Goal: Task Accomplishment & Management: Use online tool/utility

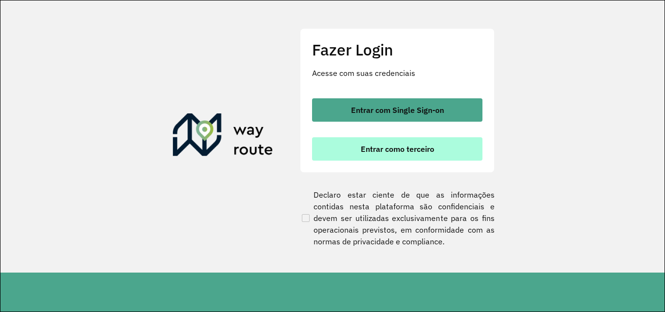
click at [413, 153] on span "Entrar como terceiro" at bounding box center [396, 149] width 73 height 8
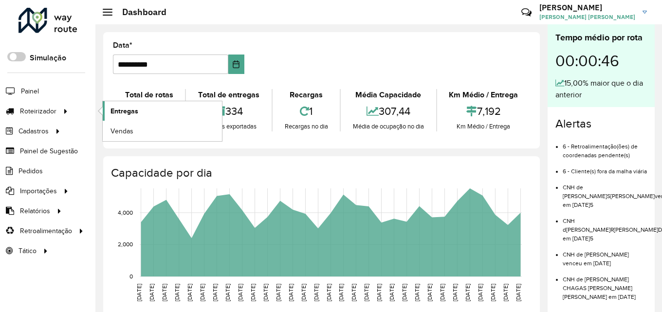
click at [123, 114] on span "Entregas" at bounding box center [124, 111] width 28 height 10
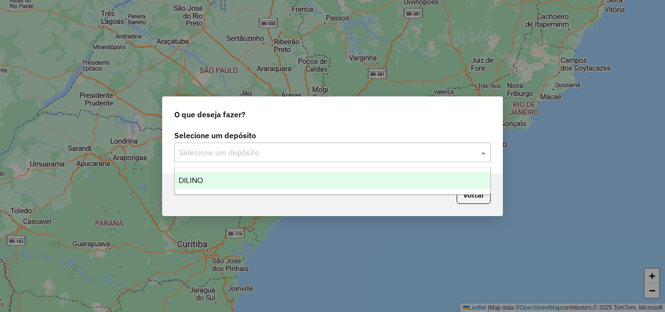
click at [266, 154] on input "text" at bounding box center [322, 153] width 287 height 12
click at [237, 181] on div "DILINO" at bounding box center [332, 180] width 315 height 17
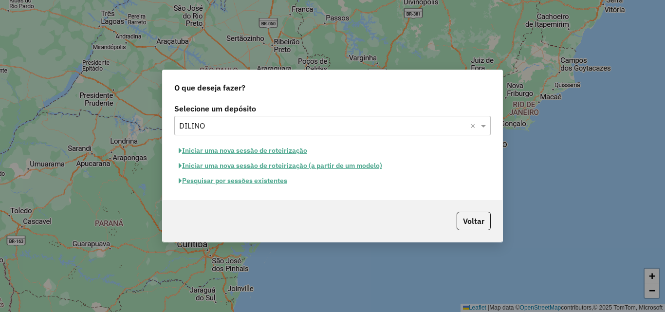
click at [288, 151] on button "Iniciar uma nova sessão de roteirização" at bounding box center [242, 150] width 137 height 15
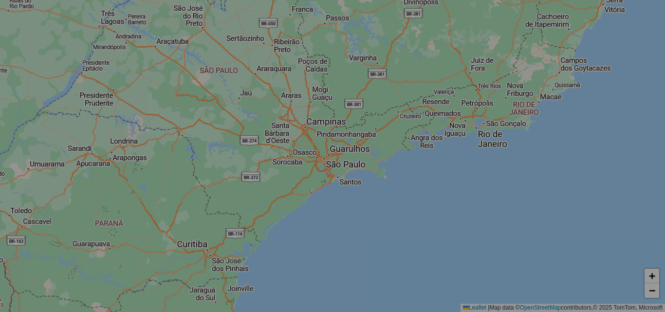
select select "*"
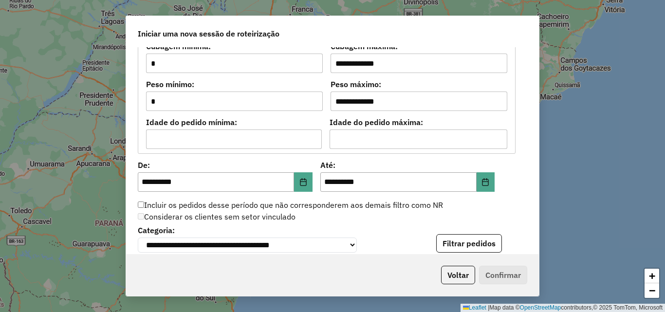
scroll to position [955, 0]
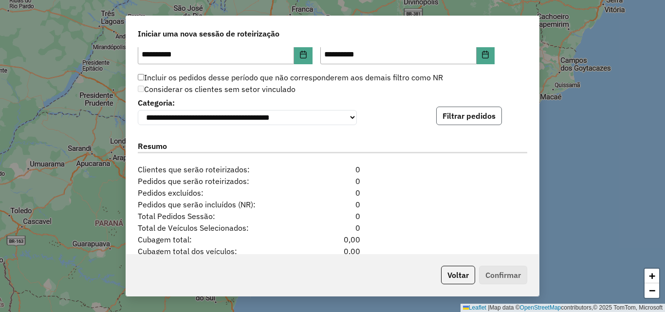
click at [466, 122] on button "Filtrar pedidos" at bounding box center [469, 116] width 66 height 18
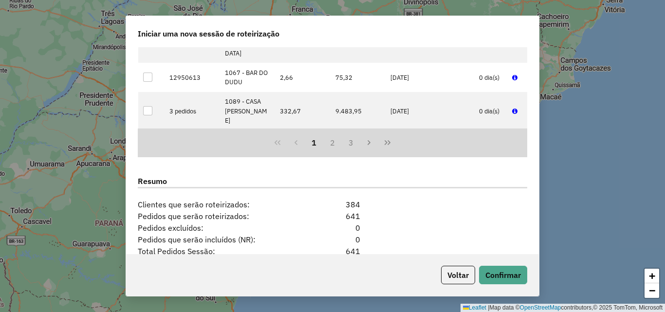
scroll to position [1149, 0]
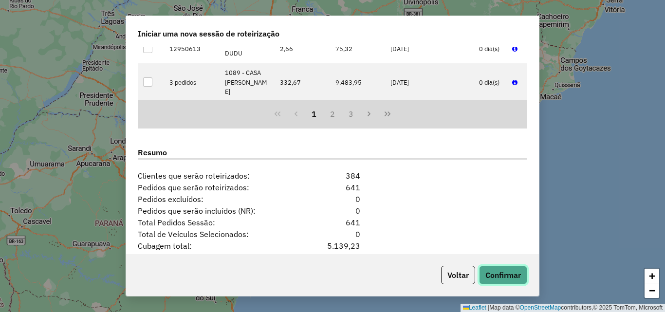
click at [505, 276] on button "Confirmar" at bounding box center [503, 275] width 48 height 18
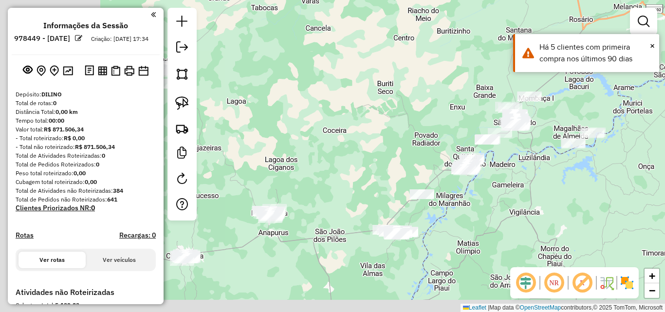
drag, startPoint x: 243, startPoint y: 188, endPoint x: 427, endPoint y: 151, distance: 188.1
click at [427, 151] on div "Janela de atendimento Grade de atendimento Capacidade Transportadoras Veículos …" at bounding box center [332, 156] width 665 height 312
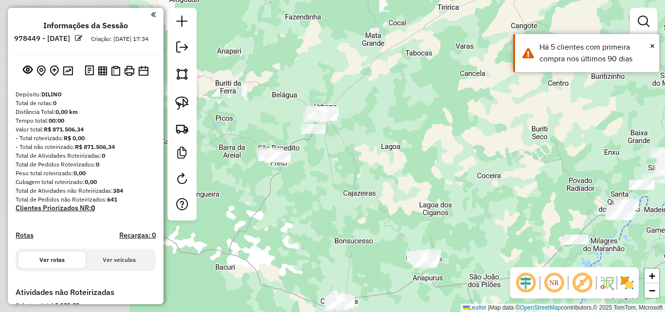
drag, startPoint x: 303, startPoint y: 148, endPoint x: 446, endPoint y: 193, distance: 149.7
click at [451, 194] on div "Janela de atendimento Grade de atendimento Capacidade Transportadoras Veículos …" at bounding box center [332, 156] width 665 height 312
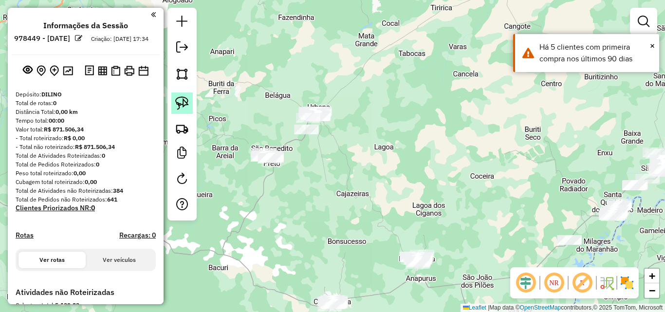
click at [182, 102] on img at bounding box center [182, 103] width 14 height 14
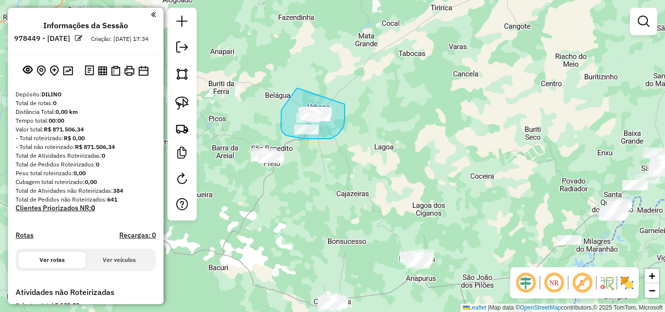
drag, startPoint x: 297, startPoint y: 88, endPoint x: 344, endPoint y: 104, distance: 50.3
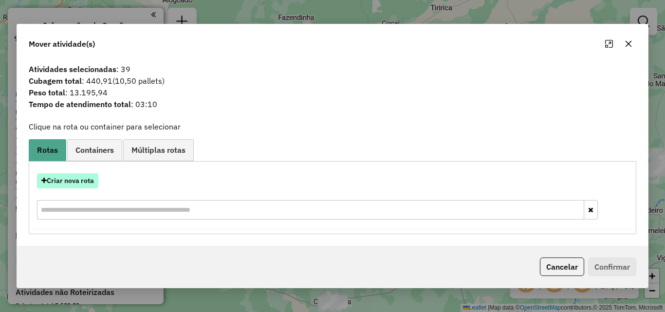
click at [84, 176] on button "Criar nova rota" at bounding box center [67, 180] width 61 height 15
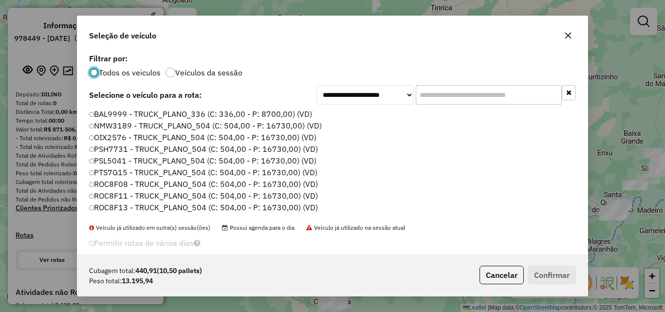
scroll to position [5, 3]
click at [269, 123] on label "NMW3189 - TRUCK_PLANO_504 (C: 504,00 - P: 16730,00) (VD)" at bounding box center [206, 126] width 234 height 12
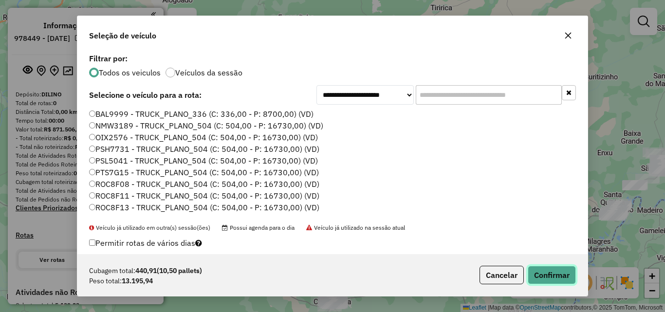
click at [537, 269] on button "Confirmar" at bounding box center [551, 275] width 48 height 18
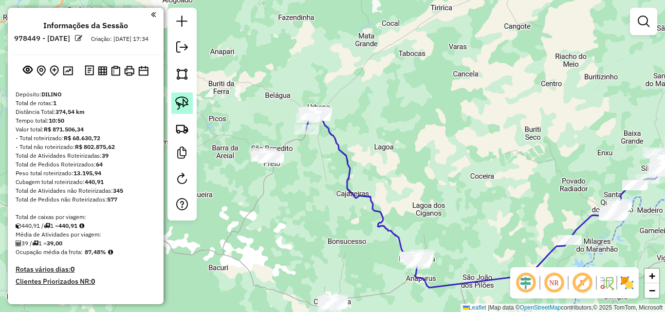
click at [178, 96] on img at bounding box center [182, 103] width 14 height 14
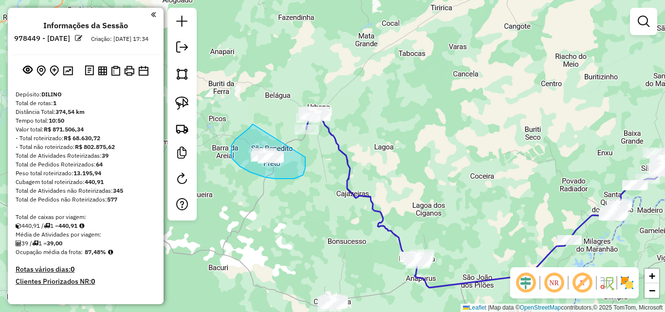
drag, startPoint x: 252, startPoint y: 124, endPoint x: 305, endPoint y: 157, distance: 62.1
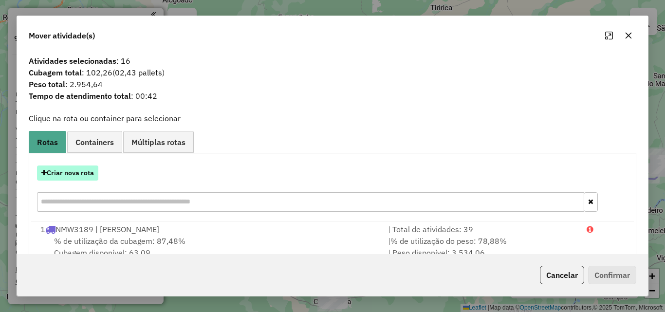
click at [83, 171] on button "Criar nova rota" at bounding box center [67, 172] width 61 height 15
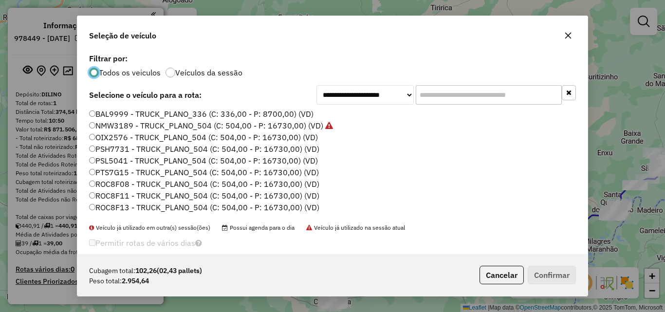
click at [301, 141] on label "OIX2576 - TRUCK_PLANO_504 (C: 504,00 - P: 16730,00) (VD)" at bounding box center [203, 137] width 229 height 12
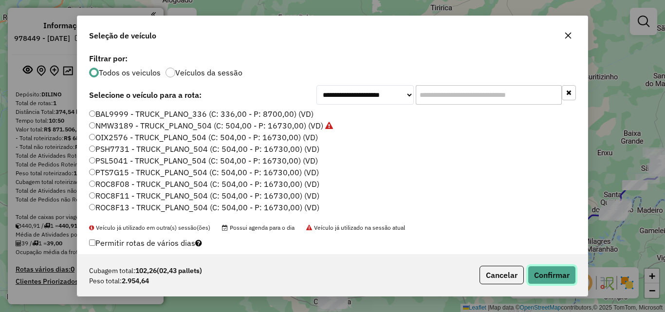
click at [552, 275] on button "Confirmar" at bounding box center [551, 275] width 48 height 18
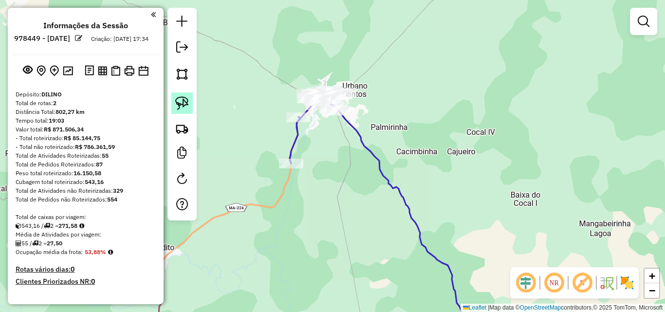
click at [187, 101] on img at bounding box center [182, 103] width 14 height 14
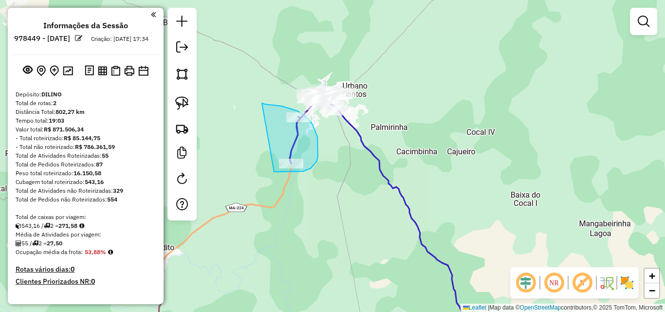
drag, startPoint x: 262, startPoint y: 103, endPoint x: 274, endPoint y: 172, distance: 69.7
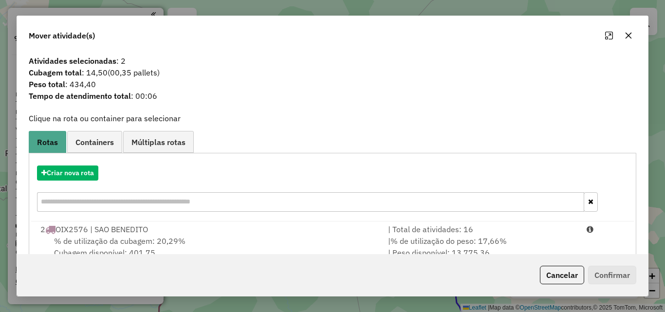
scroll to position [23, 0]
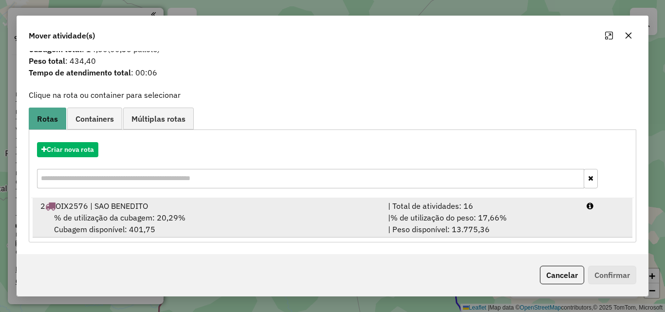
click at [279, 216] on div "% de utilização da cubagem: 20,29% Cubagem disponível: 401,75" at bounding box center [208, 223] width 347 height 23
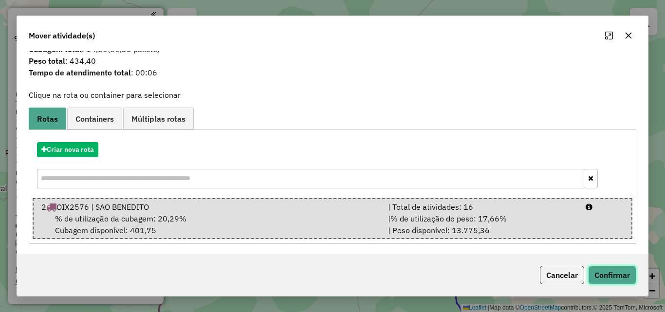
click at [622, 268] on button "Confirmar" at bounding box center [612, 275] width 48 height 18
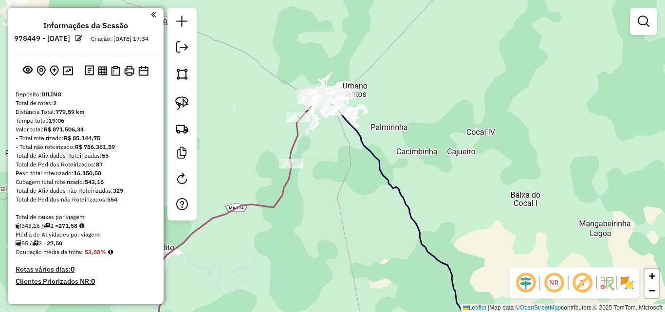
scroll to position [0, 0]
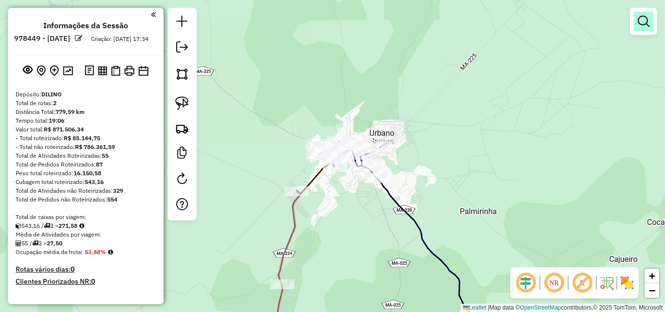
click at [644, 13] on link at bounding box center [642, 21] width 19 height 19
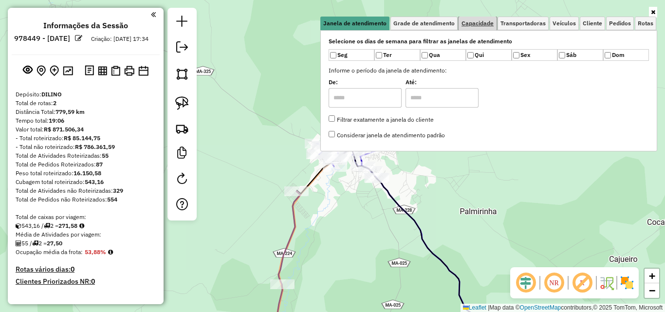
click at [493, 25] on span "Capacidade" at bounding box center [477, 23] width 32 height 6
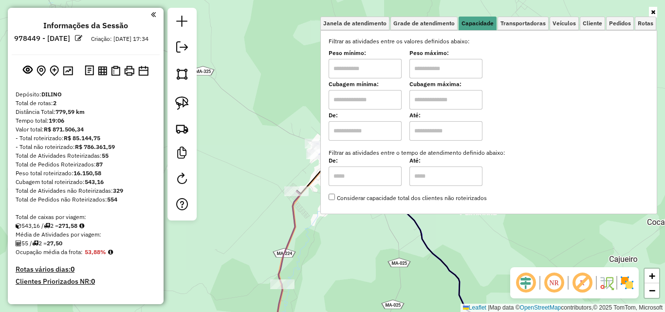
click at [359, 103] on input "text" at bounding box center [364, 99] width 73 height 19
type input "*****"
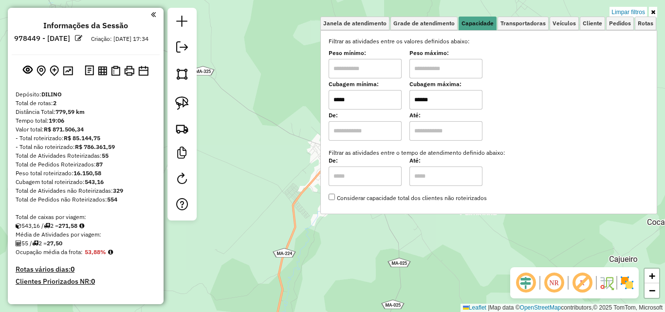
type input "******"
click at [287, 122] on div "Limpar filtros Janela de atendimento Grade de atendimento Capacidade Transporta…" at bounding box center [332, 156] width 665 height 312
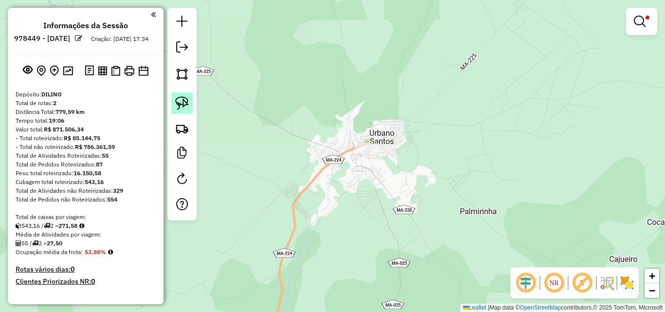
click at [189, 106] on link at bounding box center [181, 102] width 21 height 21
drag, startPoint x: 362, startPoint y: 127, endPoint x: 396, endPoint y: 154, distance: 42.9
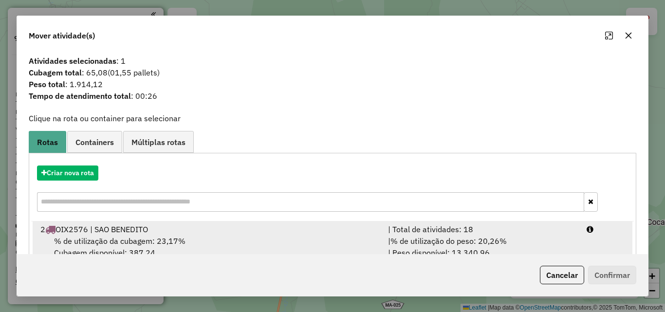
scroll to position [23, 0]
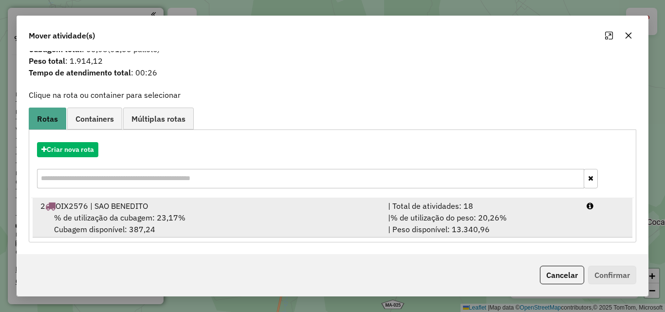
click at [270, 218] on div "% de utilização da cubagem: 23,17% Cubagem disponível: 387,24" at bounding box center [208, 223] width 347 height 23
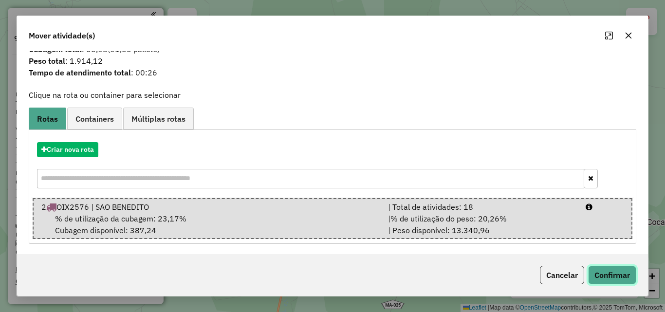
click at [610, 271] on button "Confirmar" at bounding box center [612, 275] width 48 height 18
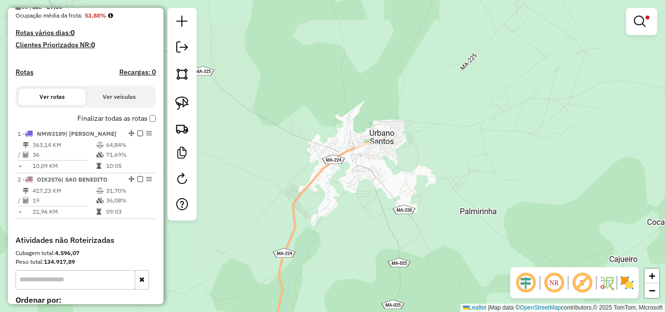
scroll to position [243, 0]
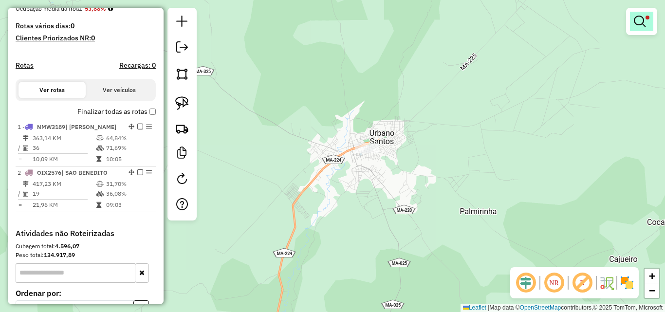
click at [637, 19] on em at bounding box center [639, 22] width 12 height 12
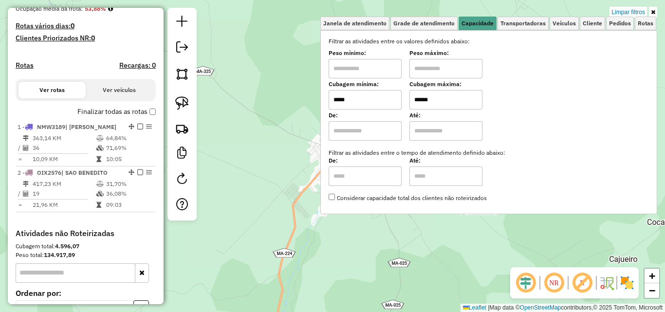
click at [376, 105] on input "*****" at bounding box center [364, 99] width 73 height 19
type input "*****"
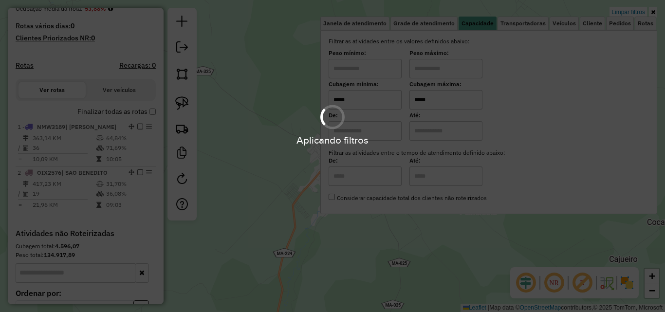
type input "*****"
click at [281, 131] on div "Limpar filtros Janela de atendimento Grade de atendimento Capacidade Transporta…" at bounding box center [332, 156] width 665 height 312
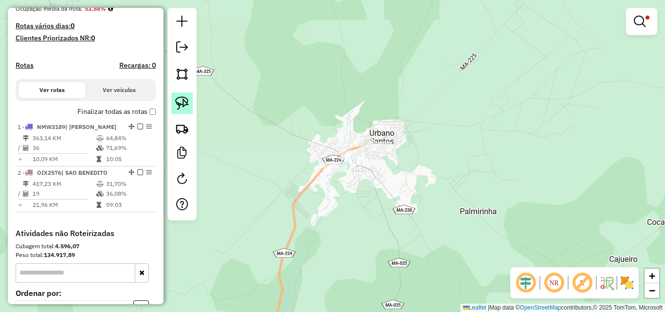
click at [179, 107] on img at bounding box center [182, 103] width 14 height 14
drag, startPoint x: 326, startPoint y: 150, endPoint x: 347, endPoint y: 168, distance: 27.2
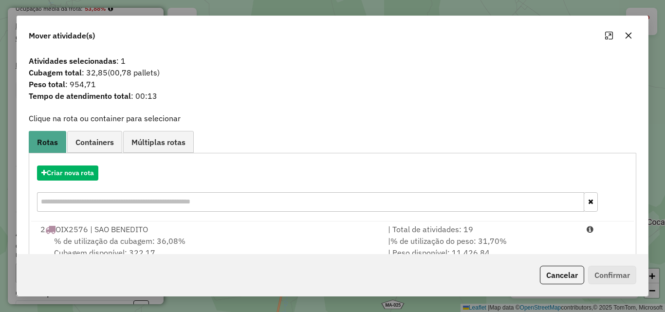
scroll to position [23, 0]
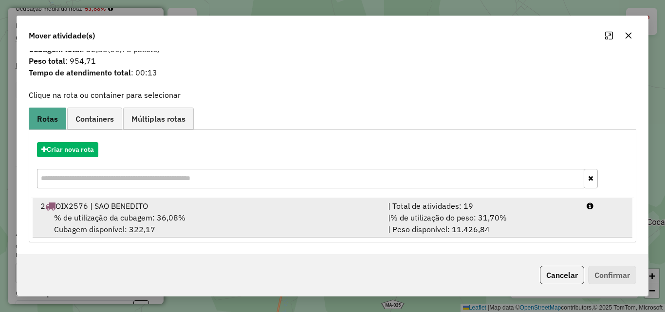
click at [314, 216] on div "% de utilização da cubagem: 36,08% Cubagem disponível: 322,17" at bounding box center [208, 223] width 347 height 23
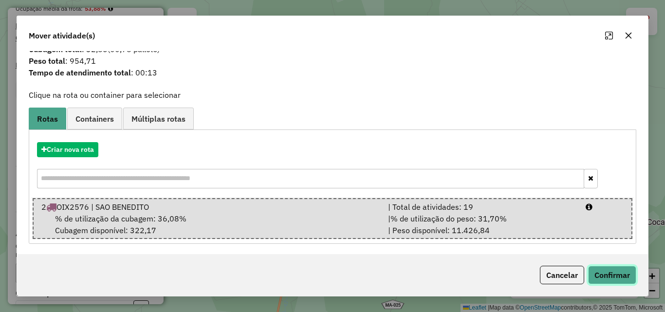
click at [601, 272] on button "Confirmar" at bounding box center [612, 275] width 48 height 18
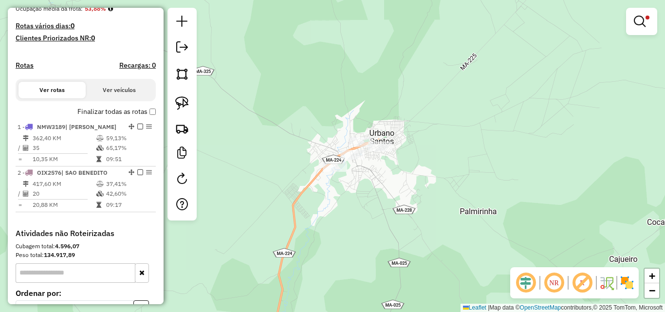
scroll to position [0, 0]
click at [186, 106] on img at bounding box center [182, 103] width 14 height 14
drag, startPoint x: 380, startPoint y: 134, endPoint x: 393, endPoint y: 151, distance: 21.5
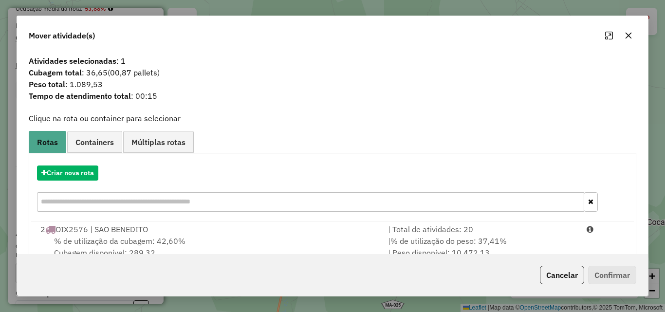
scroll to position [23, 0]
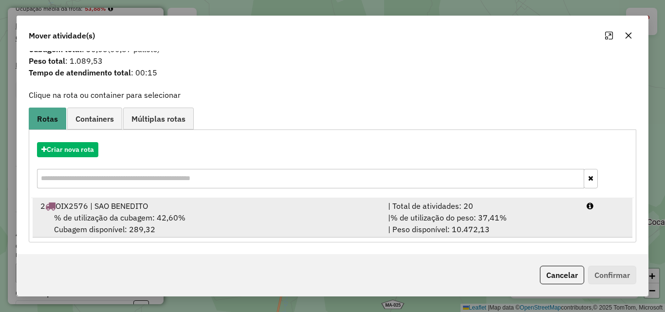
click at [278, 224] on div "% de utilização da cubagem: 42,60% Cubagem disponível: 289,32" at bounding box center [208, 223] width 347 height 23
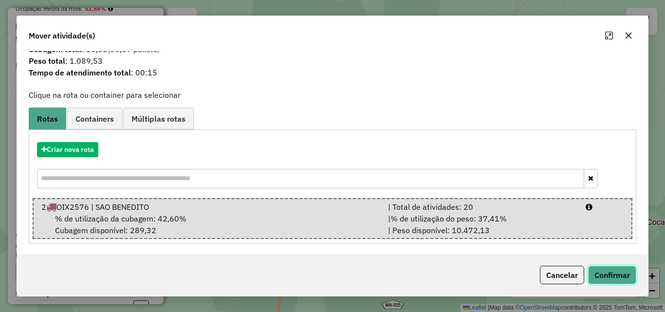
click at [613, 275] on button "Confirmar" at bounding box center [612, 275] width 48 height 18
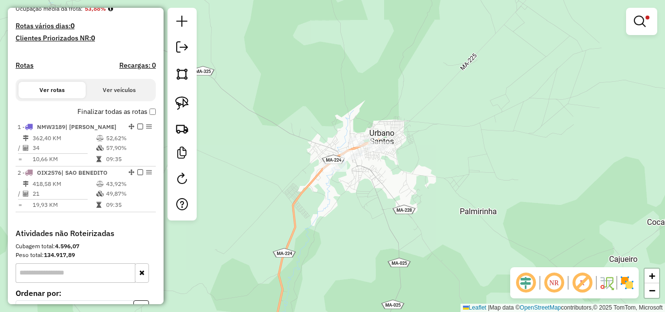
scroll to position [0, 0]
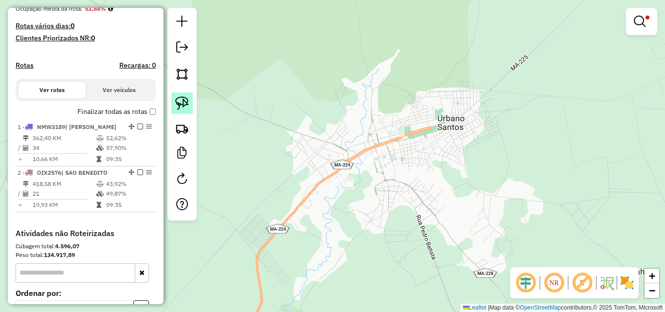
click at [183, 100] on img at bounding box center [182, 103] width 14 height 14
drag, startPoint x: 379, startPoint y: 109, endPoint x: 411, endPoint y: 129, distance: 37.0
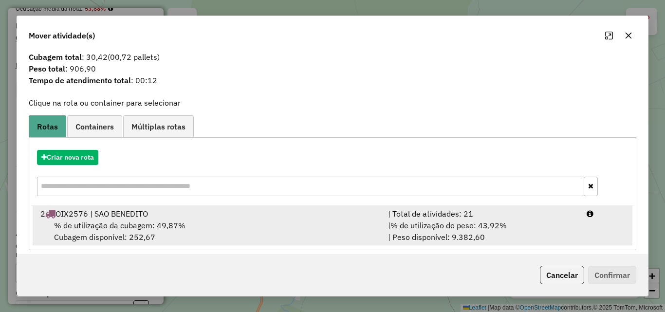
scroll to position [23, 0]
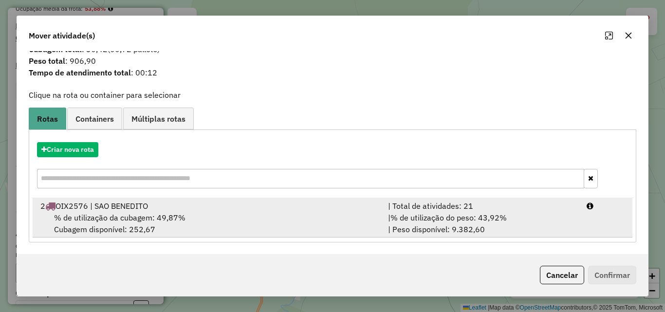
click at [299, 226] on div "% de utilização da cubagem: 49,87% Cubagem disponível: 252,67" at bounding box center [208, 223] width 347 height 23
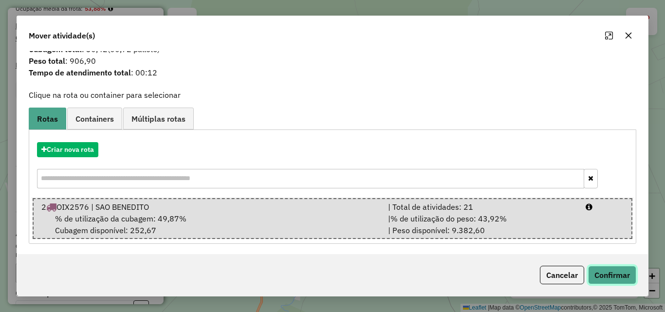
click at [609, 267] on button "Confirmar" at bounding box center [612, 275] width 48 height 18
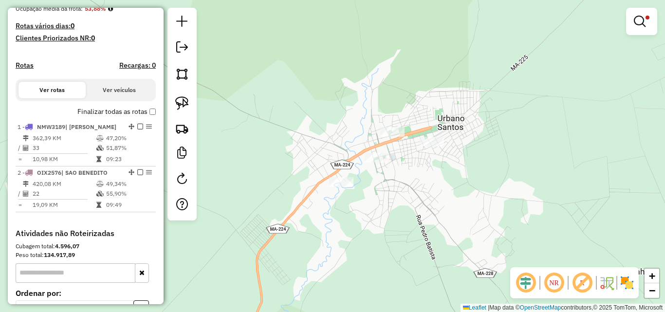
scroll to position [0, 0]
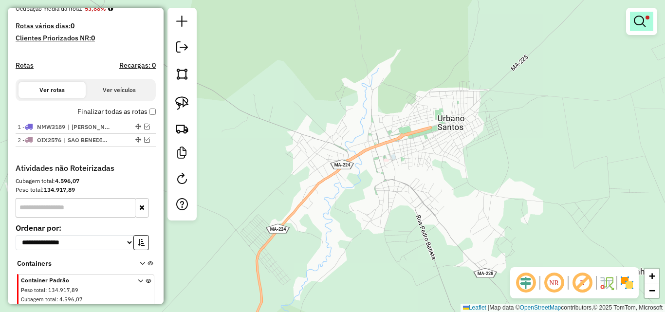
click at [644, 28] on link at bounding box center [641, 21] width 23 height 19
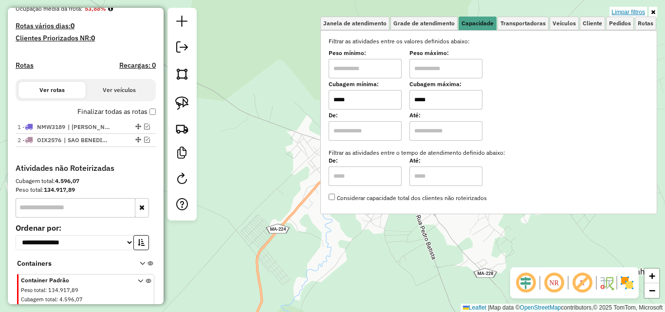
click at [635, 12] on link "Limpar filtros" at bounding box center [627, 12] width 37 height 11
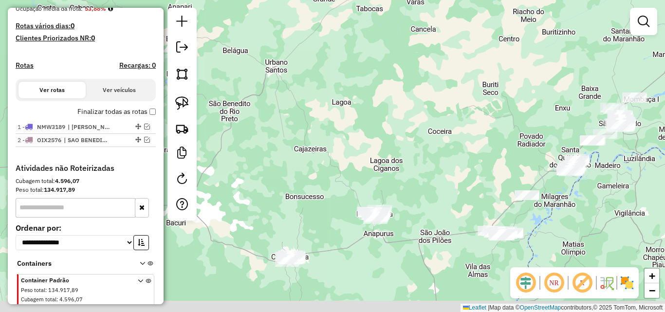
drag, startPoint x: 349, startPoint y: 223, endPoint x: 310, endPoint y: 109, distance: 120.3
click at [310, 109] on div "Janela de atendimento Grade de atendimento Capacidade Transportadoras Veículos …" at bounding box center [332, 156] width 665 height 312
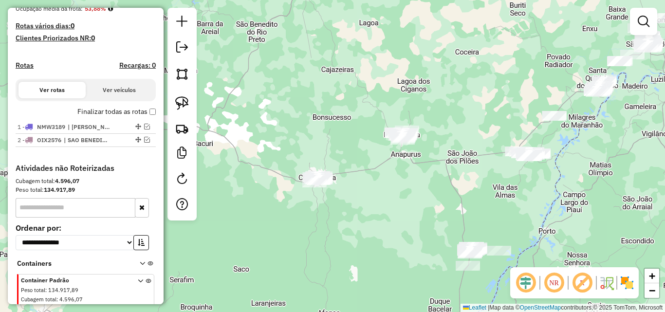
drag, startPoint x: 390, startPoint y: 177, endPoint x: 417, endPoint y: 98, distance: 83.8
click at [417, 98] on div "Janela de atendimento Grade de atendimento Capacidade Transportadoras Veículos …" at bounding box center [332, 156] width 665 height 312
click at [192, 101] on link at bounding box center [181, 102] width 21 height 21
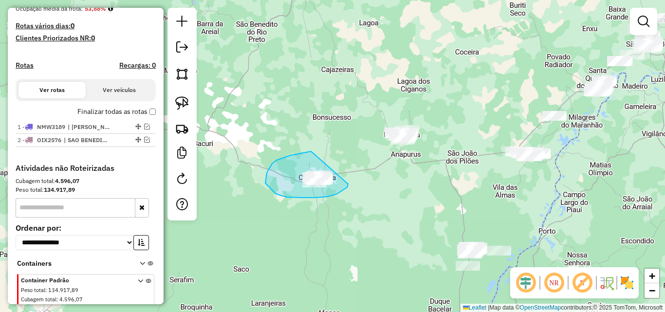
drag, startPoint x: 311, startPoint y: 151, endPoint x: 348, endPoint y: 184, distance: 49.3
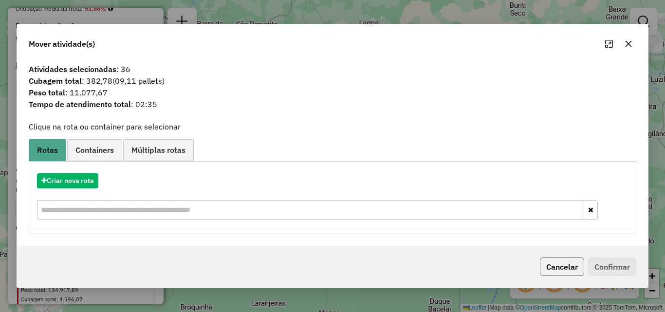
click at [556, 263] on button "Cancelar" at bounding box center [562, 266] width 44 height 18
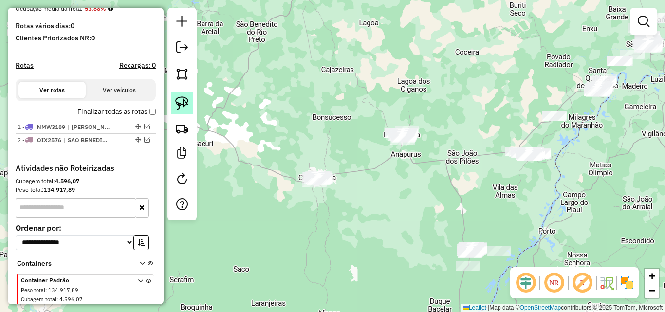
click at [189, 102] on link at bounding box center [181, 102] width 21 height 21
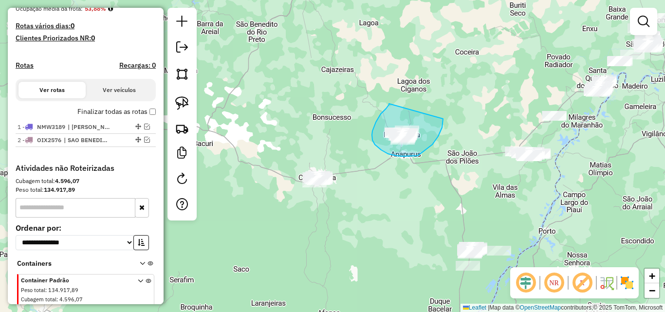
drag, startPoint x: 378, startPoint y: 118, endPoint x: 443, endPoint y: 119, distance: 64.7
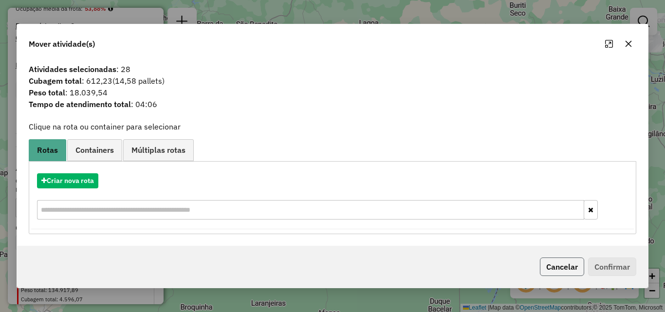
click at [562, 265] on button "Cancelar" at bounding box center [562, 266] width 44 height 18
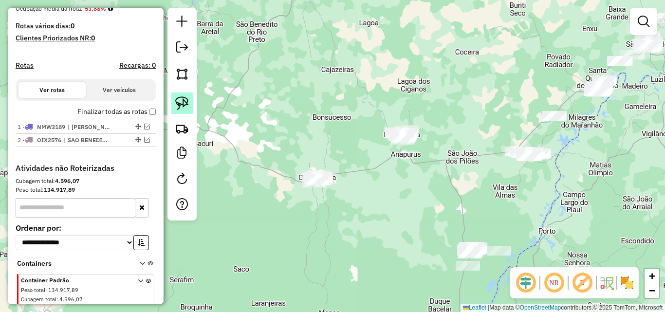
click at [186, 107] on img at bounding box center [182, 103] width 14 height 14
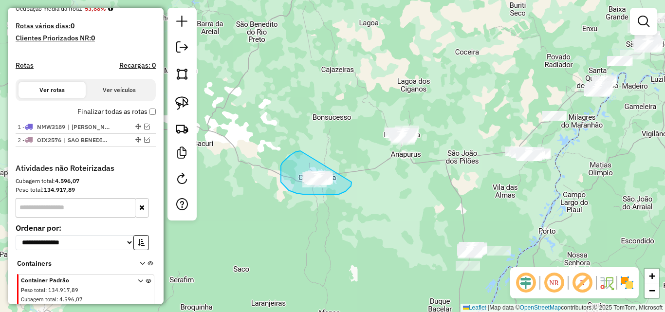
drag, startPoint x: 295, startPoint y: 152, endPoint x: 351, endPoint y: 182, distance: 63.6
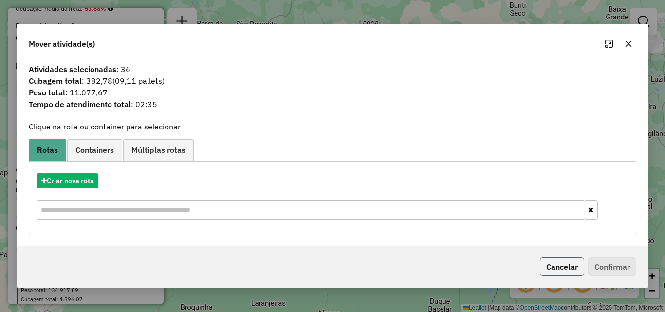
click at [557, 267] on button "Cancelar" at bounding box center [562, 266] width 44 height 18
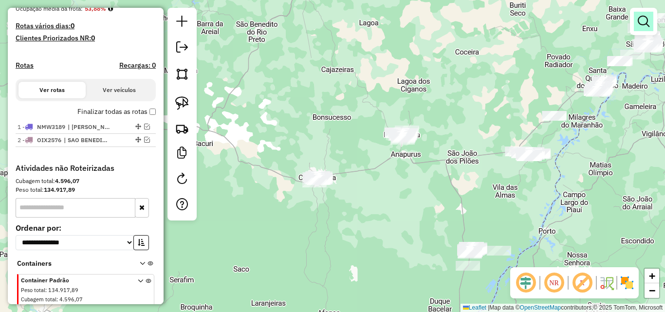
click at [638, 21] on em at bounding box center [643, 22] width 12 height 12
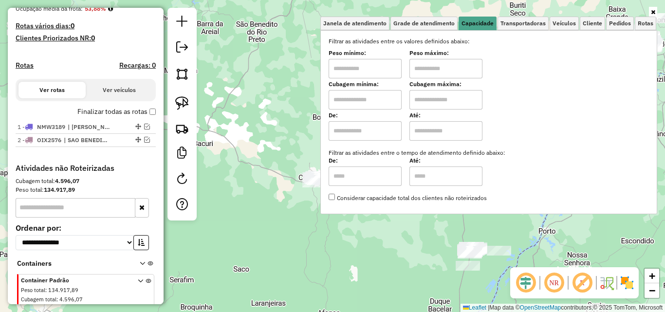
click at [367, 111] on label "De:" at bounding box center [364, 115] width 73 height 9
click at [370, 104] on input "text" at bounding box center [364, 99] width 73 height 19
type input "*****"
type input "******"
click at [231, 152] on div "Limpar filtros Janela de atendimento Grade de atendimento Capacidade Transporta…" at bounding box center [332, 156] width 665 height 312
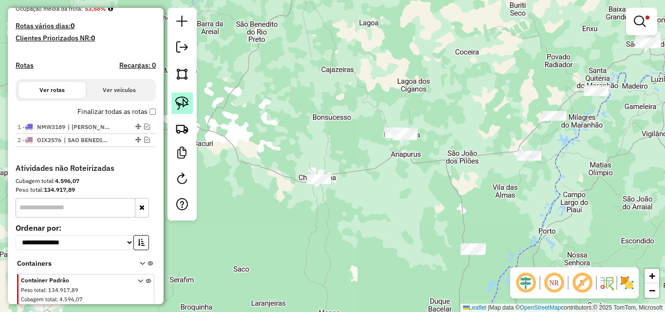
click at [179, 102] on img at bounding box center [182, 103] width 14 height 14
drag, startPoint x: 309, startPoint y: 159, endPoint x: 342, endPoint y: 180, distance: 39.4
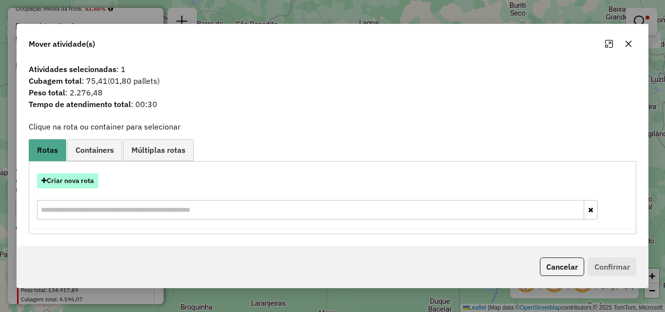
click at [86, 175] on button "Criar nova rota" at bounding box center [67, 180] width 61 height 15
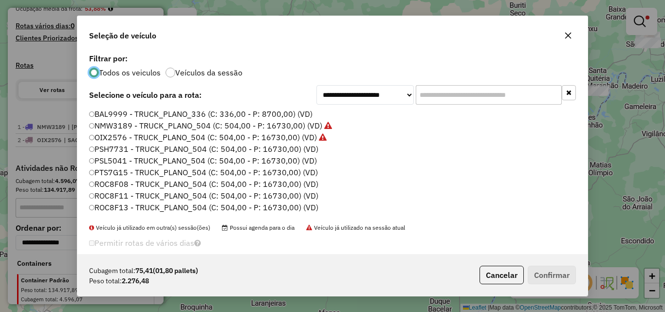
scroll to position [5, 3]
click at [307, 152] on label "PSH7731 - TRUCK_PLANO_504 (C: 504,00 - P: 16730,00) (VD)" at bounding box center [204, 149] width 230 height 12
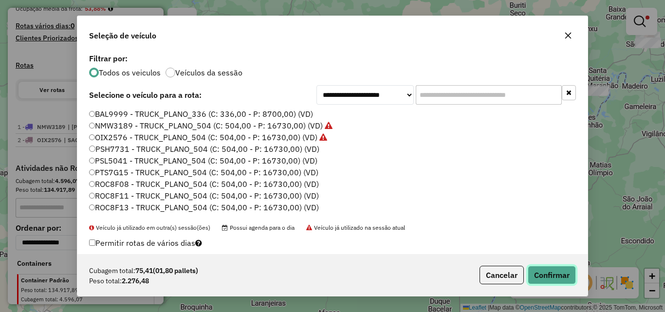
click at [537, 271] on button "Confirmar" at bounding box center [551, 275] width 48 height 18
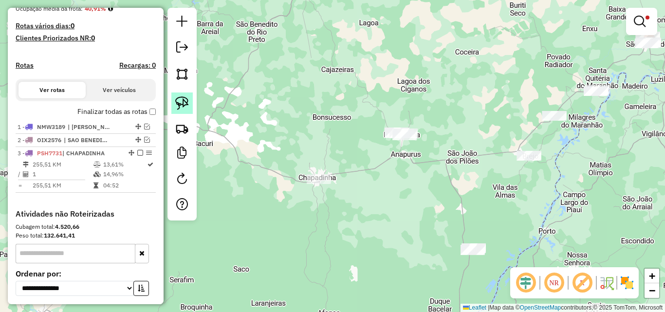
click at [180, 104] on img at bounding box center [182, 103] width 14 height 14
drag, startPoint x: 392, startPoint y: 107, endPoint x: 426, endPoint y: 131, distance: 42.5
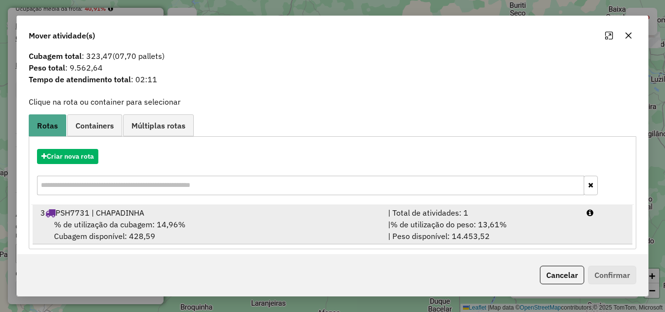
scroll to position [23, 0]
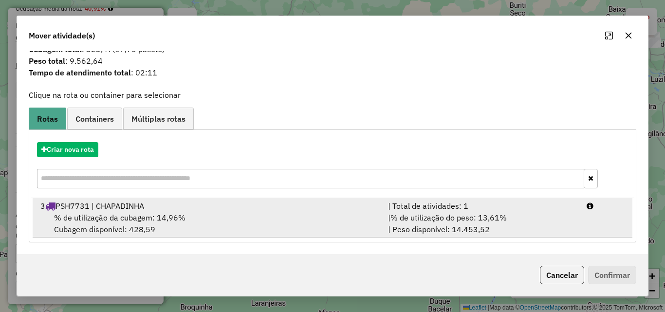
click at [250, 209] on div "3 PSH7731 | CHAPADINHA" at bounding box center [208, 206] width 347 height 12
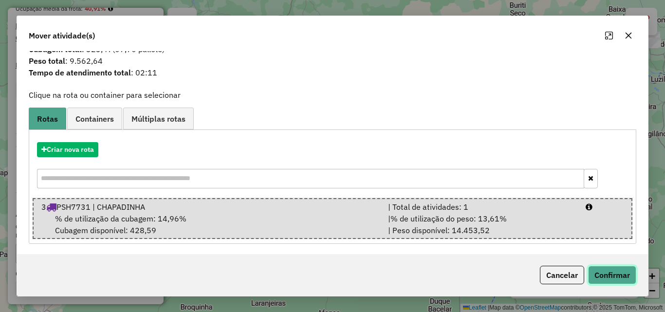
click at [613, 274] on button "Confirmar" at bounding box center [612, 275] width 48 height 18
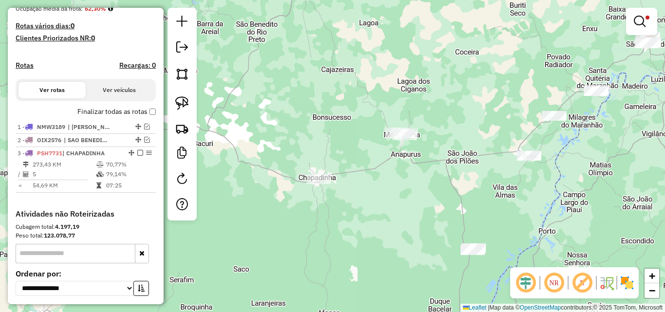
scroll to position [0, 0]
click at [641, 19] on em at bounding box center [639, 22] width 12 height 12
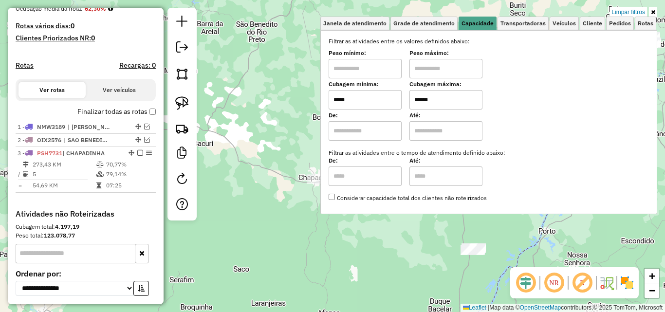
click at [372, 101] on input "*****" at bounding box center [364, 99] width 73 height 19
type input "*****"
drag, startPoint x: 253, startPoint y: 127, endPoint x: 258, endPoint y: 114, distance: 14.0
click at [253, 126] on div "Limpar filtros Janela de atendimento Grade de atendimento Capacidade Transporta…" at bounding box center [332, 156] width 665 height 312
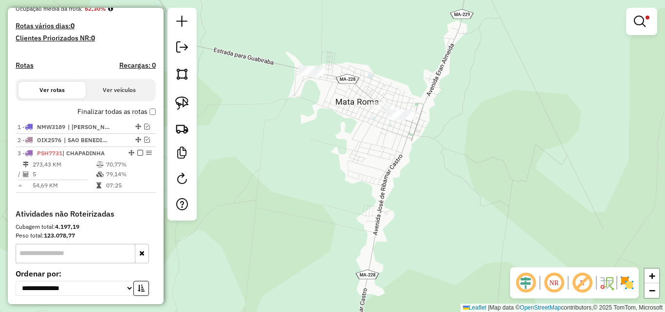
click at [185, 90] on div at bounding box center [181, 114] width 29 height 213
click at [185, 96] on img at bounding box center [182, 103] width 14 height 14
drag, startPoint x: 312, startPoint y: 50, endPoint x: 327, endPoint y: 71, distance: 26.1
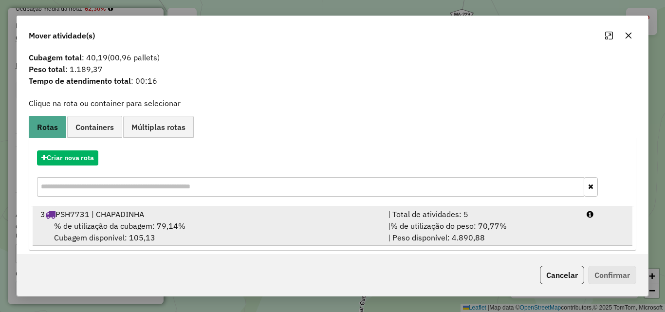
scroll to position [23, 0]
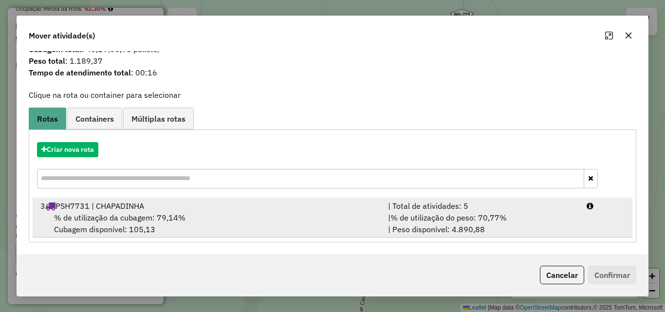
click at [303, 214] on div "% de utilização da cubagem: 79,14% Cubagem disponível: 105,13" at bounding box center [208, 223] width 347 height 23
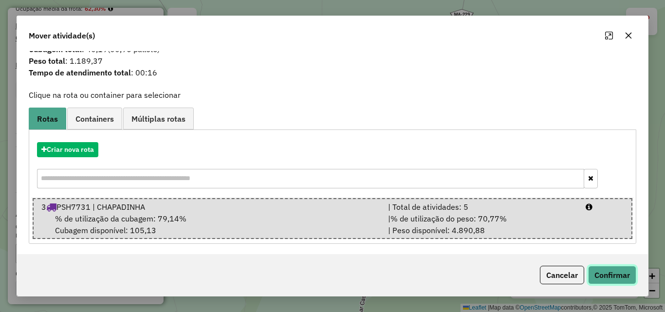
click at [606, 266] on button "Confirmar" at bounding box center [612, 275] width 48 height 18
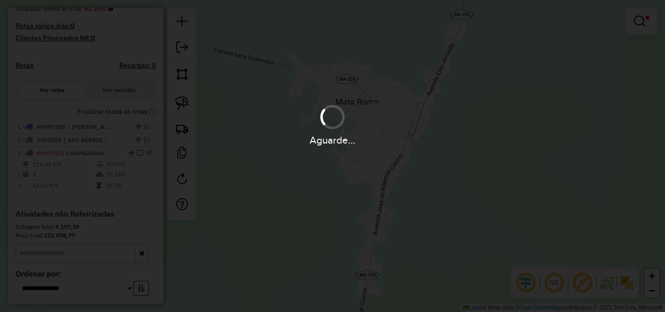
scroll to position [0, 0]
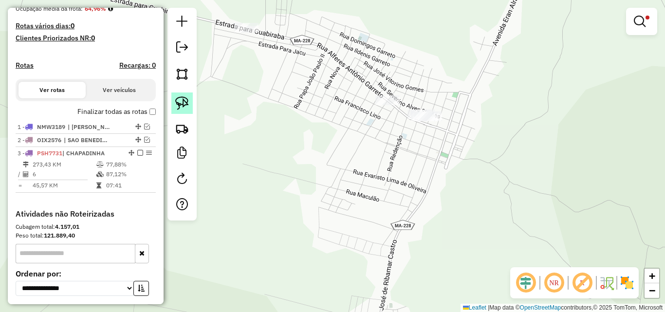
click at [186, 97] on img at bounding box center [182, 103] width 14 height 14
drag, startPoint x: 427, startPoint y: 97, endPoint x: 448, endPoint y: 120, distance: 30.3
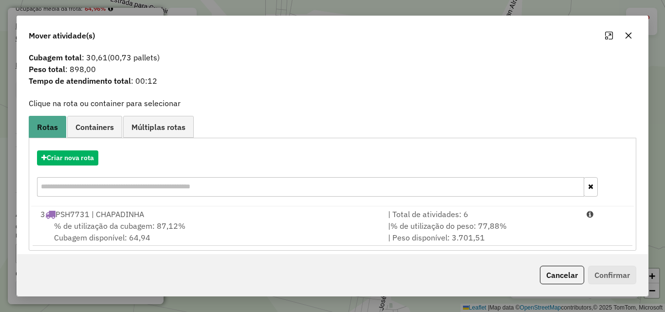
scroll to position [23, 0]
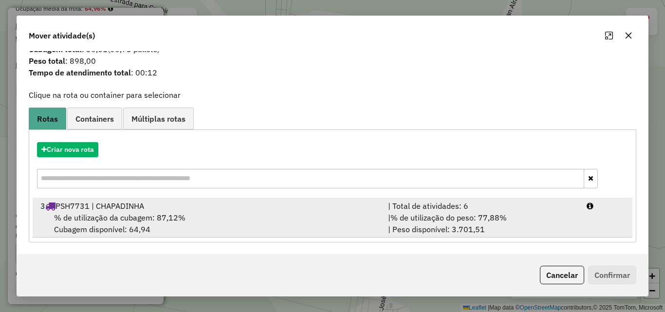
click at [313, 212] on div "% de utilização da cubagem: 87,12% Cubagem disponível: 64,94" at bounding box center [208, 223] width 347 height 23
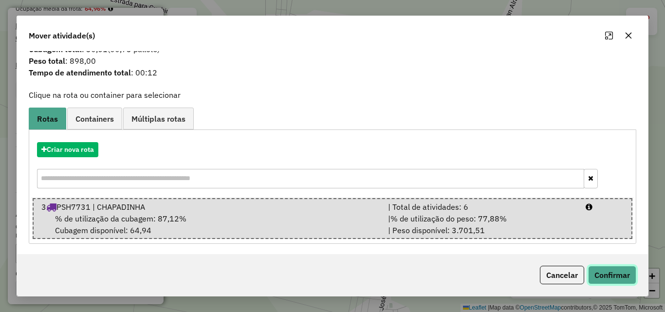
click at [608, 270] on button "Confirmar" at bounding box center [612, 275] width 48 height 18
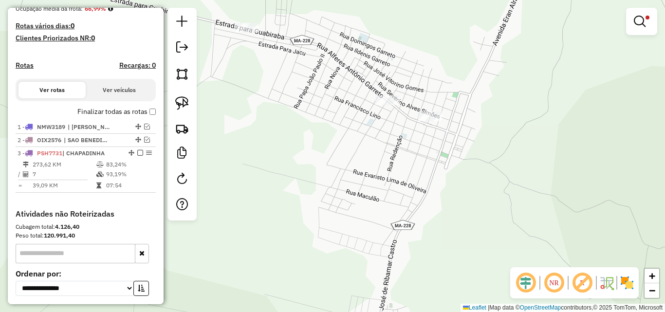
scroll to position [0, 0]
click at [645, 26] on em at bounding box center [639, 22] width 12 height 12
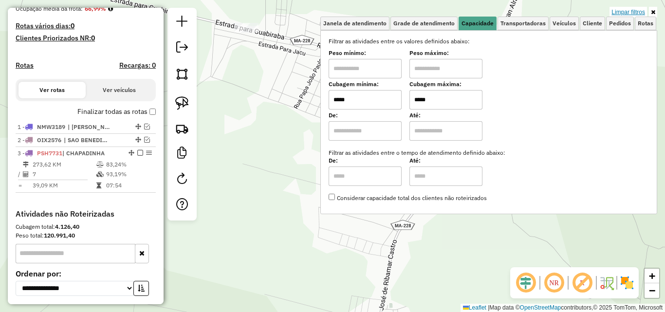
click at [630, 10] on link "Limpar filtros" at bounding box center [627, 12] width 37 height 11
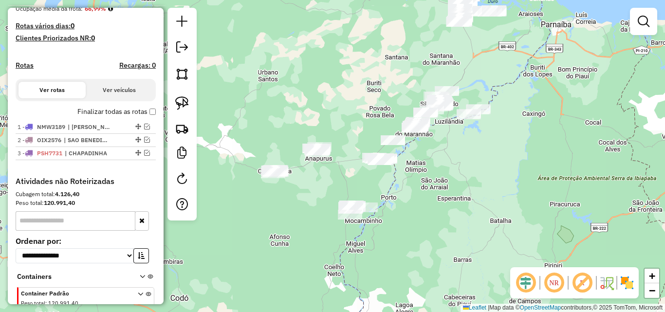
drag, startPoint x: 288, startPoint y: 207, endPoint x: 366, endPoint y: 162, distance: 90.0
click at [366, 162] on div "Janela de atendimento Grade de atendimento Capacidade Transportadoras Veículos …" at bounding box center [332, 156] width 665 height 312
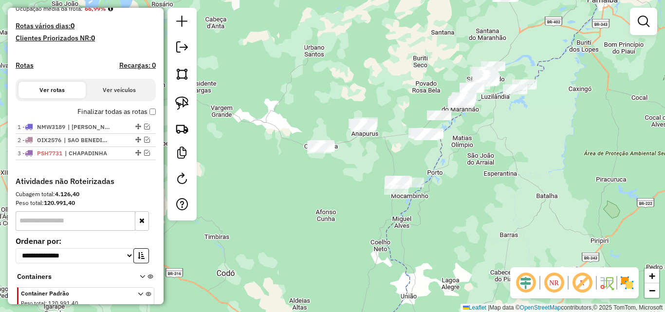
click at [181, 91] on div at bounding box center [181, 114] width 29 height 213
click at [187, 97] on img at bounding box center [182, 103] width 14 height 14
drag, startPoint x: 307, startPoint y: 126, endPoint x: 339, endPoint y: 142, distance: 35.0
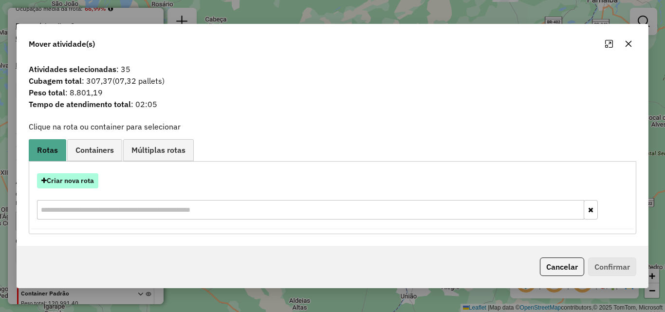
click at [88, 178] on button "Criar nova rota" at bounding box center [67, 180] width 61 height 15
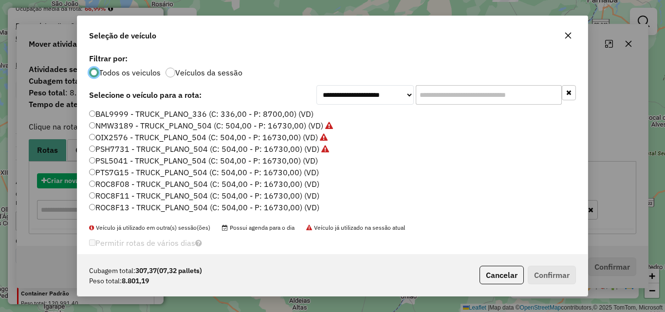
scroll to position [5, 3]
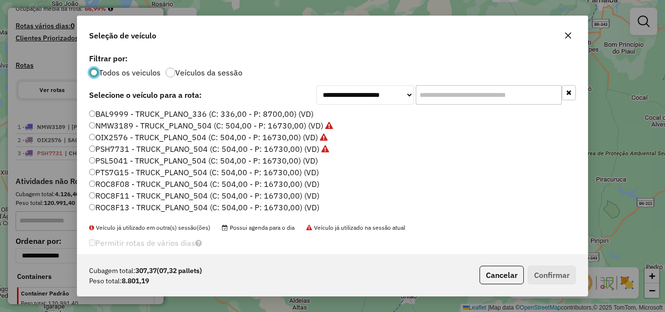
click at [295, 162] on label "PSL5041 - TRUCK_PLANO_504 (C: 504,00 - P: 16730,00) (VD)" at bounding box center [203, 161] width 229 height 12
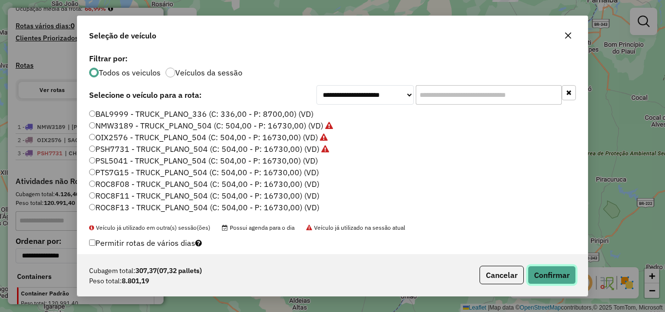
click at [555, 271] on button "Confirmar" at bounding box center [551, 275] width 48 height 18
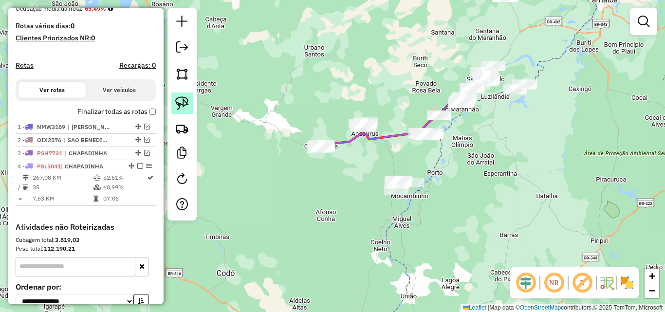
click at [180, 102] on img at bounding box center [182, 103] width 14 height 14
drag, startPoint x: 361, startPoint y: 101, endPoint x: 379, endPoint y: 124, distance: 29.2
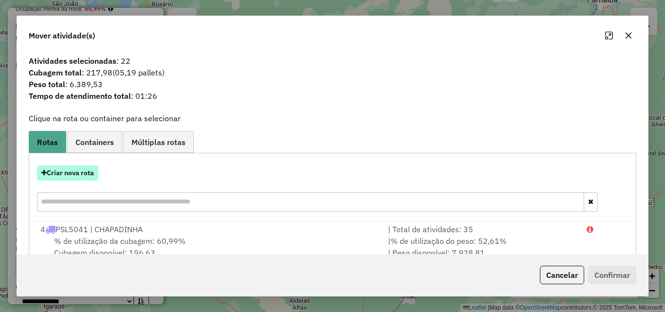
click at [82, 174] on button "Criar nova rota" at bounding box center [67, 172] width 61 height 15
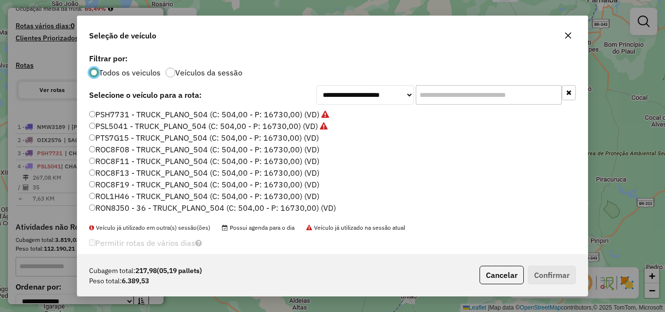
scroll to position [49, 0]
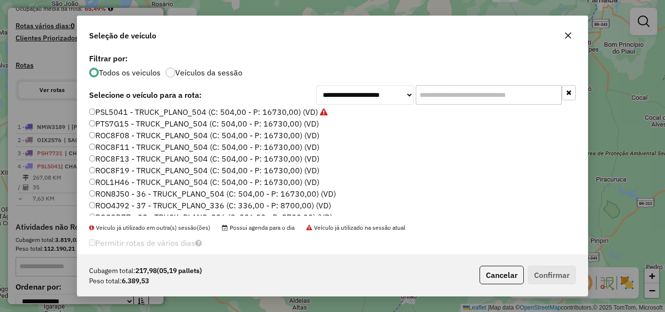
click at [278, 201] on label "ROO4J92 - 37 - TRUCK_PLANO_336 (C: 336,00 - P: 8700,00) (VD)" at bounding box center [210, 205] width 242 height 12
click at [543, 273] on button "Confirmar" at bounding box center [551, 275] width 48 height 18
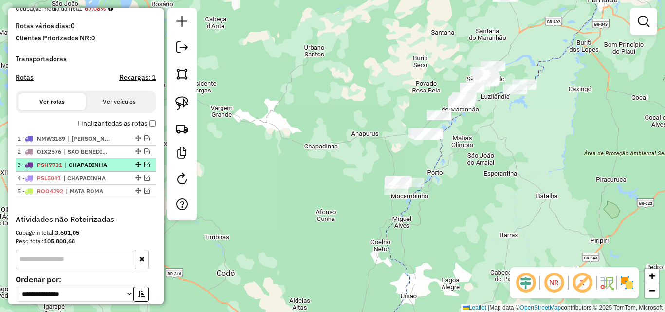
click at [144, 167] on em at bounding box center [147, 165] width 6 height 6
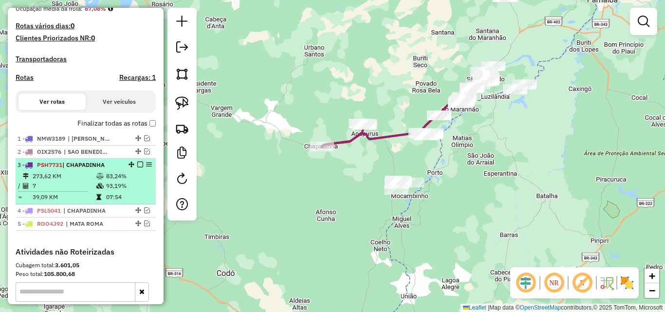
click at [139, 167] on em at bounding box center [140, 165] width 6 height 6
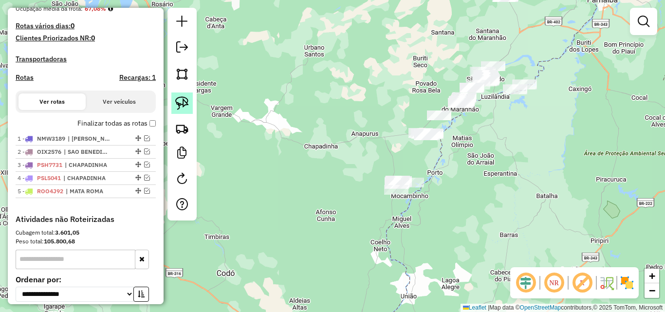
click at [191, 106] on link at bounding box center [181, 102] width 21 height 21
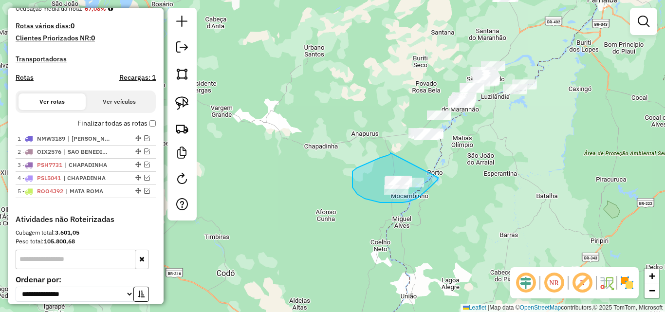
drag, startPoint x: 390, startPoint y: 153, endPoint x: 438, endPoint y: 178, distance: 53.7
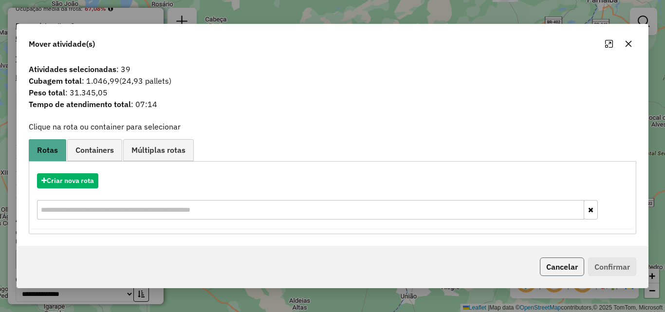
click at [564, 259] on button "Cancelar" at bounding box center [562, 266] width 44 height 18
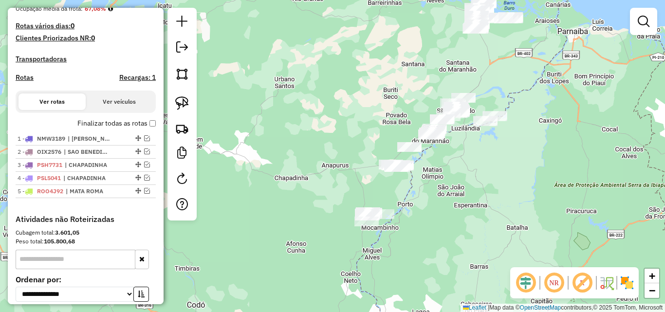
drag, startPoint x: 486, startPoint y: 176, endPoint x: 456, endPoint y: 208, distance: 44.7
click at [456, 208] on div "Janela de atendimento Grade de atendimento Capacidade Transportadoras Veículos …" at bounding box center [332, 156] width 665 height 312
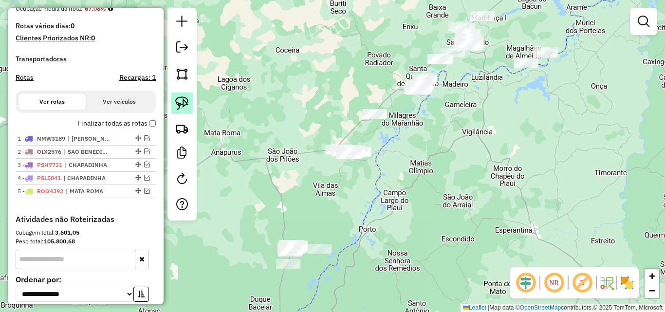
click at [184, 99] on img at bounding box center [182, 103] width 14 height 14
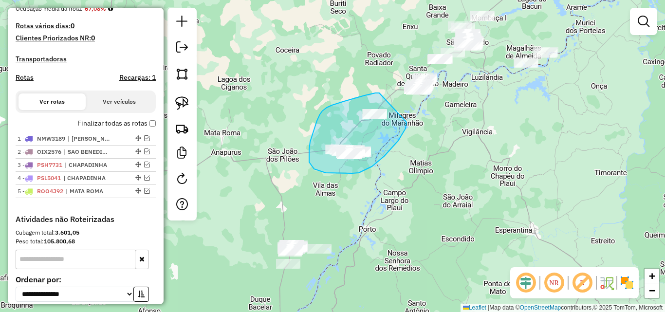
drag, startPoint x: 379, startPoint y: 93, endPoint x: 406, endPoint y: 122, distance: 39.9
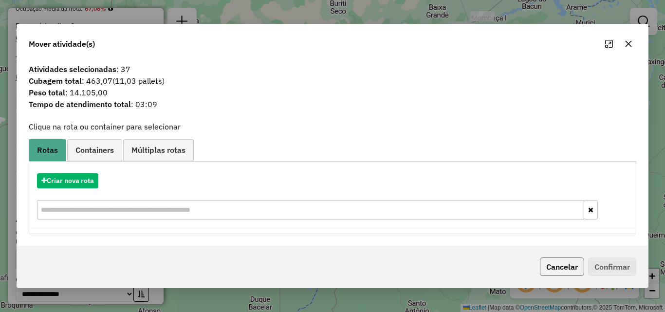
click at [573, 262] on button "Cancelar" at bounding box center [562, 266] width 44 height 18
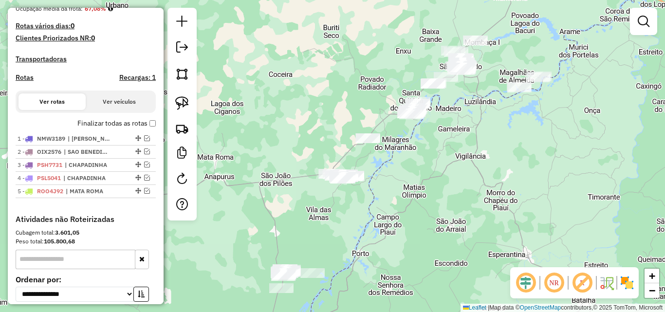
drag, startPoint x: 430, startPoint y: 116, endPoint x: 422, endPoint y: 151, distance: 35.4
click at [422, 151] on div "Janela de atendimento Grade de atendimento Capacidade Transportadoras Veículos …" at bounding box center [332, 156] width 665 height 312
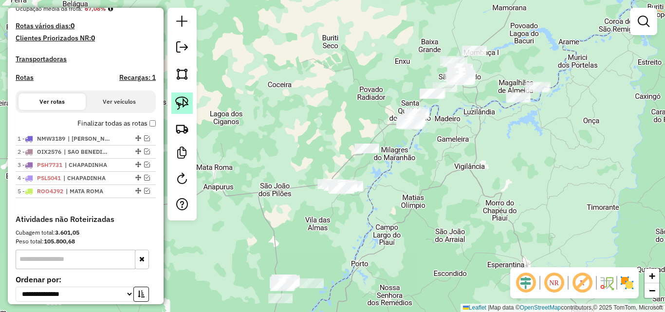
click at [185, 99] on img at bounding box center [182, 103] width 14 height 14
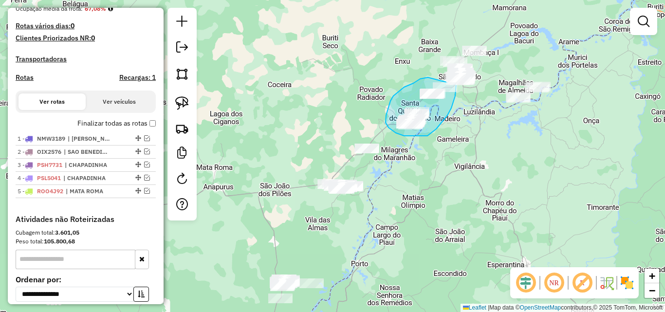
click at [456, 85] on div "Janela de atendimento Grade de atendimento Capacidade Transportadoras Veículos …" at bounding box center [332, 156] width 665 height 312
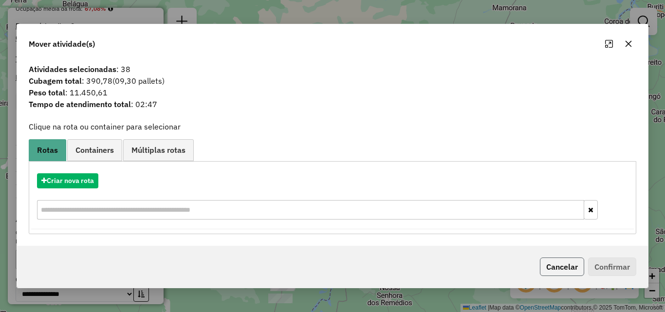
click at [569, 264] on button "Cancelar" at bounding box center [562, 266] width 44 height 18
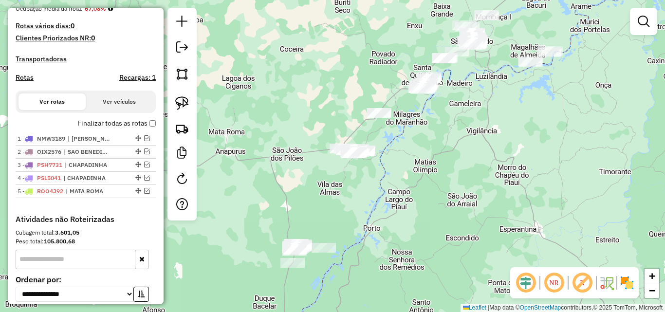
drag, startPoint x: 397, startPoint y: 223, endPoint x: 416, endPoint y: 136, distance: 89.1
click at [416, 136] on div "Janela de atendimento Grade de atendimento Capacidade Transportadoras Veículos …" at bounding box center [332, 156] width 665 height 312
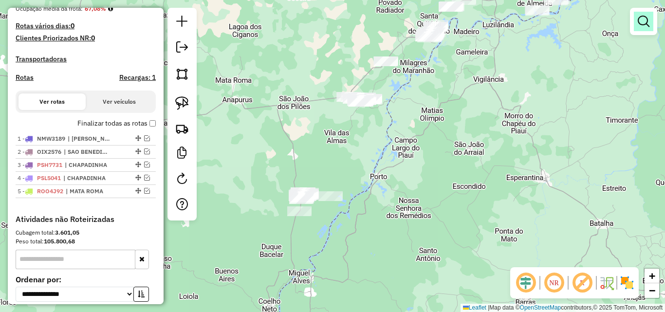
click at [638, 25] on em at bounding box center [643, 22] width 12 height 12
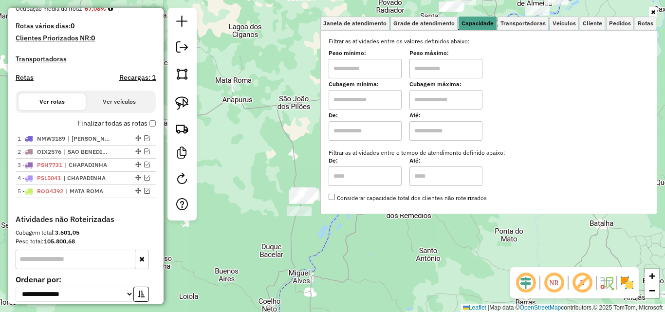
click at [373, 102] on input "text" at bounding box center [364, 99] width 73 height 19
type input "*****"
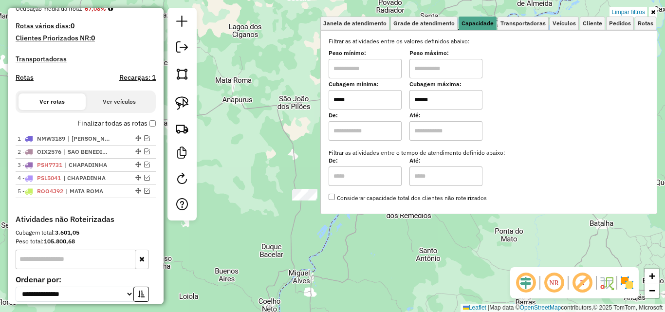
type input "******"
click at [295, 144] on div "Limpar filtros Janela de atendimento Grade de atendimento Capacidade Transporta…" at bounding box center [332, 156] width 665 height 312
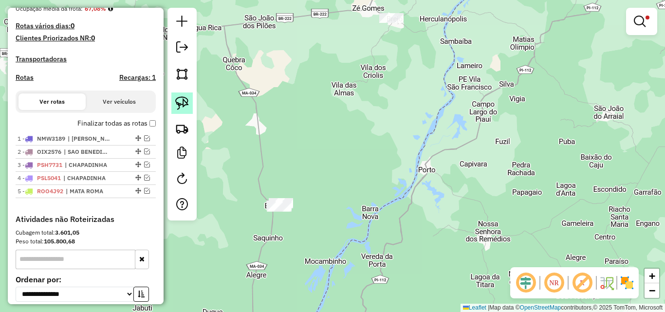
click at [176, 97] on img at bounding box center [182, 103] width 14 height 14
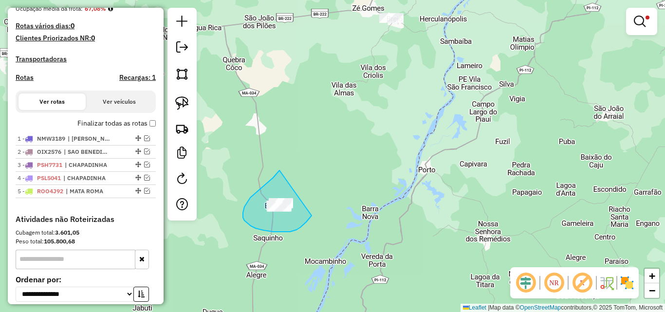
drag, startPoint x: 279, startPoint y: 170, endPoint x: 315, endPoint y: 206, distance: 50.9
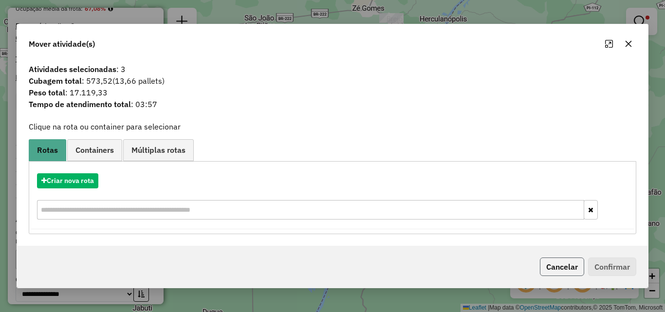
click at [549, 265] on button "Cancelar" at bounding box center [562, 266] width 44 height 18
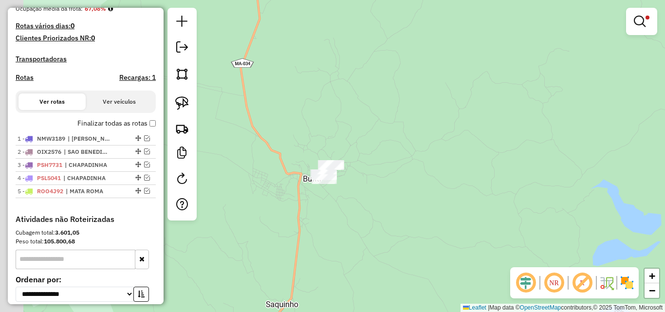
drag, startPoint x: 296, startPoint y: 201, endPoint x: 353, endPoint y: 120, distance: 99.5
click at [353, 120] on div "Limpar filtros Janela de atendimento Grade de atendimento Capacidade Transporta…" at bounding box center [332, 156] width 665 height 312
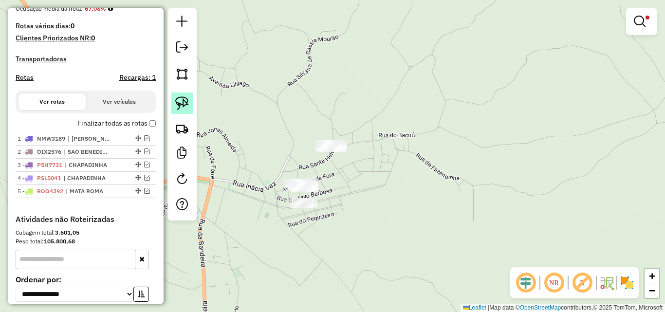
click at [184, 100] on img at bounding box center [182, 103] width 14 height 14
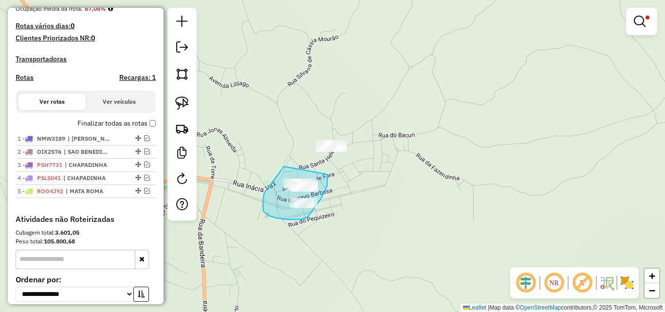
drag, startPoint x: 284, startPoint y: 166, endPoint x: 327, endPoint y: 174, distance: 43.9
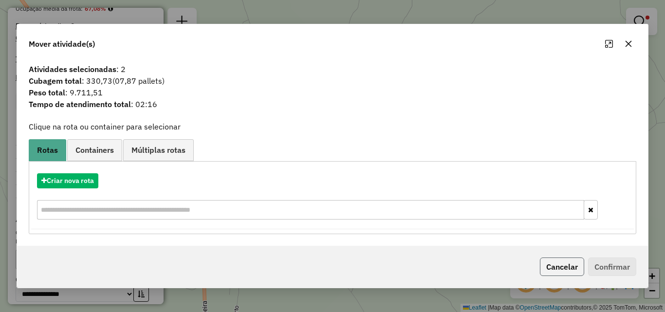
click at [559, 264] on button "Cancelar" at bounding box center [562, 266] width 44 height 18
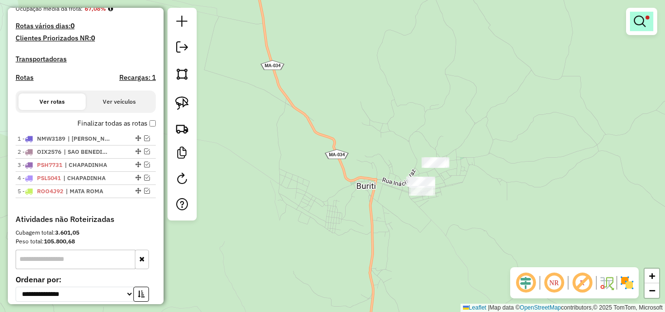
click at [652, 23] on link at bounding box center [641, 21] width 23 height 19
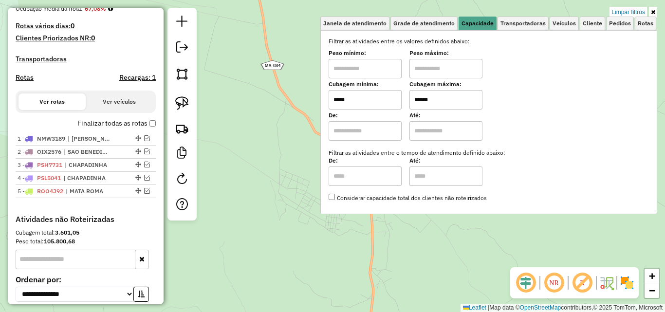
click at [379, 100] on input "*****" at bounding box center [364, 99] width 73 height 19
type input "*****"
click at [282, 126] on div "Limpar filtros Janela de atendimento Grade de atendimento Capacidade Transporta…" at bounding box center [332, 156] width 665 height 312
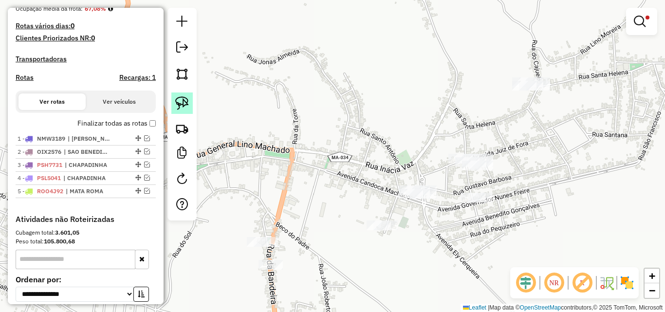
click at [180, 102] on img at bounding box center [182, 103] width 14 height 14
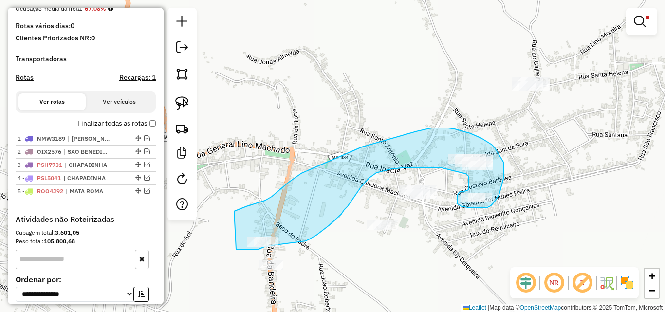
drag, startPoint x: 236, startPoint y: 249, endPoint x: 234, endPoint y: 211, distance: 38.0
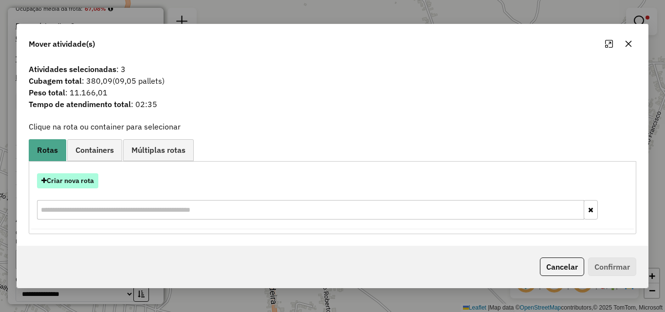
click at [83, 178] on button "Criar nova rota" at bounding box center [67, 180] width 61 height 15
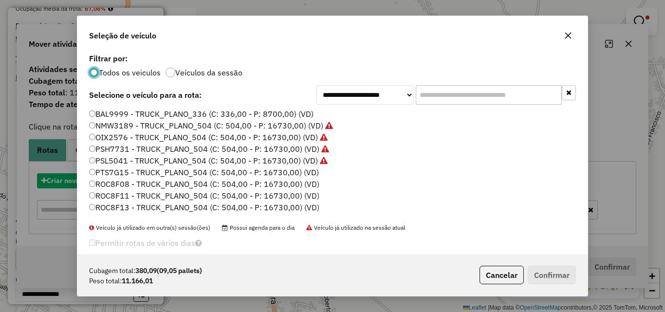
scroll to position [5, 3]
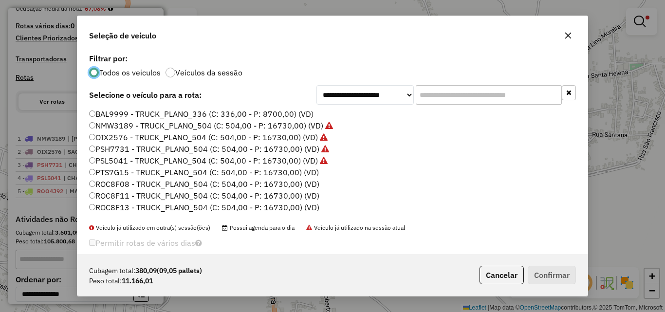
click at [304, 170] on label "PTS7G15 - TRUCK_PLANO_504 (C: 504,00 - P: 16730,00) (VD)" at bounding box center [204, 172] width 230 height 12
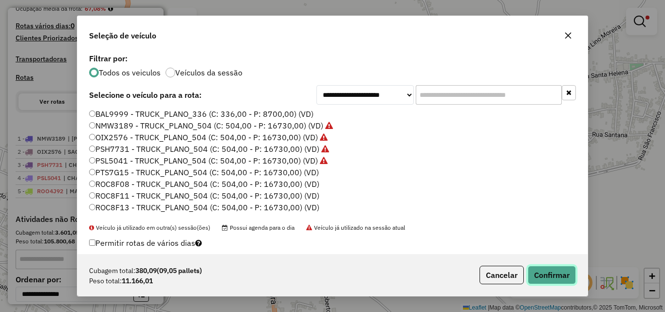
click at [548, 268] on button "Confirmar" at bounding box center [551, 275] width 48 height 18
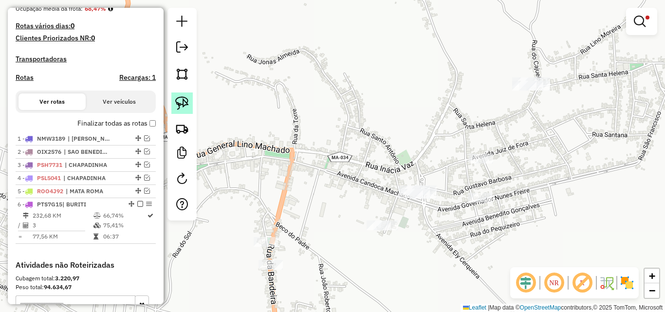
click at [181, 103] on img at bounding box center [182, 103] width 14 height 14
drag, startPoint x: 388, startPoint y: 208, endPoint x: 401, endPoint y: 228, distance: 24.2
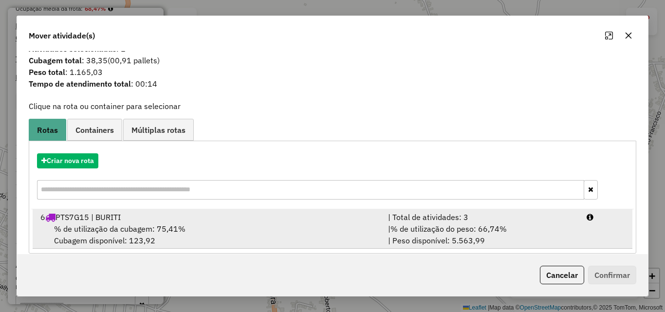
scroll to position [23, 0]
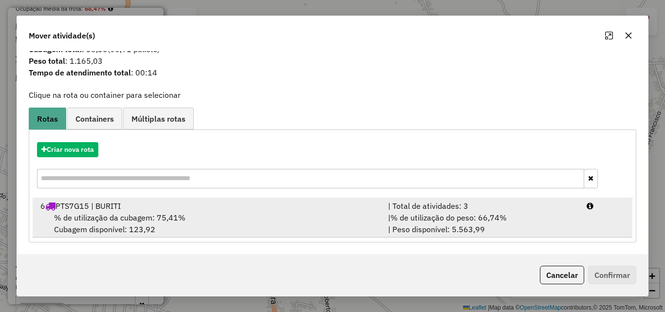
click at [274, 214] on div "% de utilização da cubagem: 75,41% Cubagem disponível: 123,92" at bounding box center [208, 223] width 347 height 23
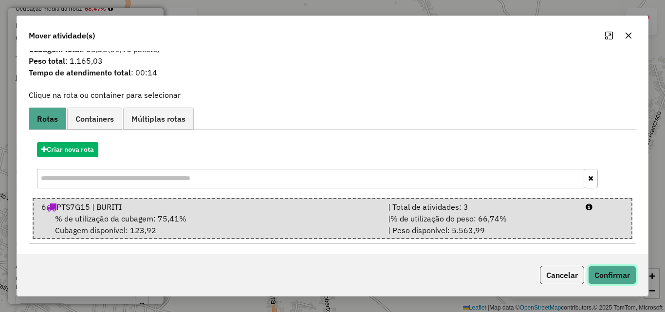
click at [618, 271] on button "Confirmar" at bounding box center [612, 275] width 48 height 18
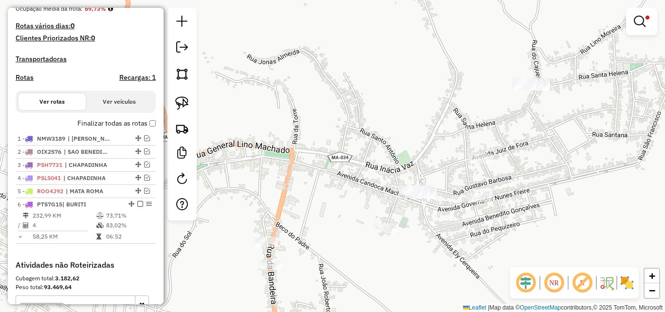
scroll to position [0, 0]
click at [639, 22] on em at bounding box center [639, 22] width 12 height 12
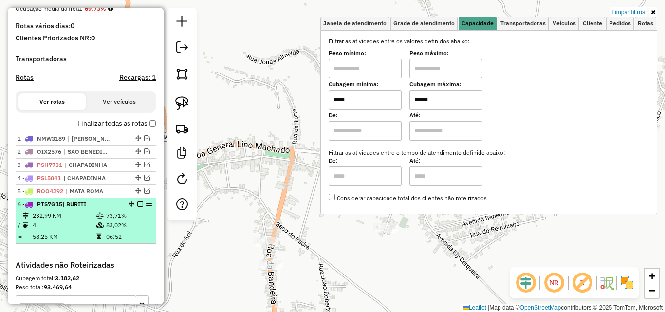
click at [137, 207] on em at bounding box center [140, 204] width 6 height 6
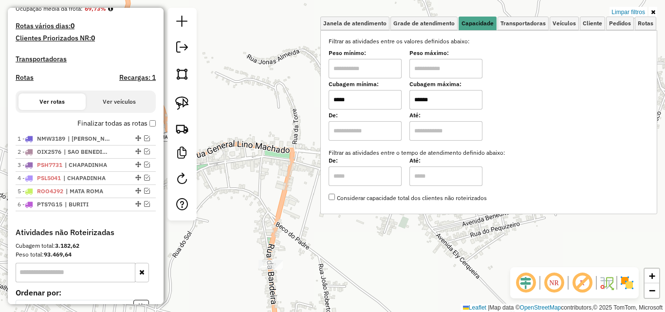
click at [271, 164] on div "Limpar filtros Janela de atendimento Grade de atendimento Capacidade Transporta…" at bounding box center [332, 156] width 665 height 312
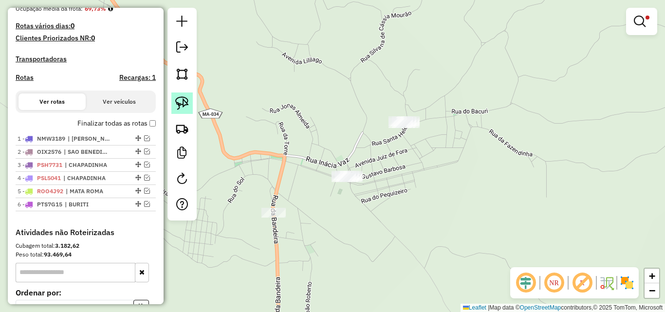
click at [186, 105] on img at bounding box center [182, 103] width 14 height 14
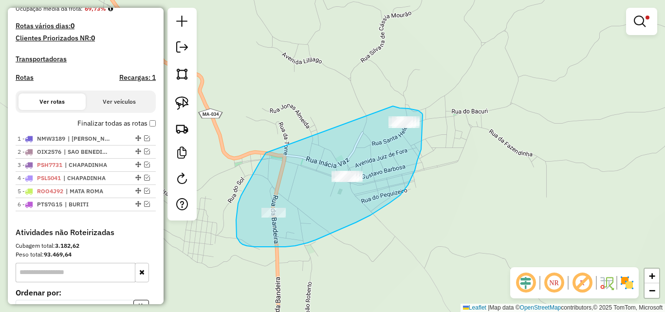
drag, startPoint x: 246, startPoint y: 186, endPoint x: 393, endPoint y: 106, distance: 167.0
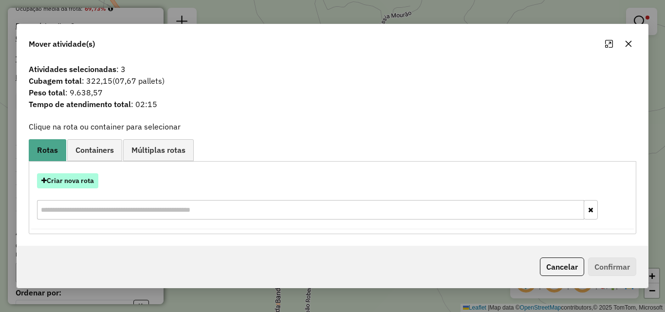
click at [92, 178] on button "Criar nova rota" at bounding box center [67, 180] width 61 height 15
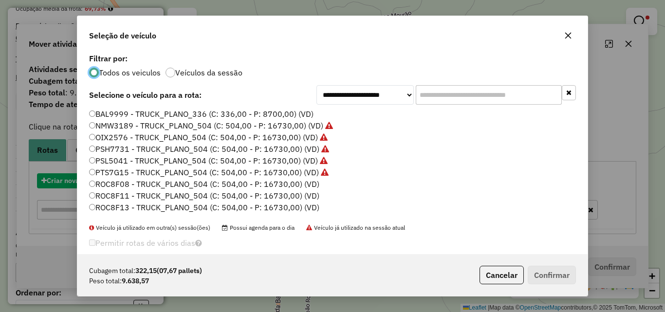
scroll to position [5, 3]
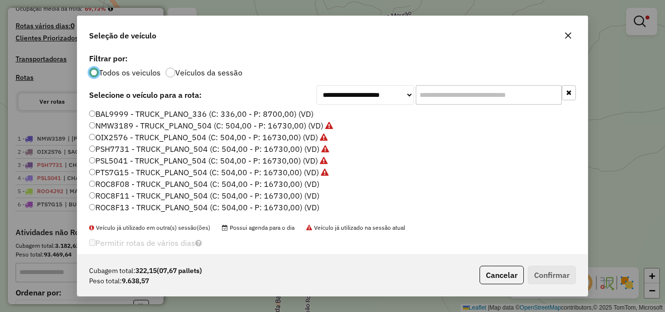
click at [307, 184] on label "ROC8F08 - TRUCK_PLANO_504 (C: 504,00 - P: 16730,00) (VD)" at bounding box center [204, 184] width 230 height 12
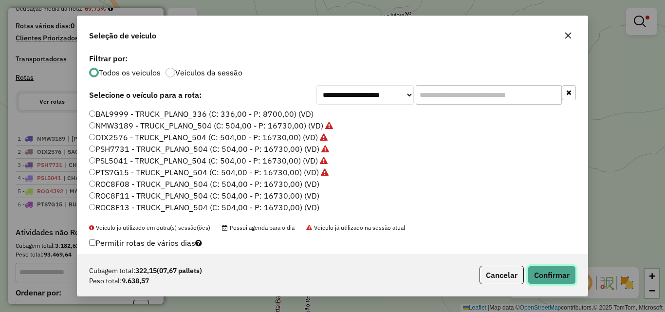
click at [549, 270] on button "Confirmar" at bounding box center [551, 275] width 48 height 18
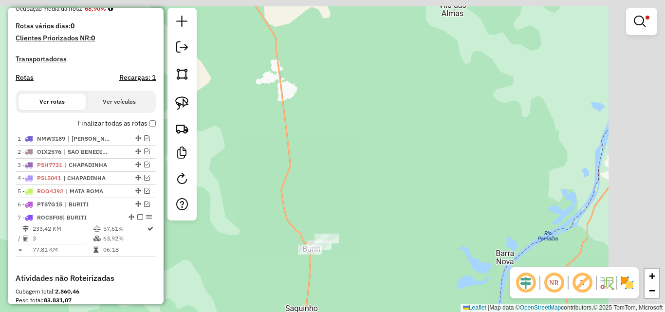
drag, startPoint x: 539, startPoint y: 84, endPoint x: 372, endPoint y: 208, distance: 208.6
click at [372, 208] on div "Limpar filtros Janela de atendimento Grade de atendimento Capacidade Transporta…" at bounding box center [332, 156] width 665 height 312
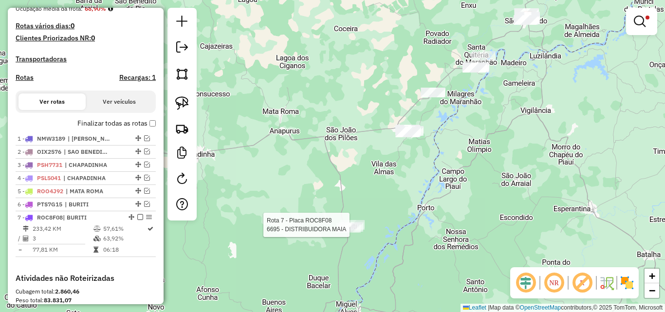
drag, startPoint x: 478, startPoint y: 130, endPoint x: 419, endPoint y: 174, distance: 73.3
click at [419, 174] on div "Rota 7 - Placa ROC8F08 6695 - DISTRIBUIDORA MAIA Limpar filtros Janela de atend…" at bounding box center [332, 156] width 665 height 312
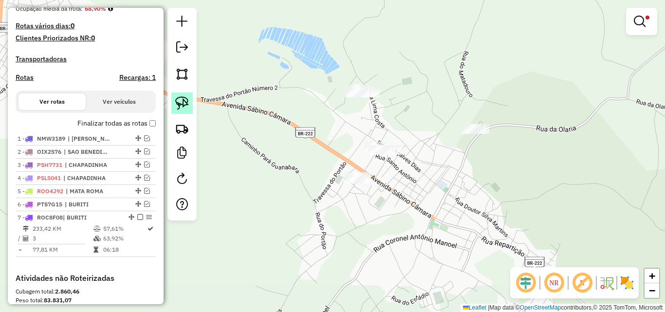
click at [180, 94] on link at bounding box center [181, 102] width 21 height 21
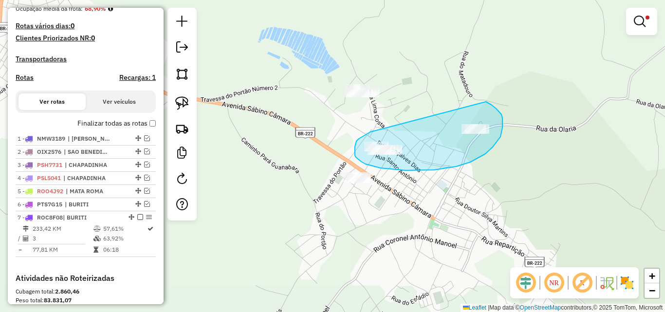
drag, startPoint x: 370, startPoint y: 132, endPoint x: 472, endPoint y: 98, distance: 107.5
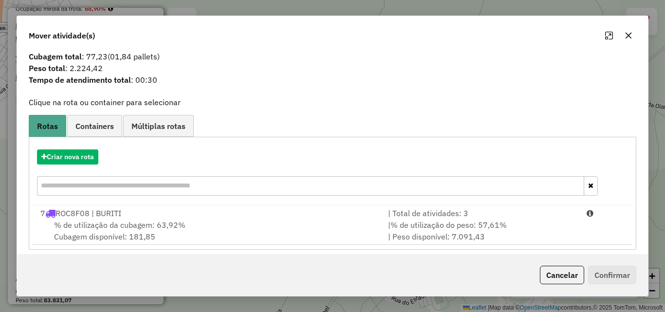
scroll to position [23, 0]
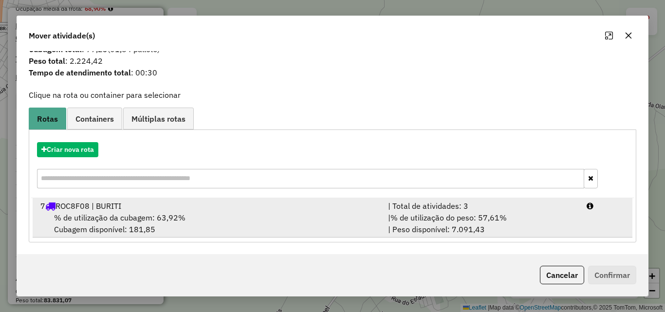
click at [289, 211] on div "7 ROC8F08 | BURITI" at bounding box center [208, 206] width 347 height 12
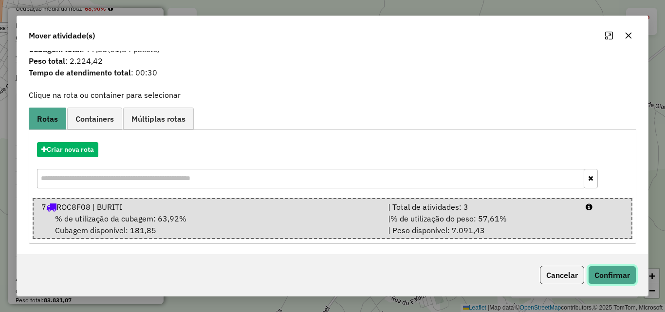
click at [616, 272] on button "Confirmar" at bounding box center [612, 275] width 48 height 18
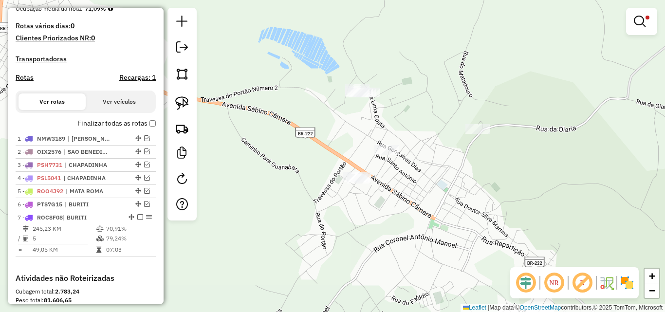
scroll to position [0, 0]
click at [185, 101] on img at bounding box center [182, 103] width 14 height 14
drag, startPoint x: 356, startPoint y: 156, endPoint x: 383, endPoint y: 180, distance: 36.9
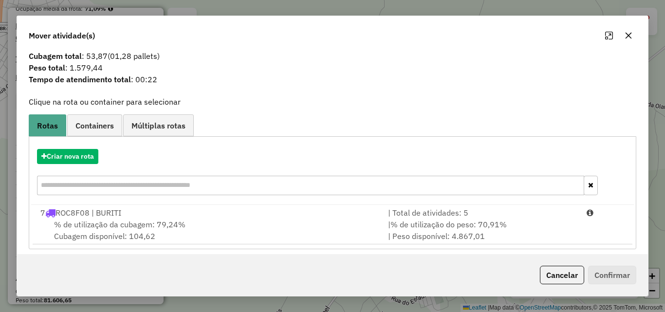
scroll to position [23, 0]
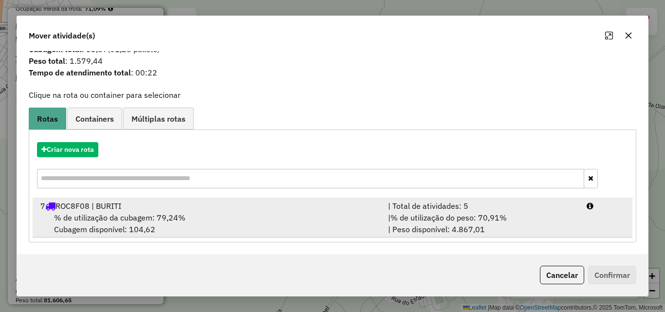
click at [345, 216] on div "% de utilização da cubagem: 79,24% Cubagem disponível: 104,62" at bounding box center [208, 223] width 347 height 23
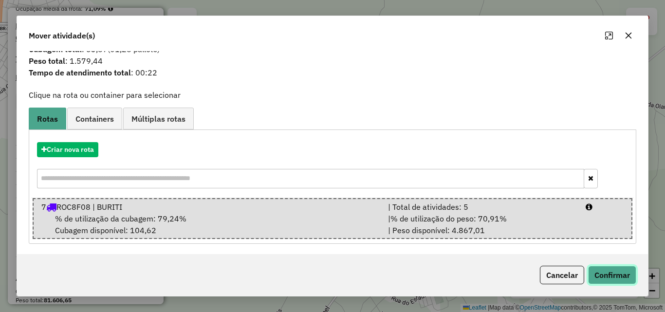
click at [620, 273] on button "Confirmar" at bounding box center [612, 275] width 48 height 18
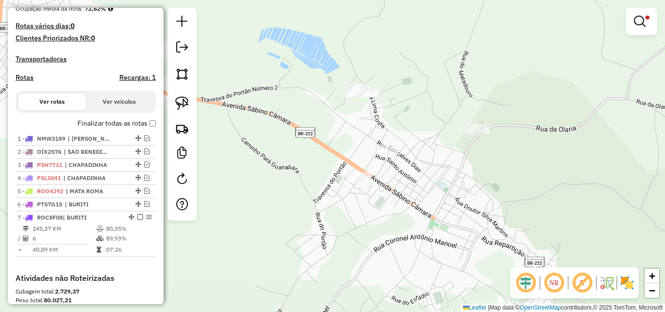
scroll to position [0, 0]
click at [147, 207] on div at bounding box center [137, 204] width 29 height 6
select select "**********"
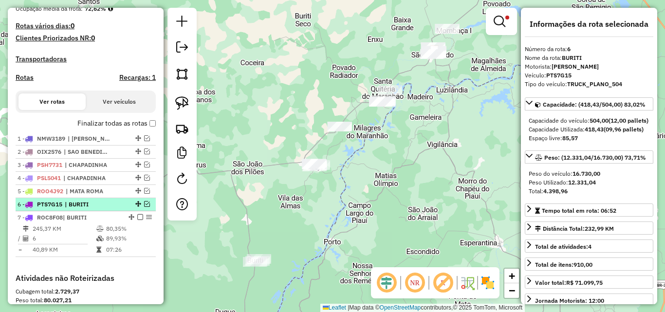
click at [144, 207] on em at bounding box center [147, 204] width 6 height 6
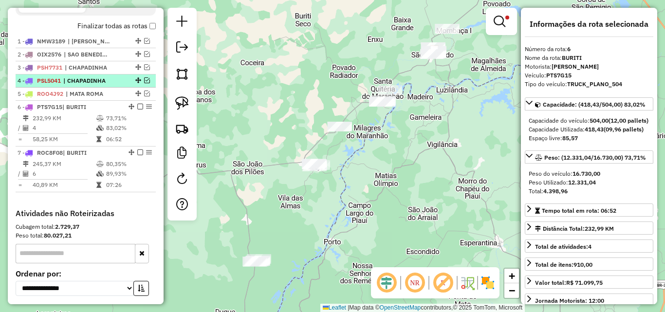
scroll to position [292, 0]
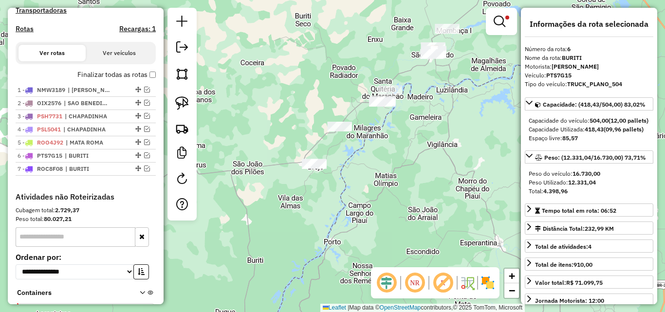
click at [451, 95] on div "Limpar filtros Janela de atendimento Grade de atendimento Capacidade Transporta…" at bounding box center [332, 156] width 665 height 312
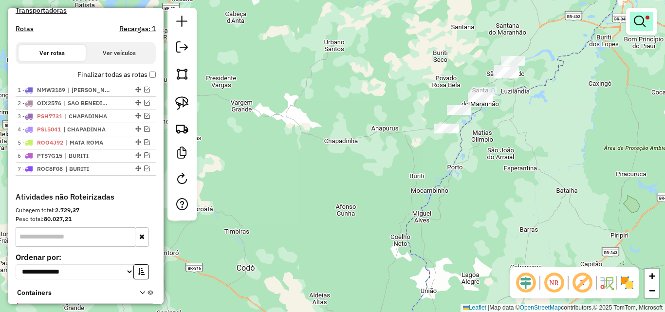
click at [632, 24] on link at bounding box center [641, 21] width 23 height 19
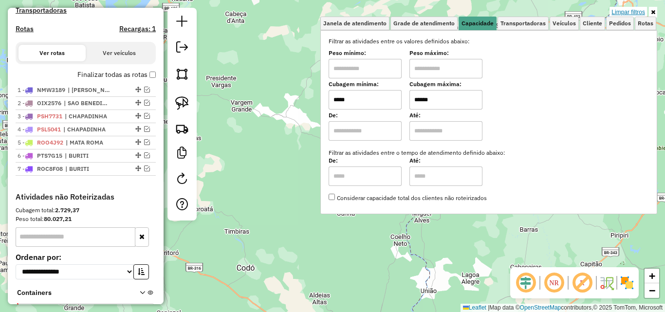
click at [632, 8] on link "Limpar filtros" at bounding box center [627, 12] width 37 height 11
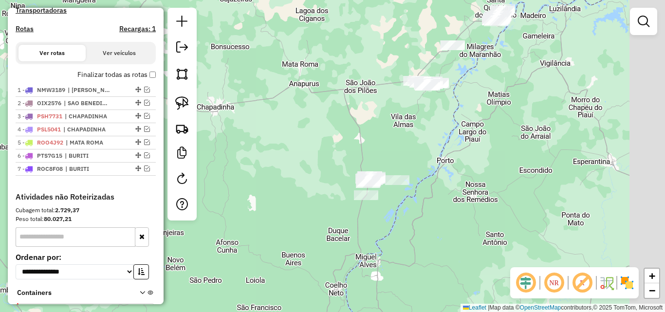
drag, startPoint x: 448, startPoint y: 222, endPoint x: 348, endPoint y: 243, distance: 101.9
click at [348, 243] on div "Janela de atendimento Grade de atendimento Capacidade Transportadoras Veículos …" at bounding box center [332, 156] width 665 height 312
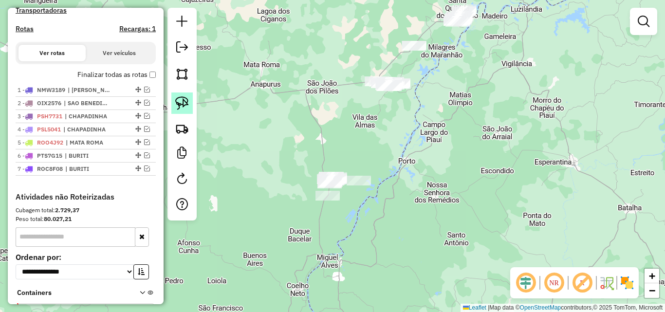
click at [187, 101] on img at bounding box center [182, 103] width 14 height 14
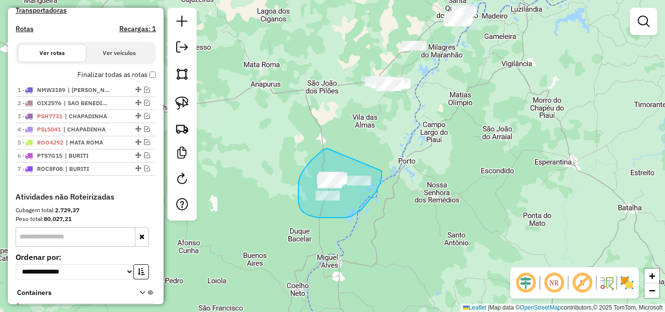
drag, startPoint x: 327, startPoint y: 148, endPoint x: 381, endPoint y: 171, distance: 58.9
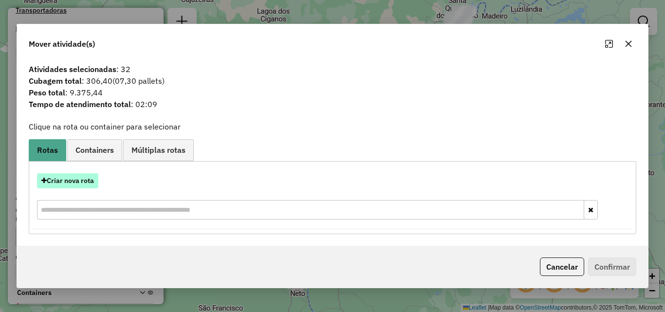
click at [81, 179] on button "Criar nova rota" at bounding box center [67, 180] width 61 height 15
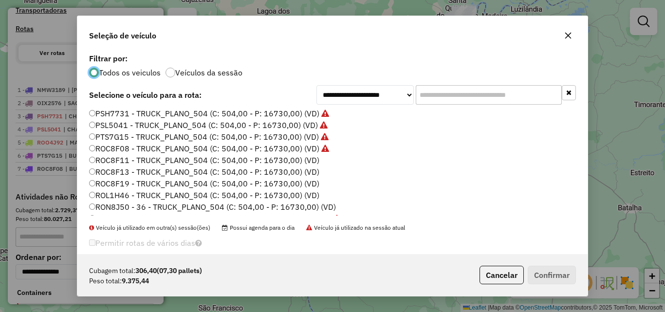
scroll to position [49, 0]
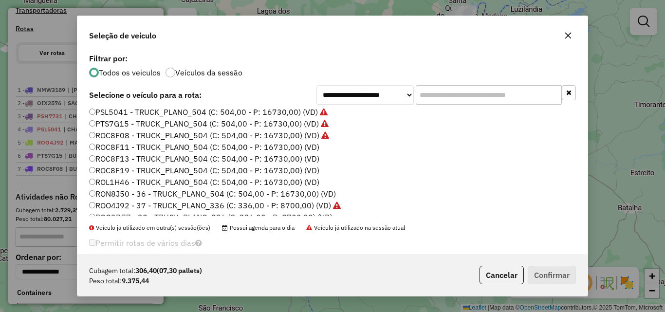
click at [297, 143] on label "ROC8F11 - TRUCK_PLANO_504 (C: 504,00 - P: 16730,00) (VD)" at bounding box center [204, 147] width 230 height 12
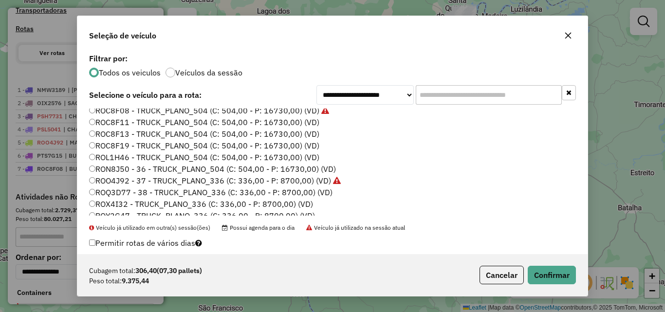
scroll to position [97, 0]
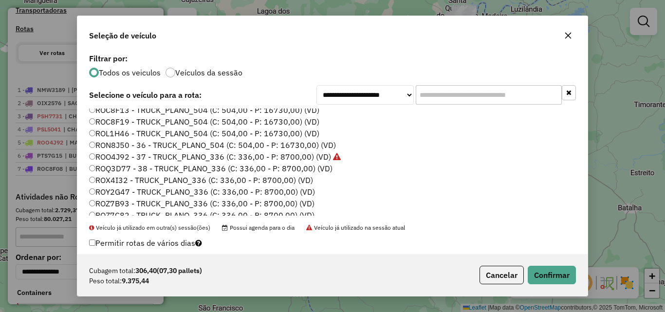
click at [299, 167] on label "ROQ3D77 - 38 - TRUCK_PLANO_336 (C: 336,00 - P: 8700,00) (VD)" at bounding box center [210, 168] width 243 height 12
click at [557, 275] on button "Confirmar" at bounding box center [551, 275] width 48 height 18
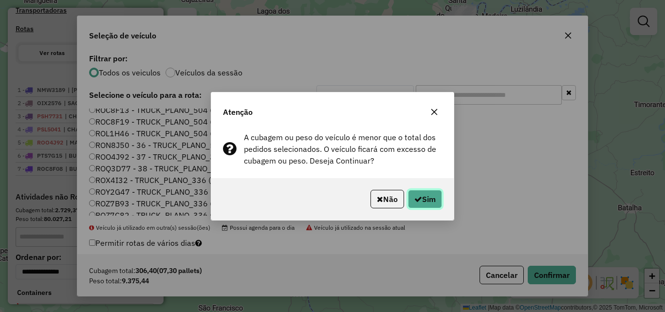
click at [426, 195] on button "Sim" at bounding box center [425, 199] width 34 height 18
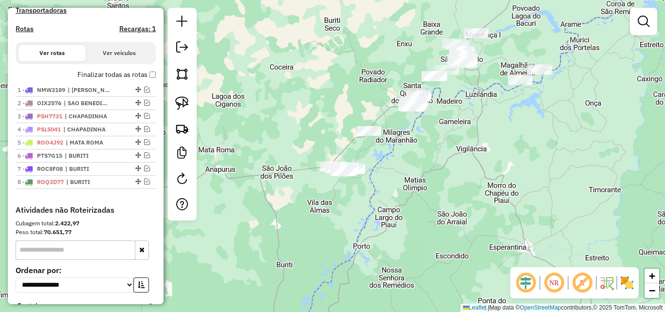
drag, startPoint x: 308, startPoint y: 126, endPoint x: 263, endPoint y: 211, distance: 96.4
click at [263, 211] on div "Janela de atendimento Grade de atendimento Capacidade Transportadoras Veículos …" at bounding box center [332, 156] width 665 height 312
click at [181, 102] on img at bounding box center [182, 103] width 14 height 14
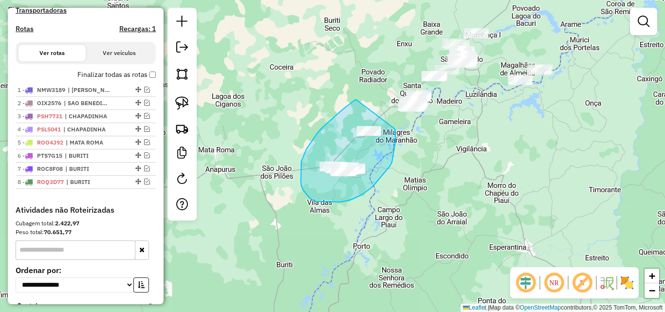
drag, startPoint x: 356, startPoint y: 100, endPoint x: 394, endPoint y: 128, distance: 47.6
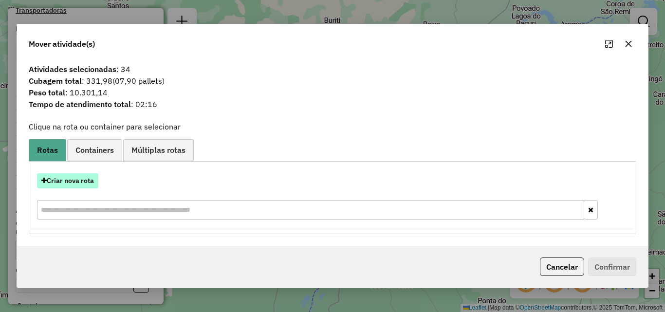
click at [79, 182] on button "Criar nova rota" at bounding box center [67, 180] width 61 height 15
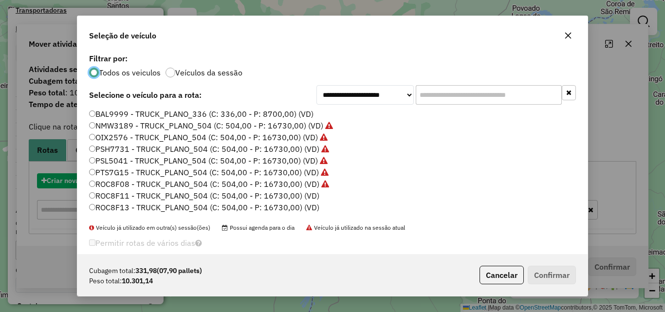
scroll to position [5, 3]
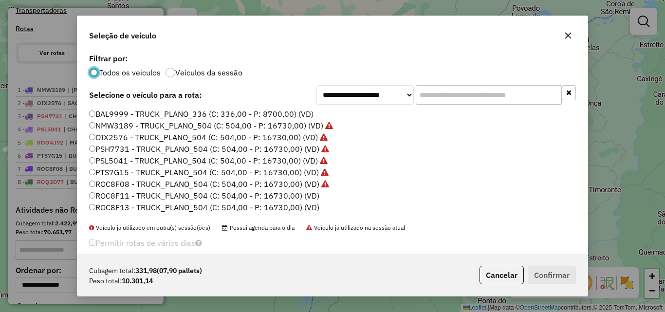
click at [308, 193] on label "ROC8F11 - TRUCK_PLANO_504 (C: 504,00 - P: 16730,00) (VD)" at bounding box center [204, 196] width 230 height 12
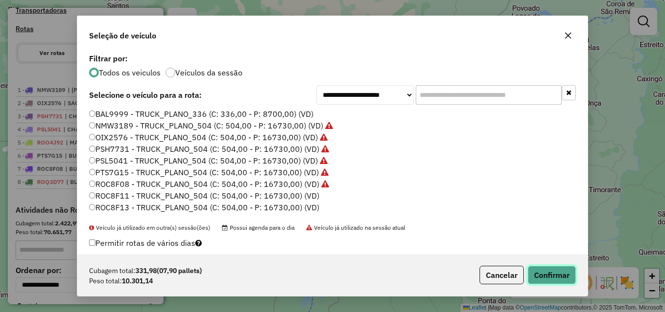
click at [546, 270] on button "Confirmar" at bounding box center [551, 275] width 48 height 18
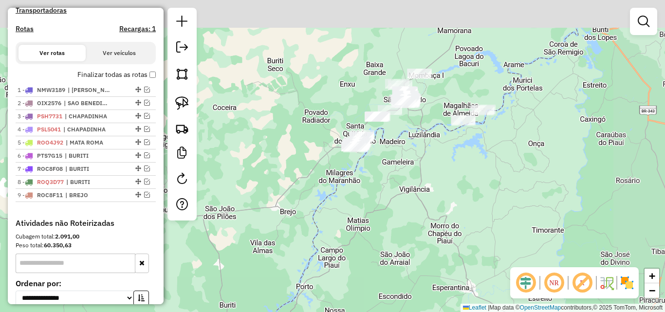
drag, startPoint x: 378, startPoint y: 146, endPoint x: 321, endPoint y: 186, distance: 69.8
click at [321, 186] on div "Janela de atendimento Grade de atendimento Capacidade Transportadoras Veículos …" at bounding box center [332, 156] width 665 height 312
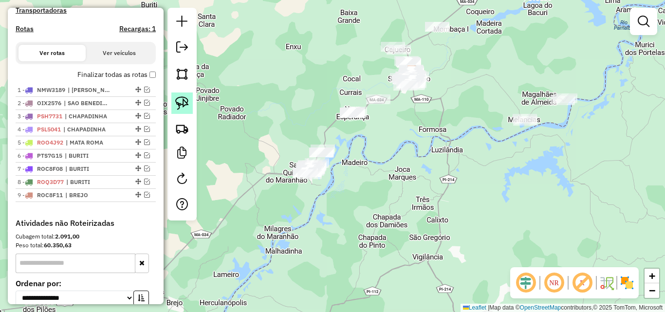
click at [186, 103] on img at bounding box center [182, 103] width 14 height 14
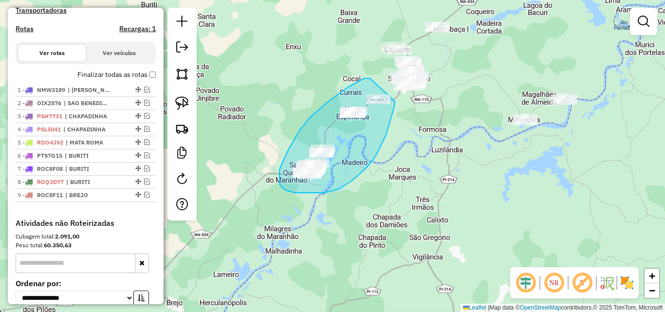
drag, startPoint x: 370, startPoint y: 78, endPoint x: 395, endPoint y: 101, distance: 33.4
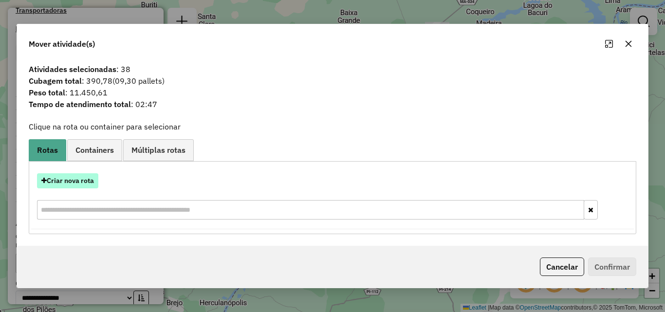
click at [73, 182] on button "Criar nova rota" at bounding box center [67, 180] width 61 height 15
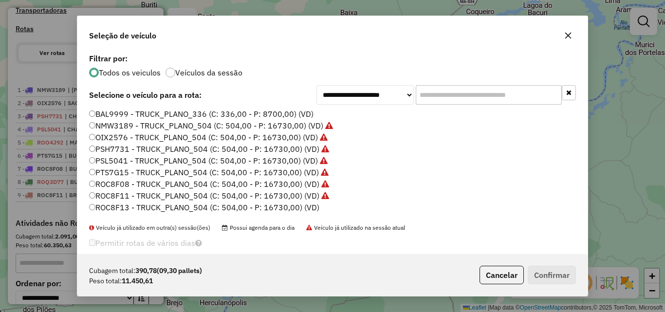
click at [301, 204] on label "ROC8F13 - TRUCK_PLANO_504 (C: 504,00 - P: 16730,00) (VD)" at bounding box center [204, 207] width 230 height 12
click at [555, 271] on button "Confirmar" at bounding box center [551, 275] width 48 height 18
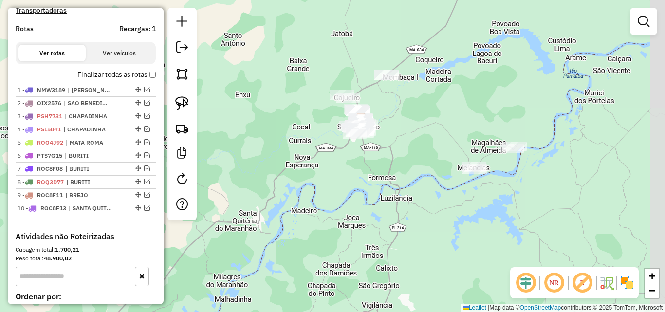
drag, startPoint x: 416, startPoint y: 142, endPoint x: 366, endPoint y: 189, distance: 69.2
click at [366, 189] on div "Janela de atendimento Grade de atendimento Capacidade Transportadoras Veículos …" at bounding box center [332, 156] width 665 height 312
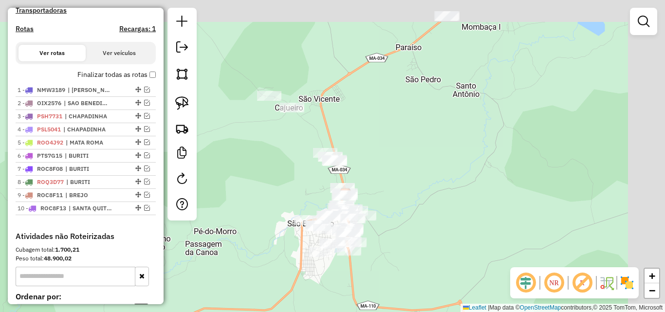
drag, startPoint x: 430, startPoint y: 96, endPoint x: 385, endPoint y: 197, distance: 109.8
click at [385, 197] on div "Janela de atendimento Grade de atendimento Capacidade Transportadoras Veículos …" at bounding box center [332, 156] width 665 height 312
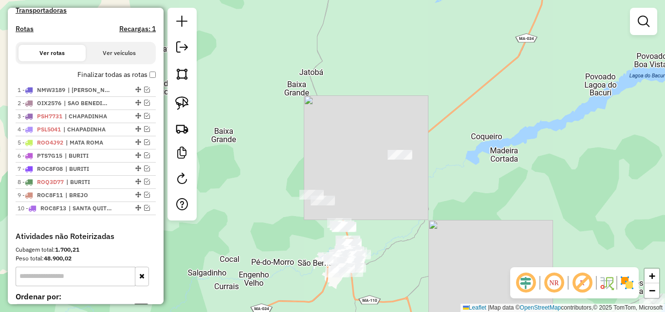
drag, startPoint x: 446, startPoint y: 106, endPoint x: 413, endPoint y: 180, distance: 81.0
click at [413, 180] on div "Janela de atendimento Grade de atendimento Capacidade Transportadoras Veículos …" at bounding box center [332, 156] width 665 height 312
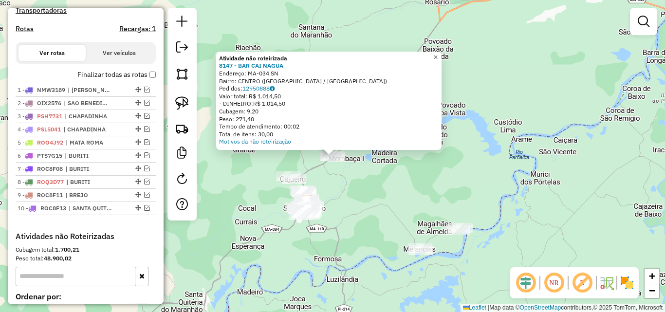
click at [437, 53] on span "×" at bounding box center [435, 57] width 4 height 8
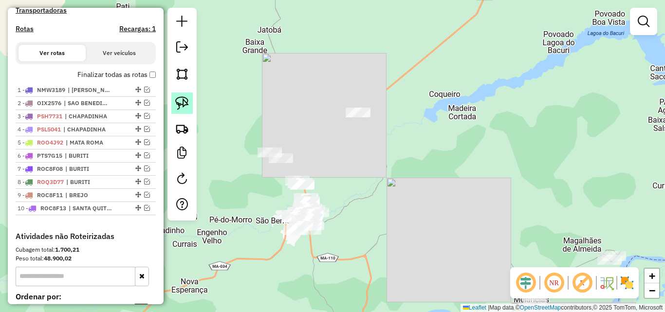
click at [189, 98] on link at bounding box center [181, 102] width 21 height 21
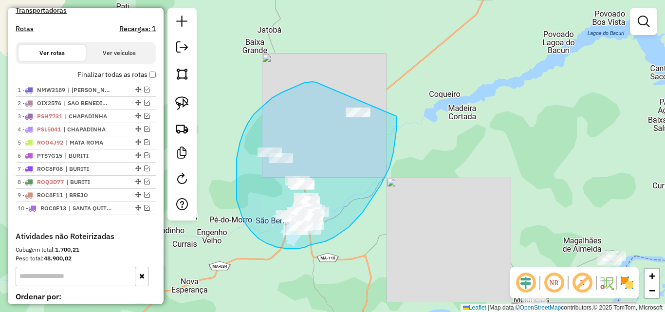
drag, startPoint x: 316, startPoint y: 82, endPoint x: 396, endPoint y: 115, distance: 87.1
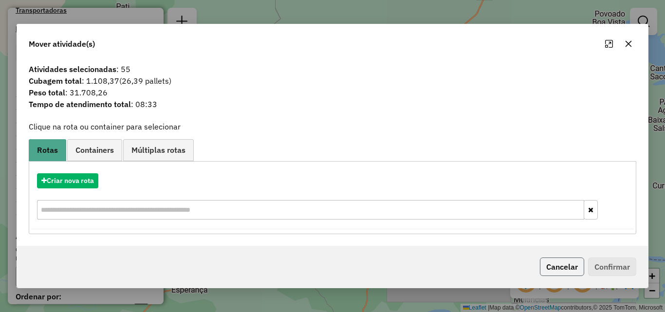
click at [563, 262] on button "Cancelar" at bounding box center [562, 266] width 44 height 18
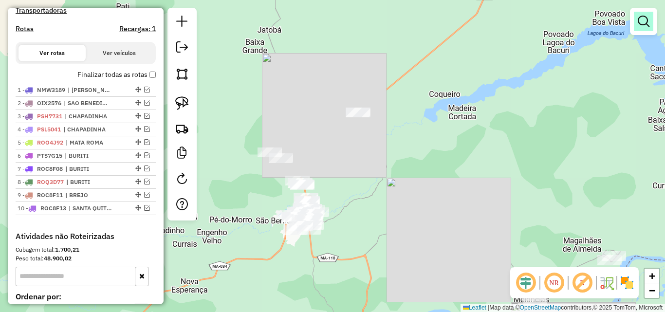
click at [642, 18] on em at bounding box center [643, 22] width 12 height 12
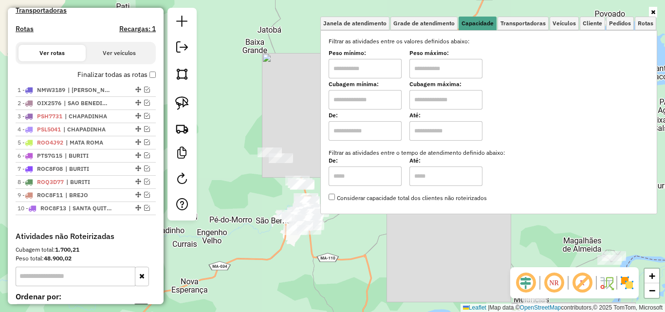
click at [376, 101] on input "text" at bounding box center [364, 99] width 73 height 19
type input "*****"
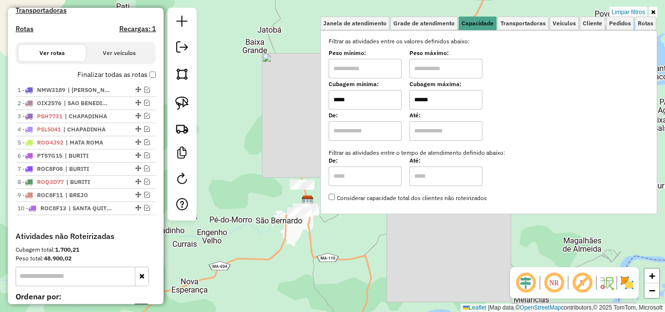
type input "******"
click at [291, 134] on div "Limpar filtros Janela de atendimento Grade de atendimento Capacidade Transporta…" at bounding box center [332, 156] width 665 height 312
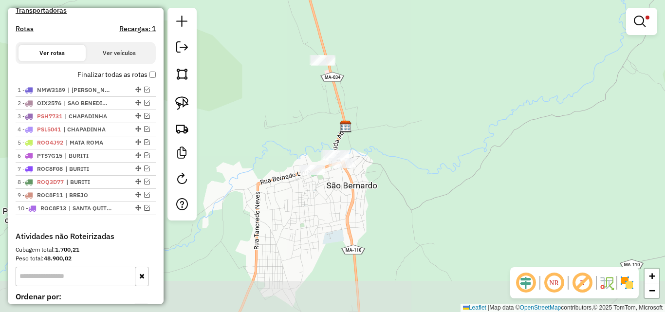
drag, startPoint x: 367, startPoint y: 180, endPoint x: 380, endPoint y: 144, distance: 38.2
click at [380, 144] on div "Limpar filtros Janela de atendimento Grade de atendimento Capacidade Transporta…" at bounding box center [332, 156] width 665 height 312
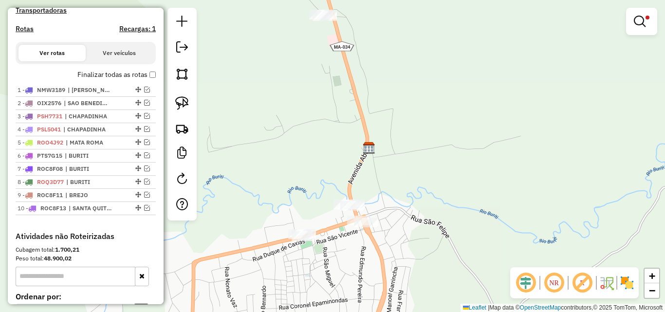
drag, startPoint x: 430, startPoint y: 78, endPoint x: 412, endPoint y: 163, distance: 87.1
click at [412, 163] on div "Limpar filtros Janela de atendimento Grade de atendimento Capacidade Transporta…" at bounding box center [332, 156] width 665 height 312
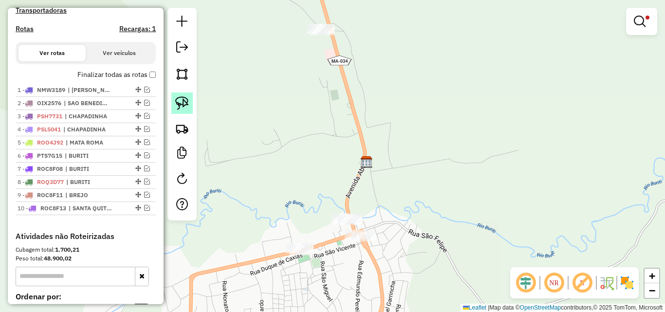
click at [188, 95] on link at bounding box center [181, 102] width 21 height 21
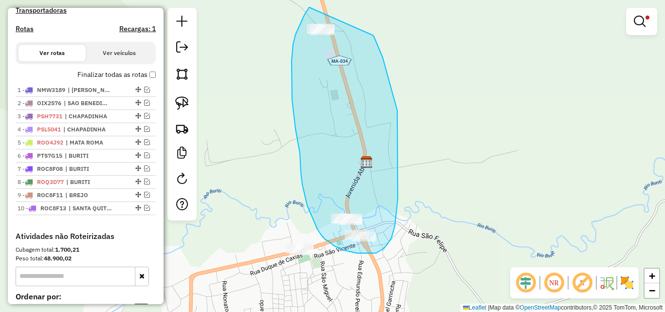
drag, startPoint x: 309, startPoint y: 7, endPoint x: 372, endPoint y: 35, distance: 69.1
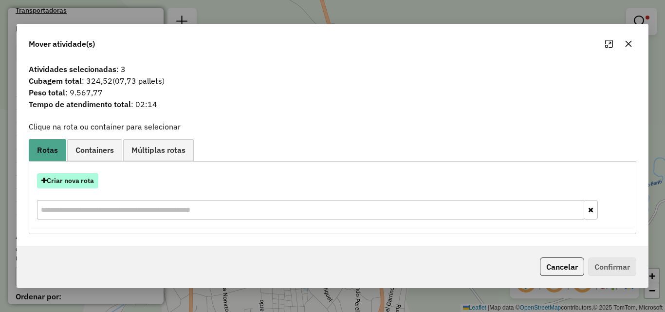
click at [68, 177] on button "Criar nova rota" at bounding box center [67, 180] width 61 height 15
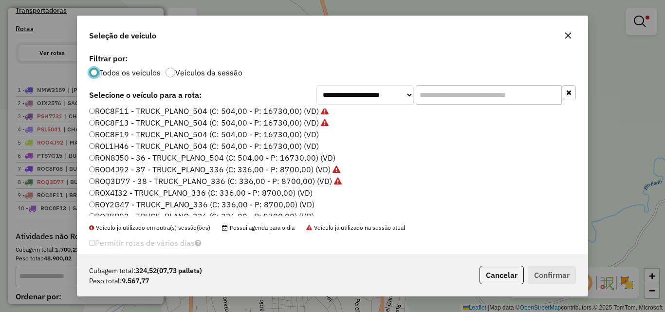
scroll to position [97, 0]
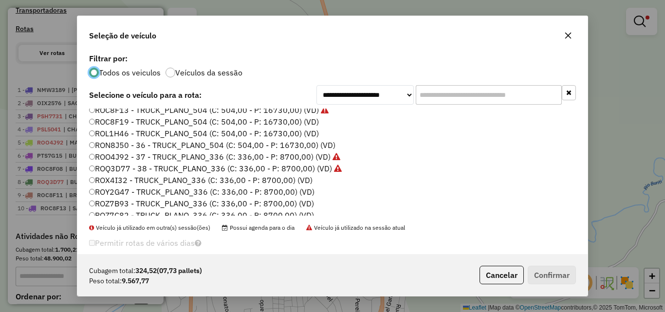
click at [289, 122] on label "ROC8F19 - TRUCK_PLANO_504 (C: 504,00 - P: 16730,00) (VD)" at bounding box center [204, 122] width 230 height 12
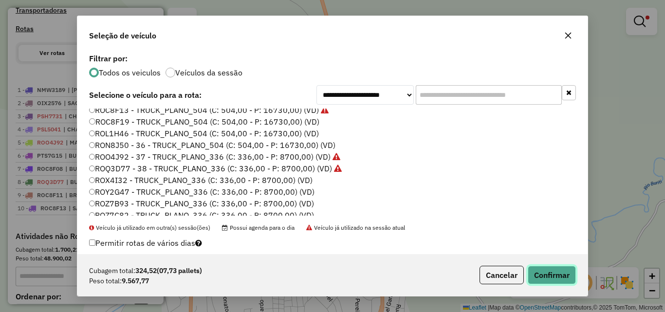
click at [546, 273] on button "Confirmar" at bounding box center [551, 275] width 48 height 18
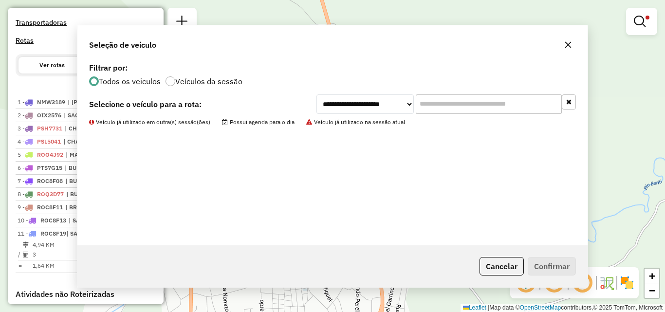
scroll to position [304, 0]
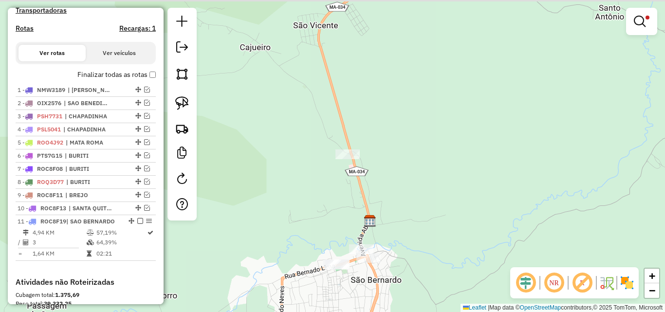
drag, startPoint x: 518, startPoint y: 149, endPoint x: 395, endPoint y: 208, distance: 136.4
click at [396, 212] on div "Limpar filtros Janela de atendimento Grade de atendimento Capacidade Transporta…" at bounding box center [332, 156] width 665 height 312
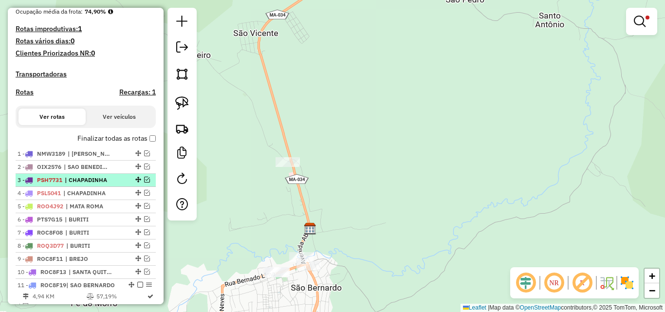
scroll to position [255, 0]
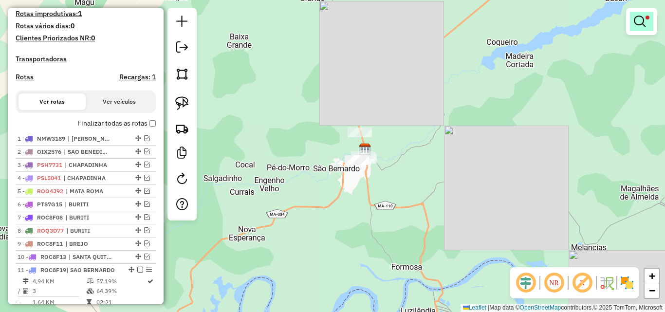
click at [641, 20] on em at bounding box center [639, 22] width 12 height 12
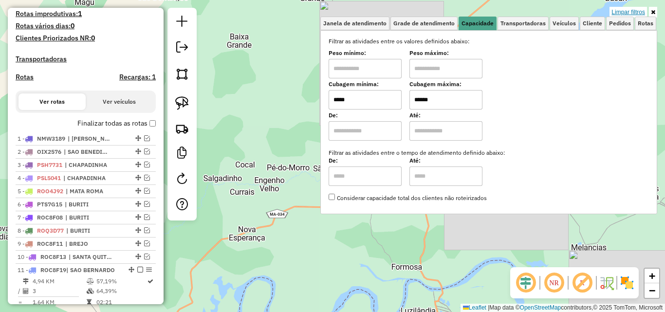
click at [621, 13] on link "Limpar filtros" at bounding box center [627, 12] width 37 height 11
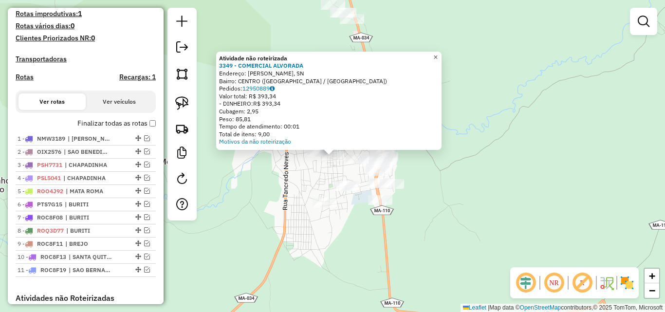
click at [437, 53] on span "×" at bounding box center [435, 57] width 4 height 8
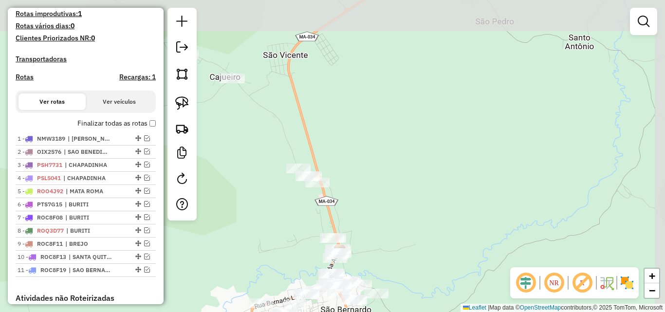
drag, startPoint x: 440, startPoint y: 63, endPoint x: 413, endPoint y: 206, distance: 145.5
click at [413, 206] on div "Janela de atendimento Grade de atendimento Capacidade Transportadoras Veículos …" at bounding box center [332, 156] width 665 height 312
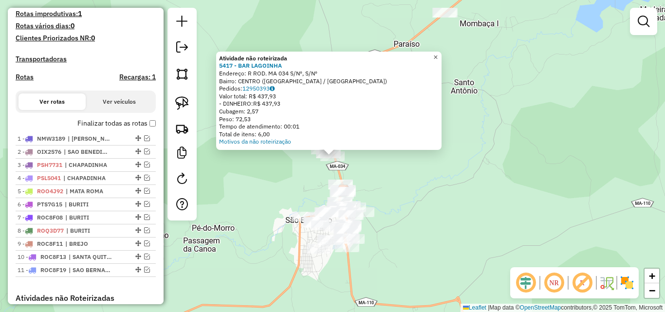
click at [437, 54] on span "×" at bounding box center [435, 57] width 4 height 8
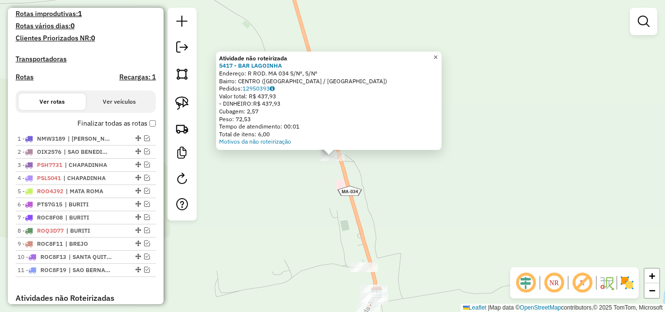
click at [437, 53] on span "×" at bounding box center [435, 57] width 4 height 8
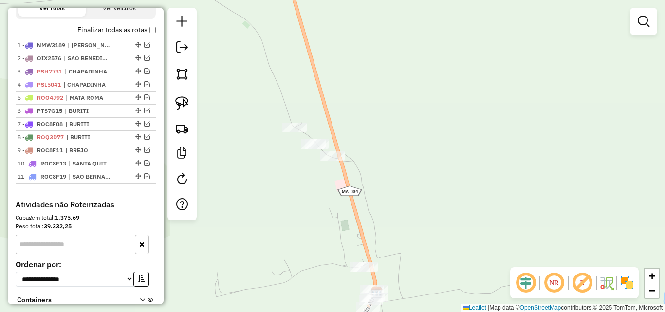
scroll to position [353, 0]
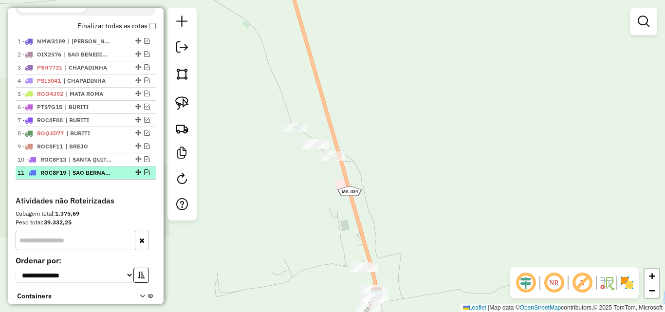
click at [145, 175] on em at bounding box center [147, 172] width 6 height 6
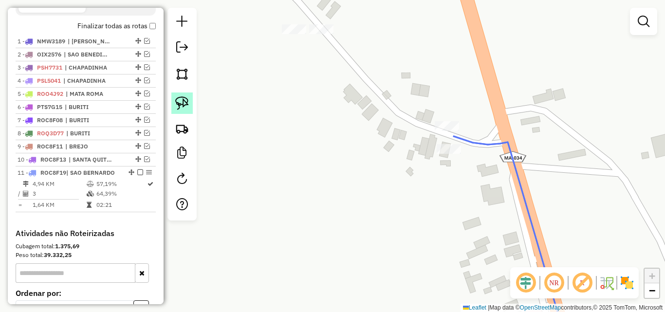
click at [190, 100] on link at bounding box center [181, 102] width 21 height 21
drag, startPoint x: 436, startPoint y: 108, endPoint x: 461, endPoint y: 125, distance: 29.4
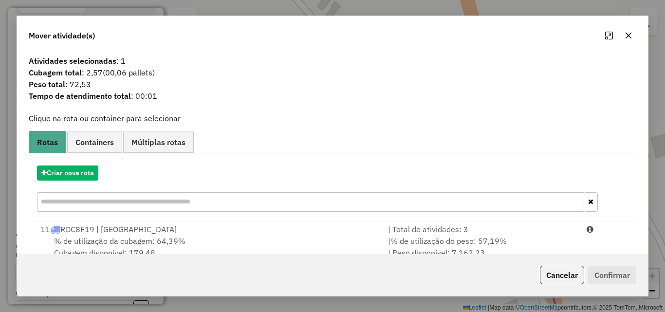
scroll to position [23, 0]
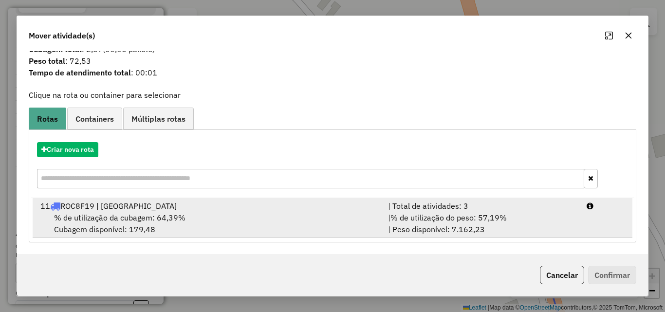
click at [256, 219] on div "% de utilização da cubagem: 64,39% Cubagem disponível: 179,48" at bounding box center [208, 223] width 347 height 23
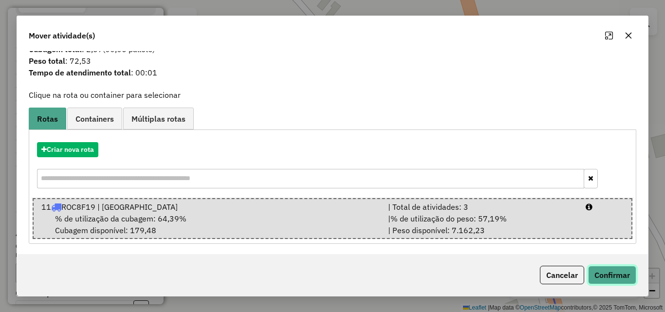
click at [611, 276] on button "Confirmar" at bounding box center [612, 275] width 48 height 18
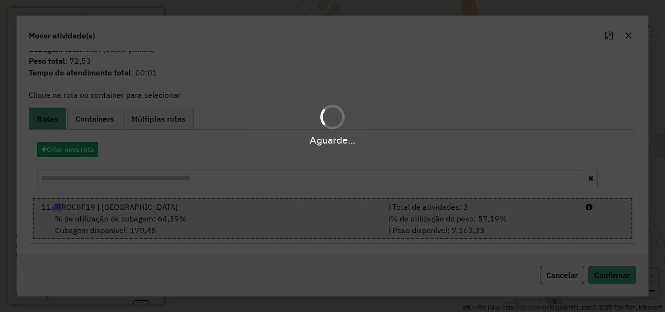
scroll to position [0, 0]
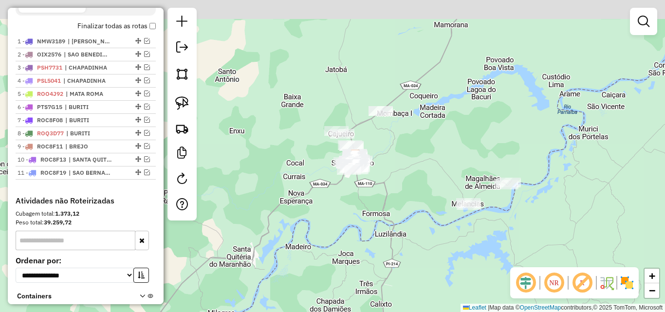
drag, startPoint x: 403, startPoint y: 129, endPoint x: 394, endPoint y: 146, distance: 19.6
click at [394, 146] on div "Janela de atendimento Grade de atendimento Capacidade Transportadoras Veículos …" at bounding box center [332, 156] width 665 height 312
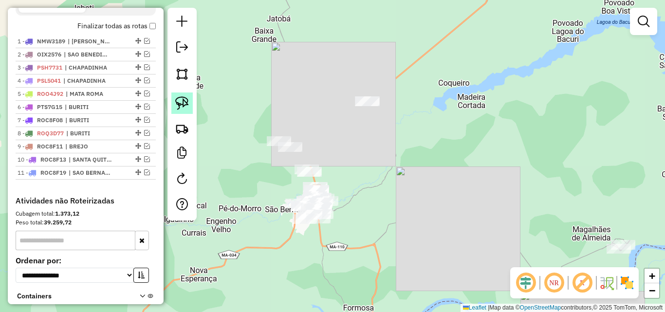
drag, startPoint x: 187, startPoint y: 98, endPoint x: 209, endPoint y: 98, distance: 22.4
click at [187, 98] on img at bounding box center [182, 103] width 14 height 14
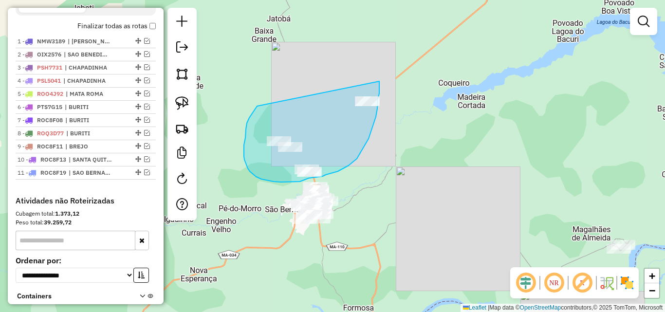
drag, startPoint x: 244, startPoint y: 150, endPoint x: 379, endPoint y: 81, distance: 151.9
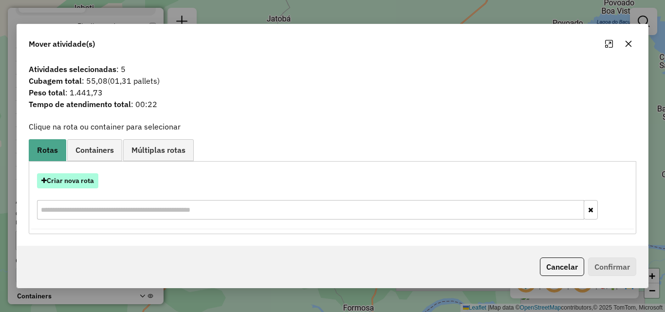
click at [87, 181] on button "Criar nova rota" at bounding box center [67, 180] width 61 height 15
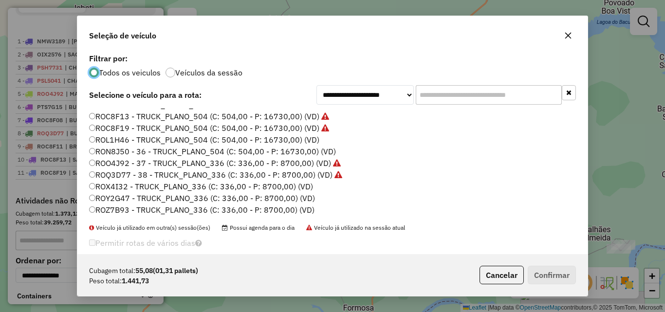
scroll to position [97, 0]
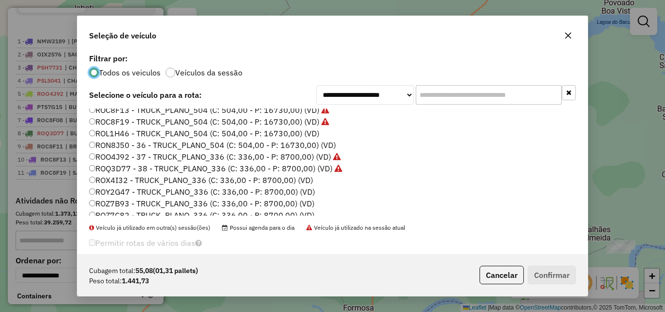
click at [296, 178] on label "ROX4I32 - TRUCK_PLANO_336 (C: 336,00 - P: 8700,00) (VD)" at bounding box center [201, 180] width 224 height 12
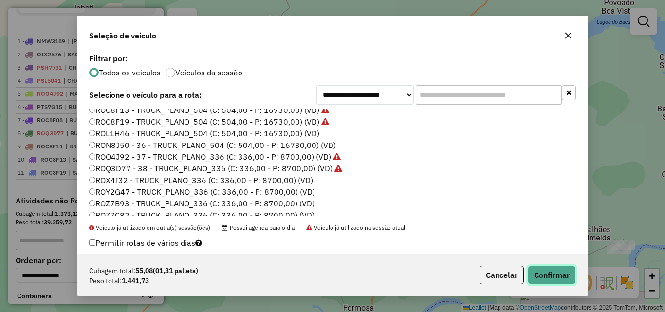
click at [558, 269] on button "Confirmar" at bounding box center [551, 275] width 48 height 18
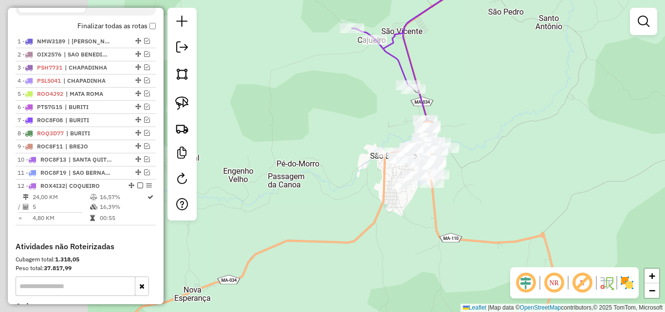
drag, startPoint x: 389, startPoint y: 198, endPoint x: 500, endPoint y: 148, distance: 121.5
click at [500, 148] on div "Janela de atendimento Grade de atendimento Capacidade Transportadoras Veículos …" at bounding box center [332, 156] width 665 height 312
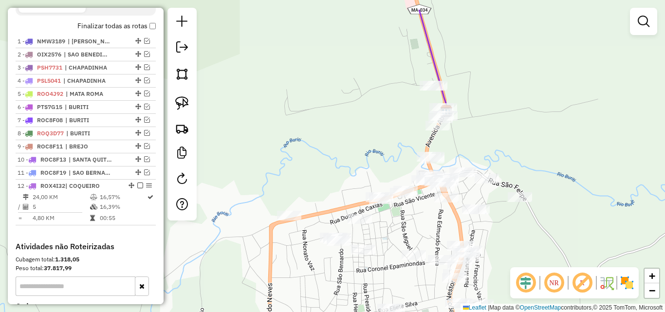
drag, startPoint x: 479, startPoint y: 101, endPoint x: 472, endPoint y: 142, distance: 41.5
click at [472, 142] on div "Janela de atendimento Grade de atendimento Capacidade Transportadoras Veículos …" at bounding box center [332, 156] width 665 height 312
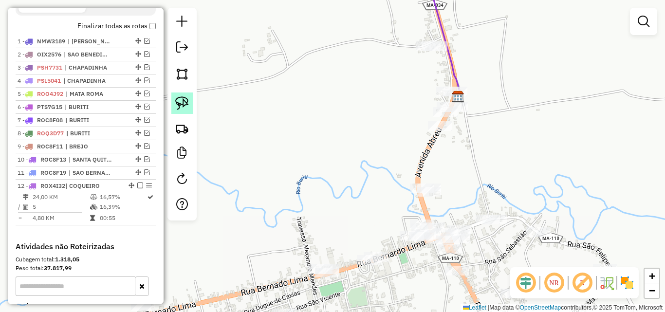
click at [187, 100] on img at bounding box center [182, 103] width 14 height 14
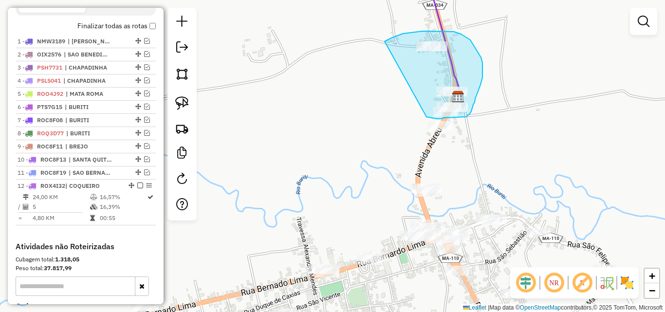
drag, startPoint x: 384, startPoint y: 41, endPoint x: 414, endPoint y: 116, distance: 80.1
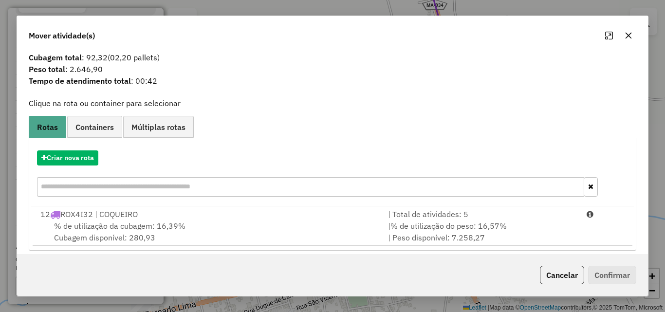
scroll to position [23, 0]
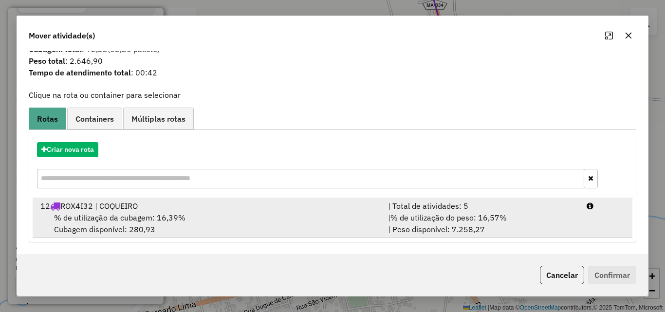
click at [301, 209] on div "12 ROX4I32 | COQUEIRO" at bounding box center [208, 206] width 347 height 12
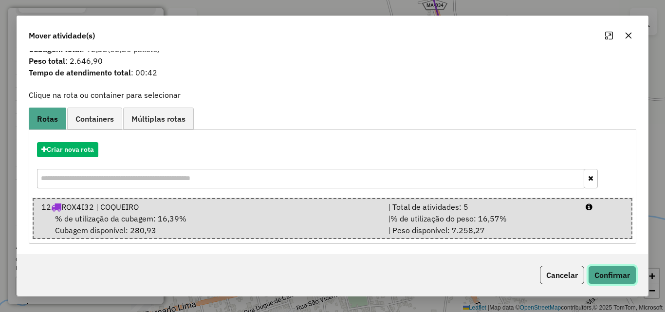
click at [604, 271] on button "Confirmar" at bounding box center [612, 275] width 48 height 18
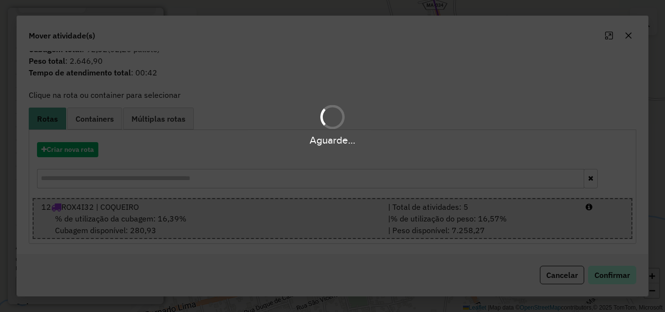
scroll to position [0, 0]
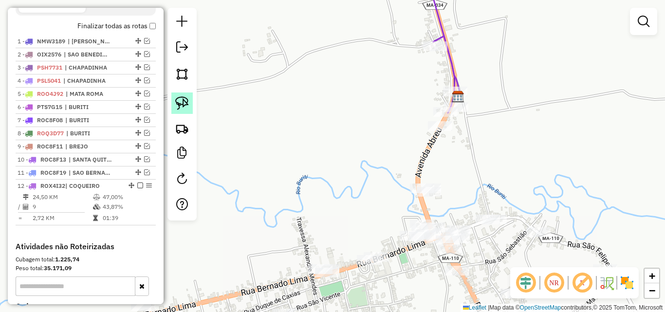
click at [180, 99] on img at bounding box center [182, 103] width 14 height 14
drag, startPoint x: 405, startPoint y: 169, endPoint x: 404, endPoint y: 199, distance: 30.2
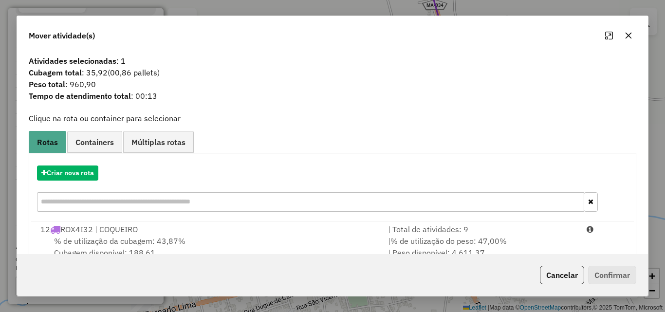
scroll to position [23, 0]
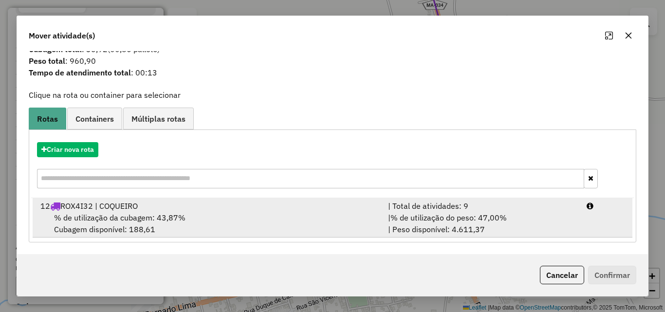
click at [205, 214] on div "% de utilização da cubagem: 43,87% Cubagem disponível: 188,61" at bounding box center [208, 223] width 347 height 23
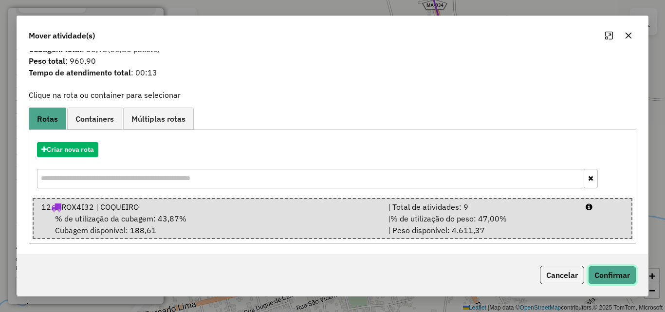
click at [607, 271] on button "Confirmar" at bounding box center [612, 275] width 48 height 18
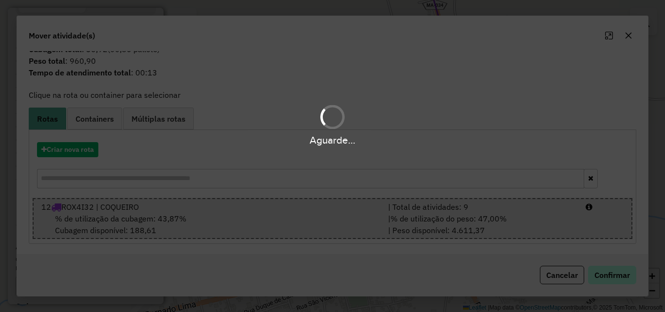
scroll to position [0, 0]
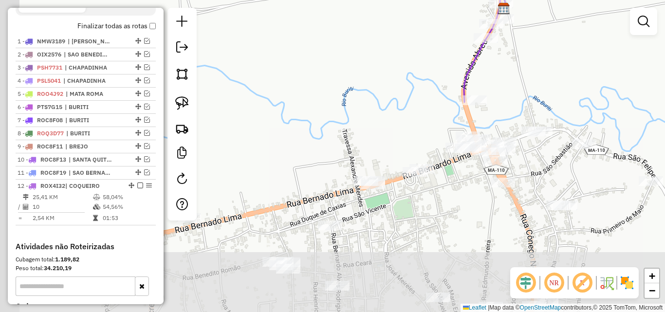
drag, startPoint x: 389, startPoint y: 262, endPoint x: 434, endPoint y: 174, distance: 99.2
click at [434, 174] on div "Janela de atendimento Grade de atendimento Capacidade Transportadoras Veículos …" at bounding box center [332, 156] width 665 height 312
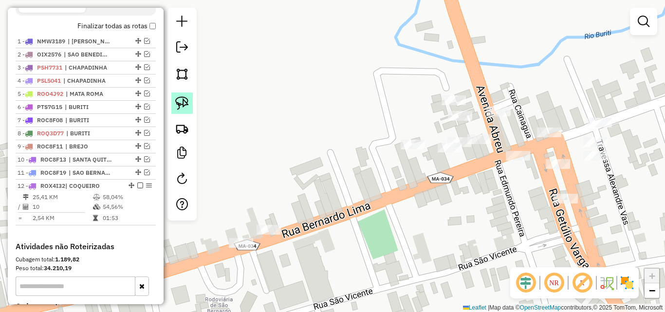
click at [183, 105] on img at bounding box center [182, 103] width 14 height 14
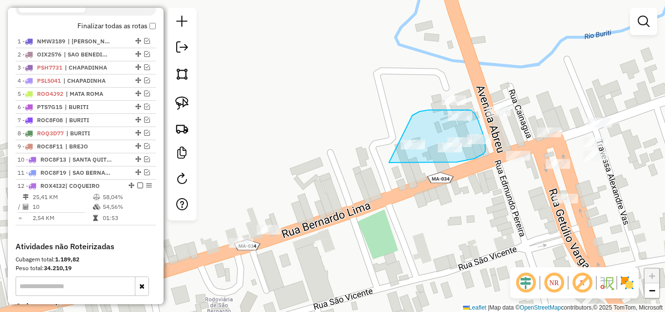
drag, startPoint x: 412, startPoint y: 115, endPoint x: 389, endPoint y: 162, distance: 52.7
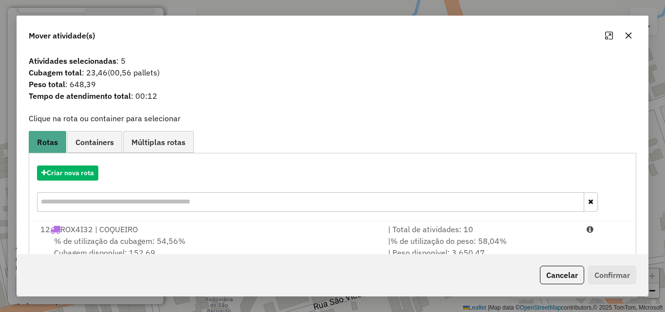
scroll to position [23, 0]
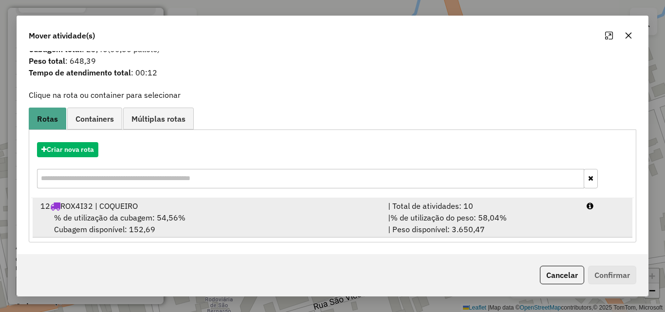
click at [330, 215] on div "% de utilização da cubagem: 54,56% Cubagem disponível: 152,69" at bounding box center [208, 223] width 347 height 23
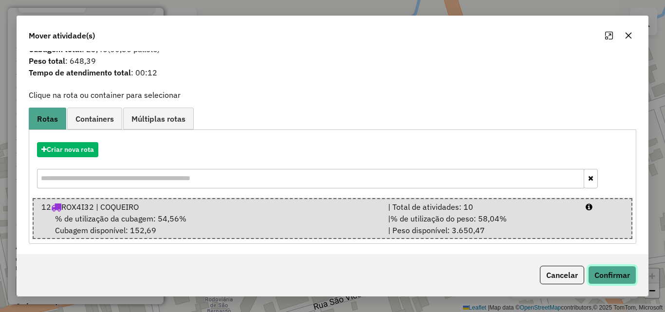
click at [602, 271] on button "Confirmar" at bounding box center [612, 275] width 48 height 18
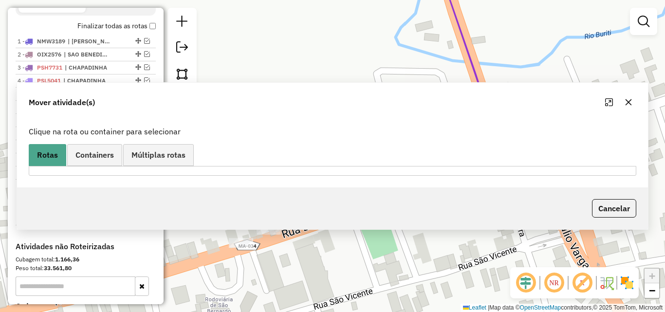
scroll to position [0, 0]
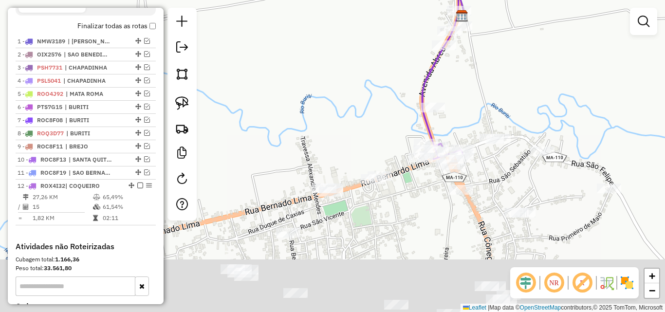
drag, startPoint x: 358, startPoint y: 246, endPoint x: 422, endPoint y: 162, distance: 105.6
click at [422, 162] on div "Janela de atendimento Grade de atendimento Capacidade Transportadoras Veículos …" at bounding box center [332, 156] width 665 height 312
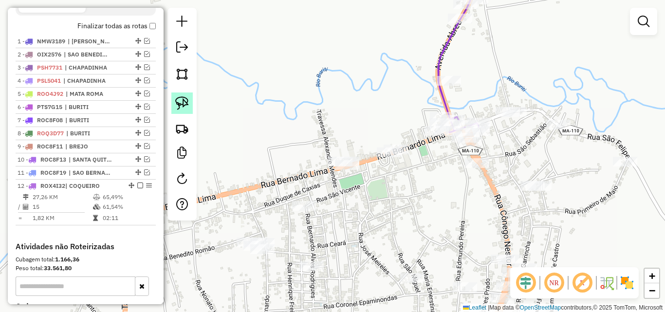
drag, startPoint x: 185, startPoint y: 99, endPoint x: 351, endPoint y: 120, distance: 167.1
click at [185, 100] on img at bounding box center [182, 103] width 14 height 14
drag, startPoint x: 371, startPoint y: 131, endPoint x: 417, endPoint y: 148, distance: 49.3
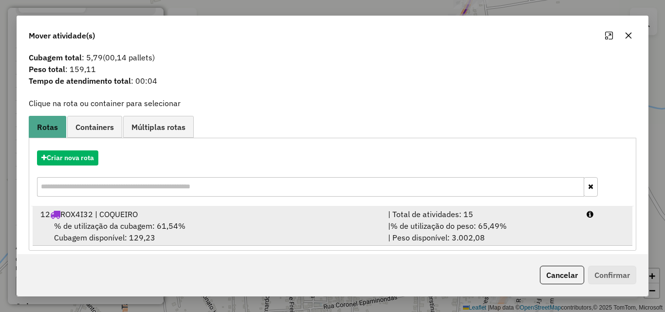
scroll to position [23, 0]
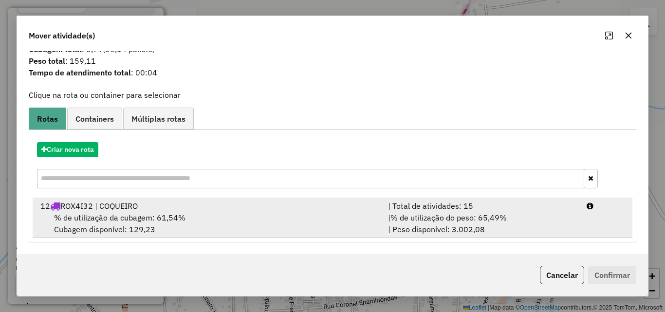
click at [269, 215] on div "% de utilização da cubagem: 61,54% Cubagem disponível: 129,23" at bounding box center [208, 223] width 347 height 23
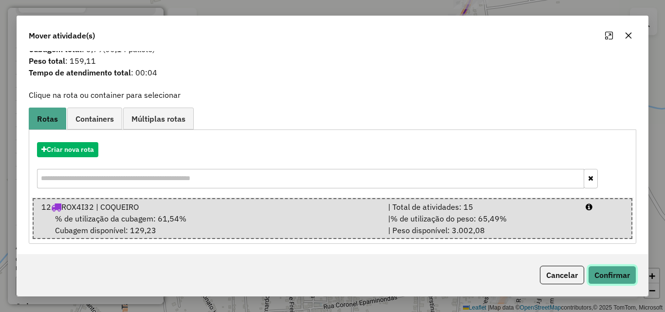
click at [610, 273] on button "Confirmar" at bounding box center [612, 275] width 48 height 18
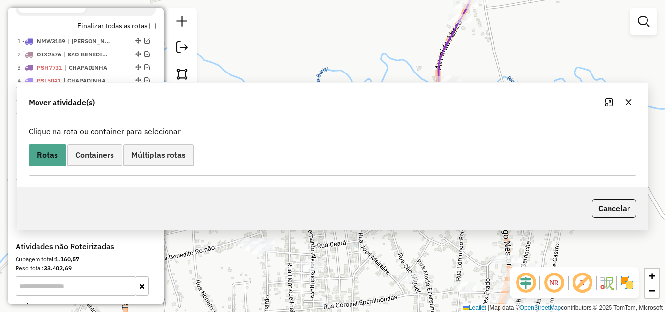
scroll to position [0, 0]
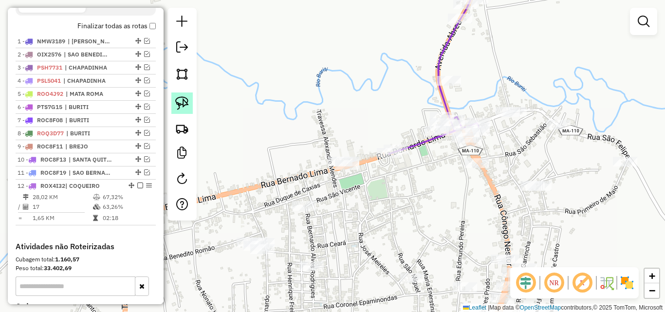
click at [189, 106] on link at bounding box center [181, 102] width 21 height 21
drag, startPoint x: 324, startPoint y: 148, endPoint x: 370, endPoint y: 163, distance: 48.2
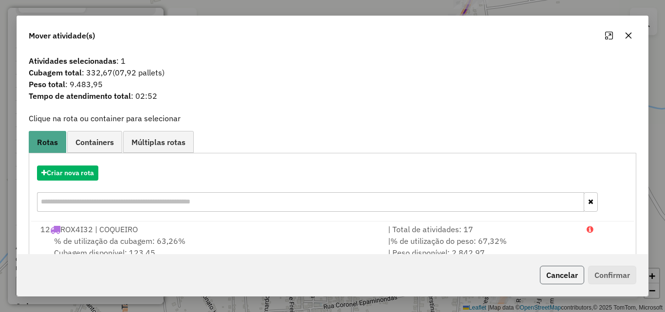
click at [568, 275] on button "Cancelar" at bounding box center [562, 275] width 44 height 18
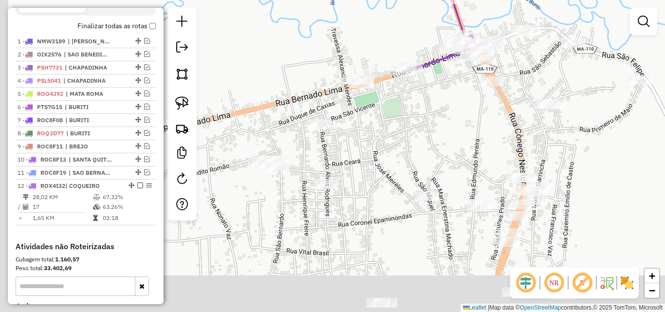
drag, startPoint x: 450, startPoint y: 206, endPoint x: 465, endPoint y: 124, distance: 83.5
click at [465, 124] on div "Janela de atendimento Grade de atendimento Capacidade Transportadoras Veículos …" at bounding box center [332, 156] width 665 height 312
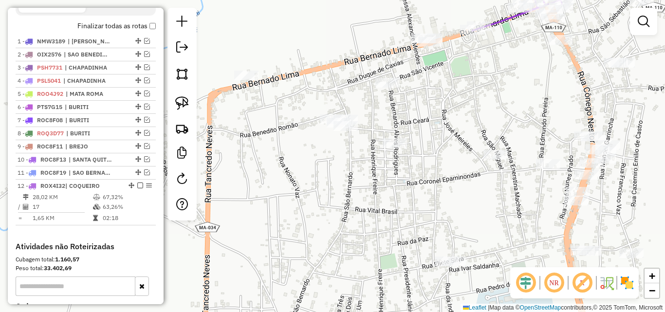
drag, startPoint x: 366, startPoint y: 208, endPoint x: 435, endPoint y: 167, distance: 79.8
click at [435, 167] on div "Janela de atendimento Grade de atendimento Capacidade Transportadoras Veículos …" at bounding box center [332, 156] width 665 height 312
click at [185, 96] on link at bounding box center [181, 102] width 21 height 21
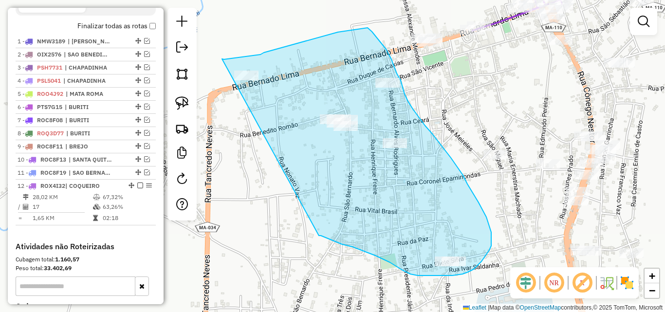
drag, startPoint x: 222, startPoint y: 59, endPoint x: 319, endPoint y: 235, distance: 201.4
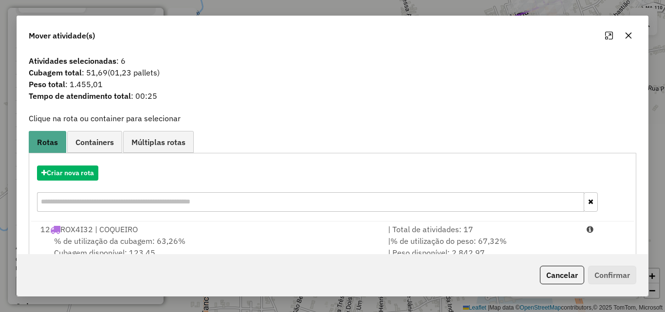
scroll to position [23, 0]
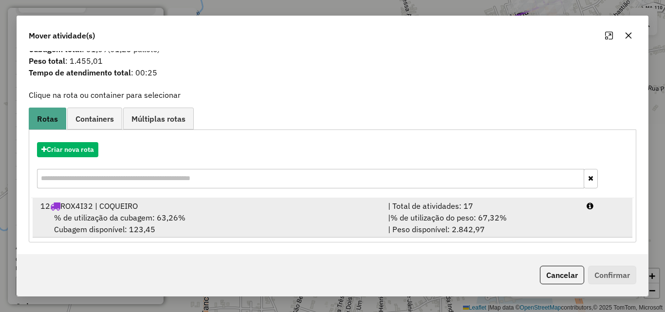
click at [307, 225] on div "% de utilização da cubagem: 63,26% Cubagem disponível: 123,45" at bounding box center [208, 223] width 347 height 23
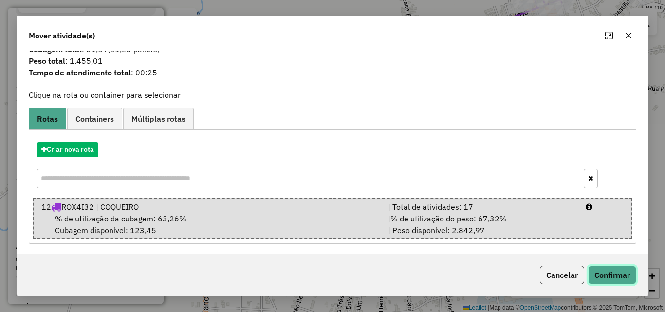
click at [600, 277] on button "Confirmar" at bounding box center [612, 275] width 48 height 18
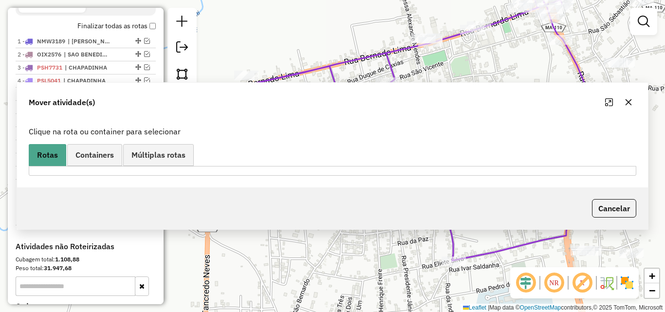
scroll to position [0, 0]
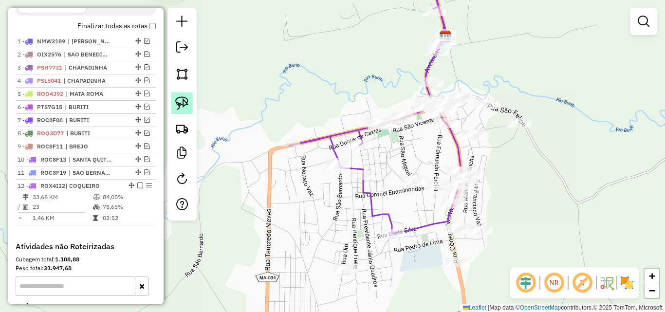
click at [185, 103] on img at bounding box center [182, 103] width 14 height 14
drag, startPoint x: 350, startPoint y: 248, endPoint x: 365, endPoint y: 274, distance: 30.3
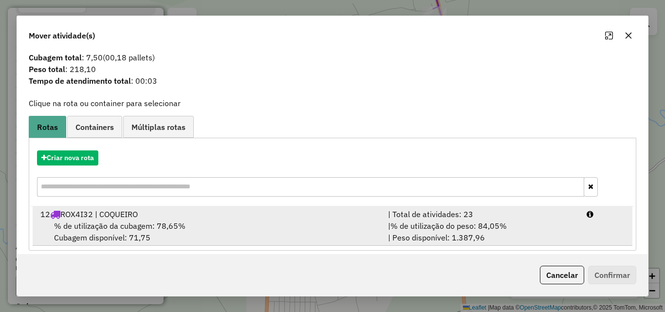
scroll to position [23, 0]
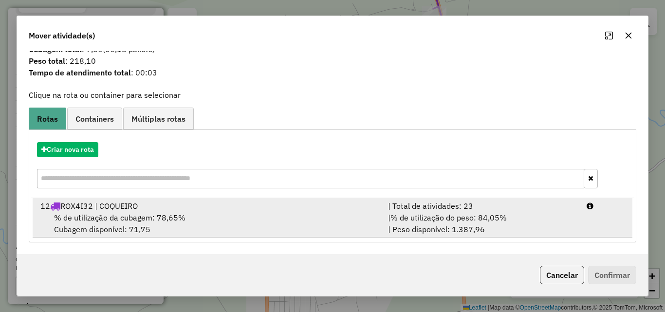
click at [310, 219] on div "% de utilização da cubagem: 78,65% Cubagem disponível: 71,75" at bounding box center [208, 223] width 347 height 23
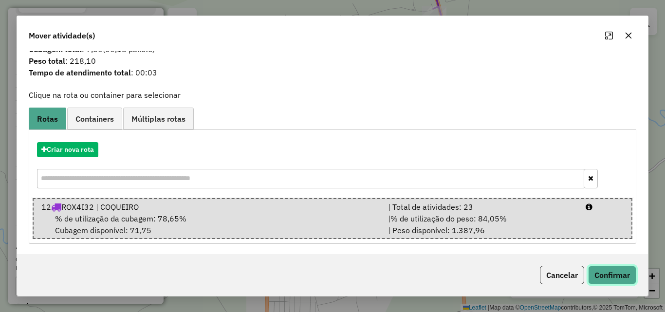
click at [619, 271] on button "Confirmar" at bounding box center [612, 275] width 48 height 18
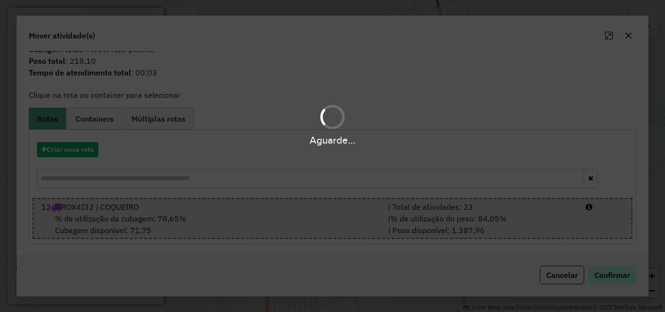
scroll to position [0, 0]
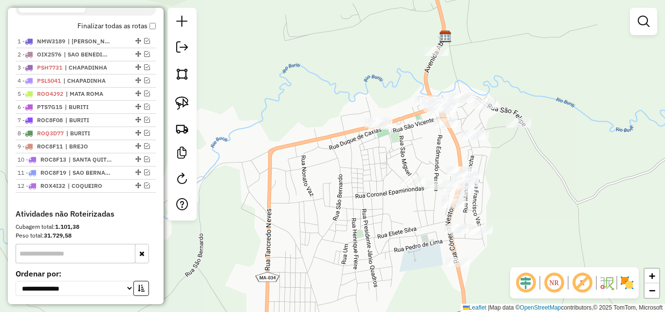
drag, startPoint x: 188, startPoint y: 96, endPoint x: 242, endPoint y: 84, distance: 54.9
click at [188, 97] on img at bounding box center [182, 103] width 14 height 14
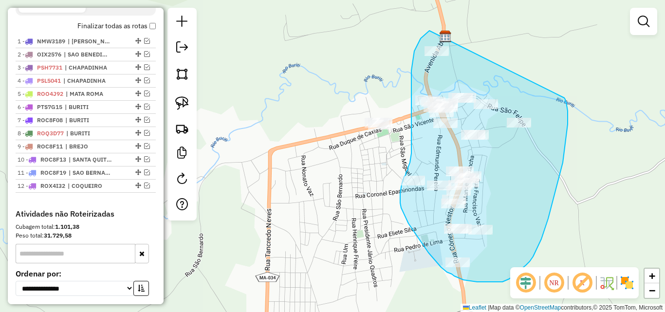
drag, startPoint x: 429, startPoint y: 31, endPoint x: 564, endPoint y: 98, distance: 150.6
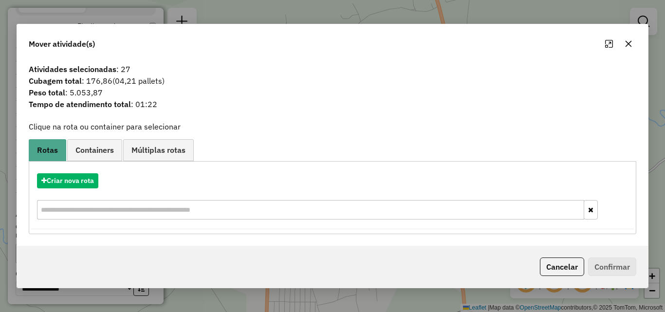
click at [81, 172] on div "Criar nova rota" at bounding box center [332, 197] width 602 height 63
click at [80, 176] on button "Criar nova rota" at bounding box center [67, 180] width 61 height 15
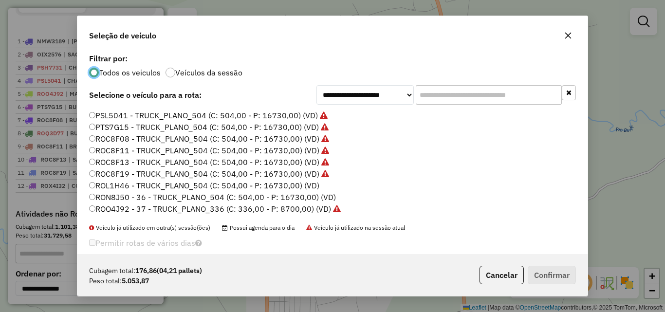
scroll to position [126, 0]
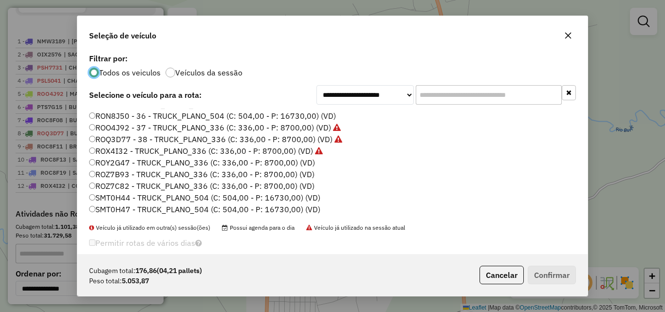
click at [301, 165] on label "ROY2G47 - TRUCK_PLANO_336 (C: 336,00 - P: 8700,00) (VD)" at bounding box center [202, 163] width 226 height 12
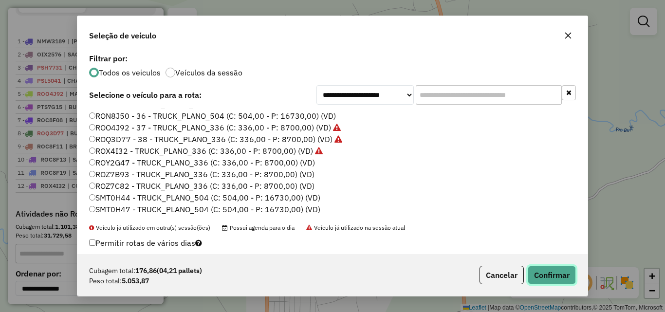
click at [545, 271] on button "Confirmar" at bounding box center [551, 275] width 48 height 18
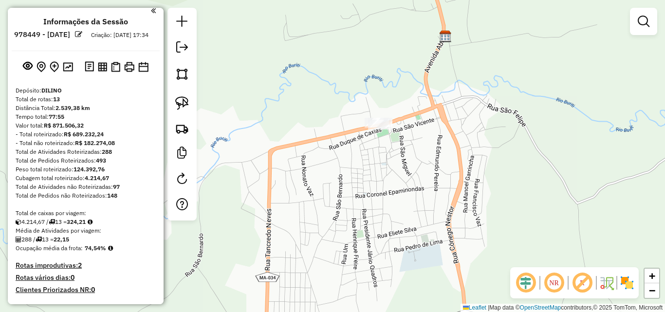
scroll to position [0, 0]
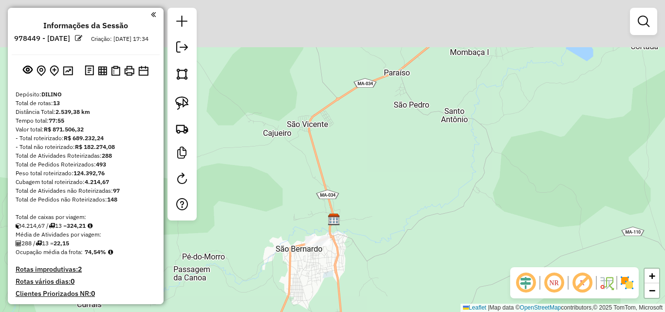
drag, startPoint x: 372, startPoint y: 79, endPoint x: 375, endPoint y: 213, distance: 133.8
click at [375, 213] on div "Janela de atendimento Grade de atendimento Capacidade Transportadoras Veículos …" at bounding box center [332, 156] width 665 height 312
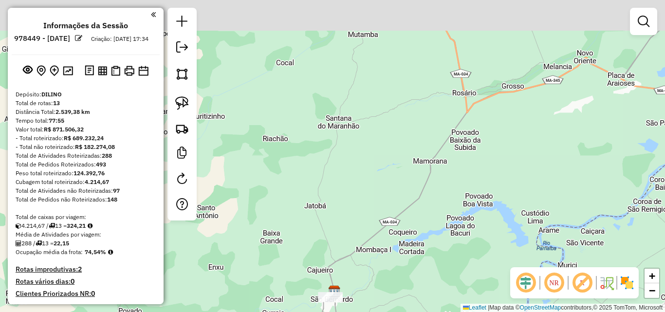
drag, startPoint x: 433, startPoint y: 115, endPoint x: 392, endPoint y: 262, distance: 152.2
click at [392, 268] on div "Janela de atendimento Grade de atendimento Capacidade Transportadoras Veículos …" at bounding box center [332, 156] width 665 height 312
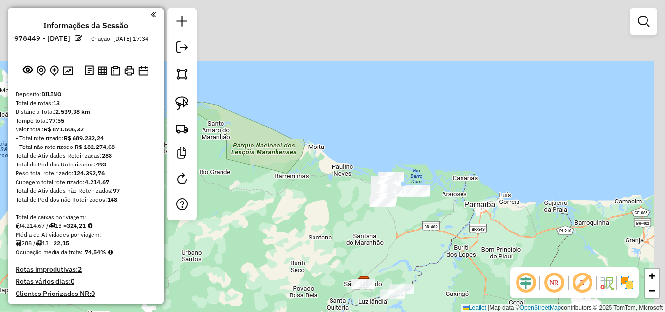
drag, startPoint x: 443, startPoint y: 137, endPoint x: 414, endPoint y: 229, distance: 96.3
click at [414, 232] on div "Janela de atendimento Grade de atendimento Capacidade Transportadoras Veículos …" at bounding box center [332, 156] width 665 height 312
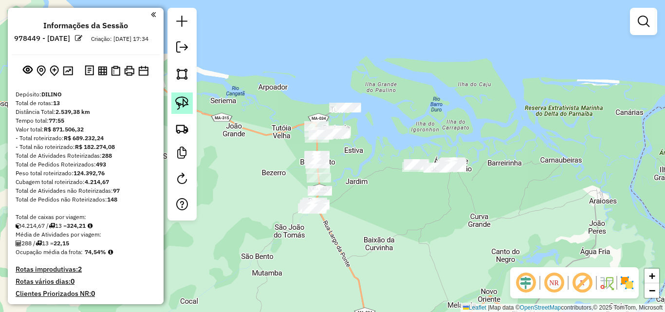
click at [186, 104] on img at bounding box center [182, 103] width 14 height 14
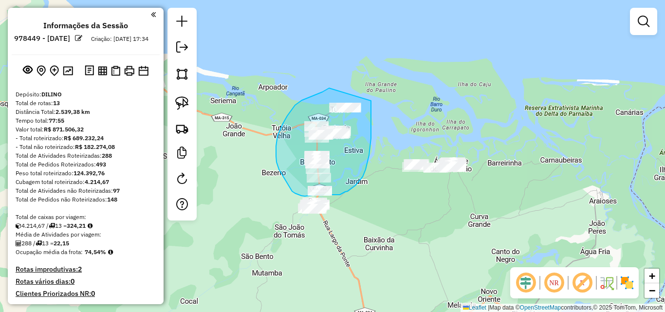
drag, startPoint x: 329, startPoint y: 88, endPoint x: 371, endPoint y: 101, distance: 43.7
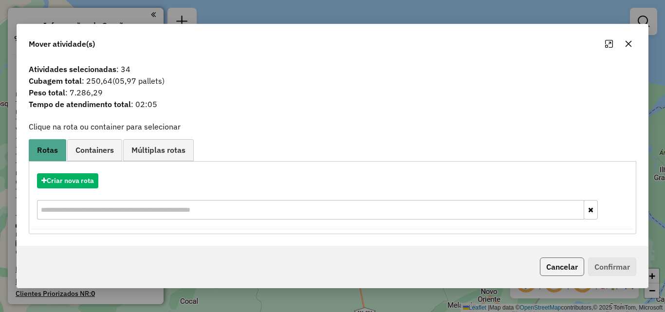
click at [561, 258] on button "Cancelar" at bounding box center [562, 266] width 44 height 18
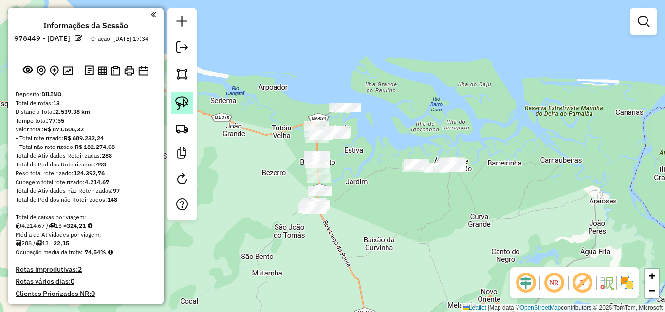
click at [184, 103] on img at bounding box center [182, 103] width 14 height 14
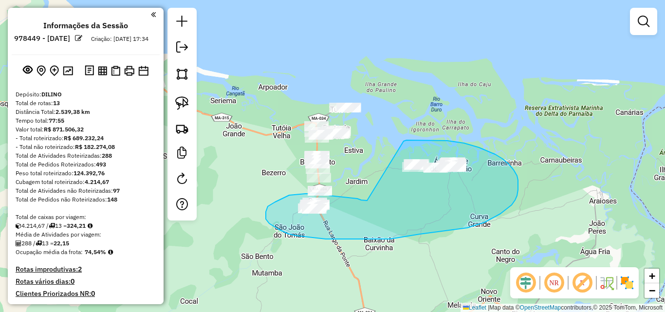
drag, startPoint x: 367, startPoint y: 200, endPoint x: 403, endPoint y: 141, distance: 69.7
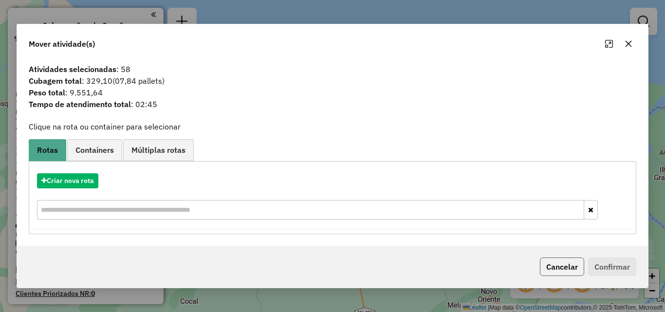
click at [569, 269] on button "Cancelar" at bounding box center [562, 266] width 44 height 18
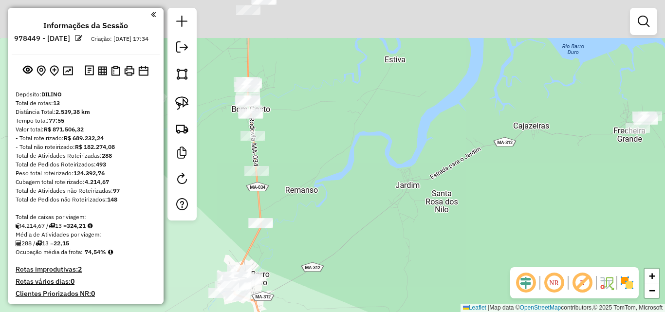
drag, startPoint x: 358, startPoint y: 197, endPoint x: 371, endPoint y: 299, distance: 103.0
click at [360, 304] on div "Janela de atendimento Grade de atendimento Capacidade Transportadoras Veículos …" at bounding box center [332, 156] width 665 height 312
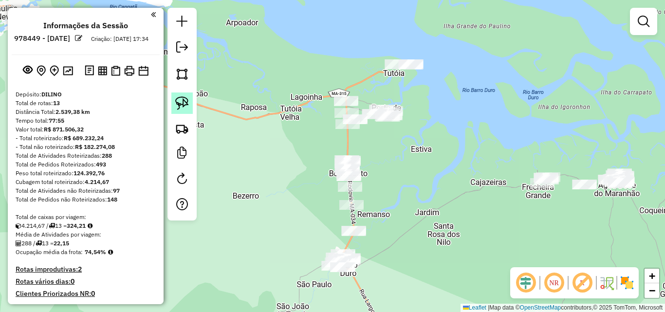
click at [188, 100] on img at bounding box center [182, 103] width 14 height 14
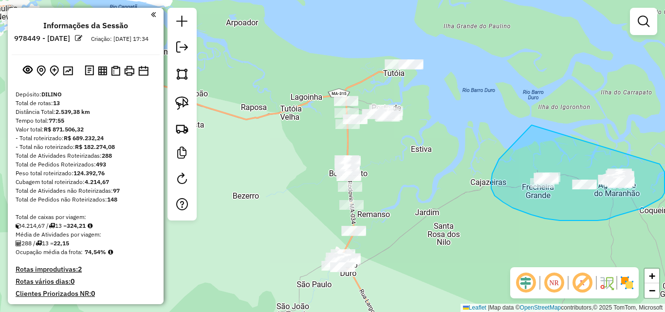
drag, startPoint x: 494, startPoint y: 167, endPoint x: 659, endPoint y: 164, distance: 165.0
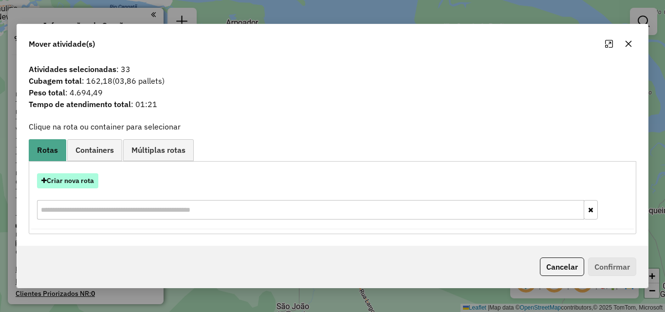
click at [82, 173] on button "Criar nova rota" at bounding box center [67, 180] width 61 height 15
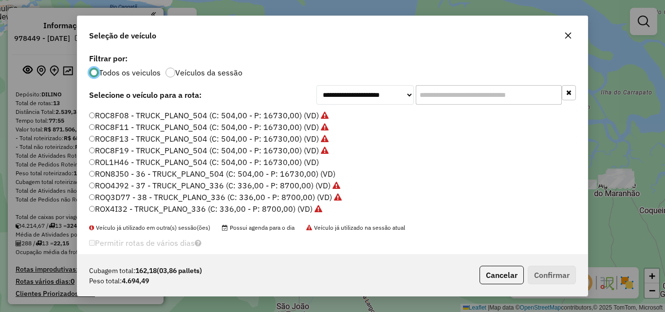
scroll to position [97, 0]
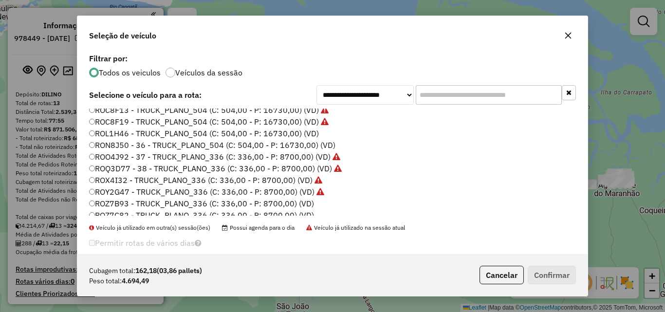
click at [300, 135] on label "ROL1H46 - TRUCK_PLANO_504 (C: 504,00 - P: 16730,00) (VD)" at bounding box center [204, 133] width 230 height 12
click at [547, 273] on button "Confirmar" at bounding box center [551, 275] width 48 height 18
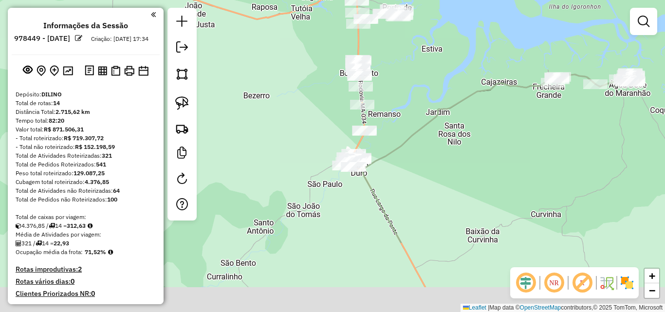
drag, startPoint x: 379, startPoint y: 241, endPoint x: 378, endPoint y: 149, distance: 92.0
click at [390, 140] on div "Janela de atendimento Grade de atendimento Capacidade Transportadoras Veículos …" at bounding box center [332, 156] width 665 height 312
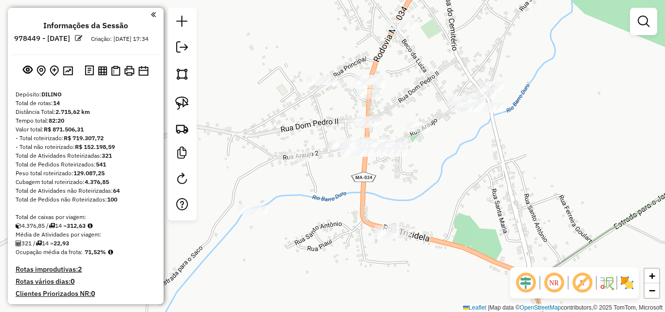
drag, startPoint x: 393, startPoint y: 182, endPoint x: 412, endPoint y: 193, distance: 21.8
click at [412, 193] on div "Janela de atendimento Grade de atendimento Capacidade Transportadoras Veículos …" at bounding box center [332, 156] width 665 height 312
click at [186, 107] on img at bounding box center [182, 103] width 14 height 14
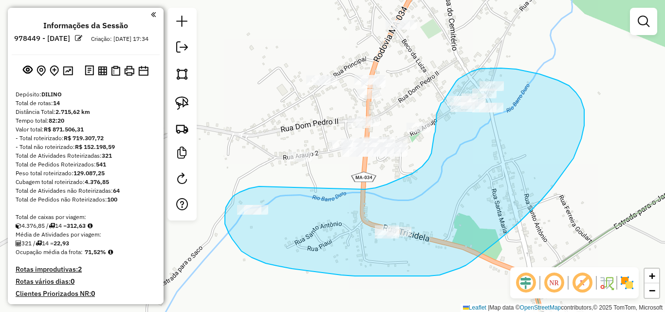
drag, startPoint x: 259, startPoint y: 186, endPoint x: 365, endPoint y: 189, distance: 106.1
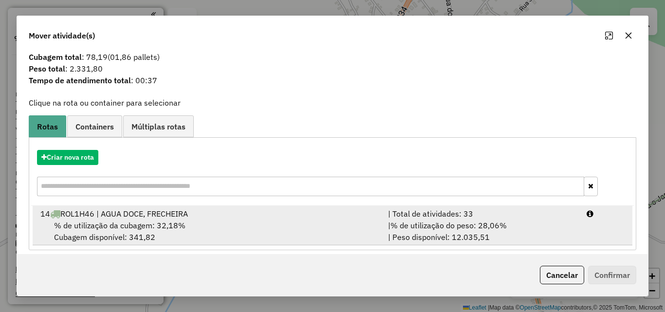
scroll to position [23, 0]
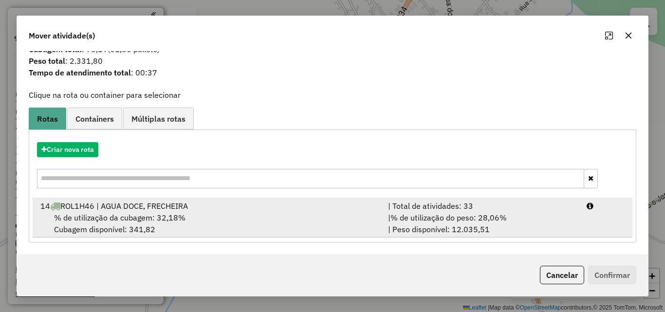
click at [333, 206] on div "14 ROL1H46 | AGUA DOCE, FRECHEIRA" at bounding box center [208, 206] width 347 height 12
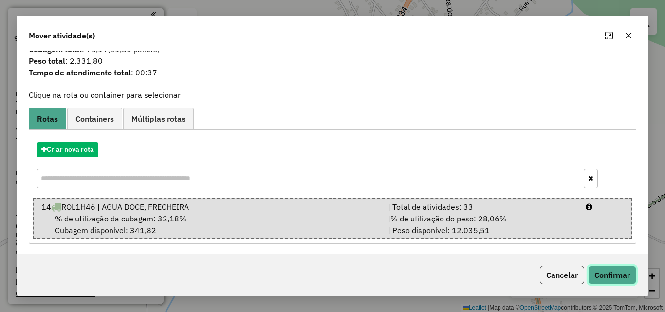
click at [603, 274] on button "Confirmar" at bounding box center [612, 275] width 48 height 18
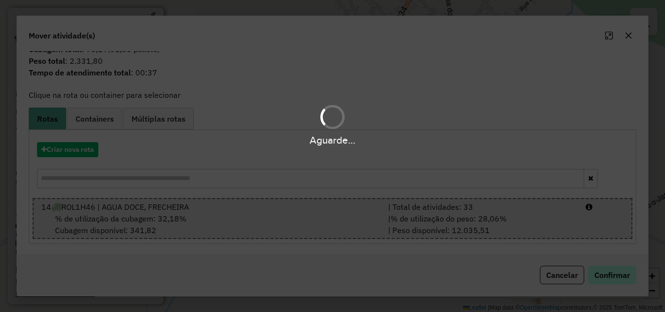
scroll to position [0, 0]
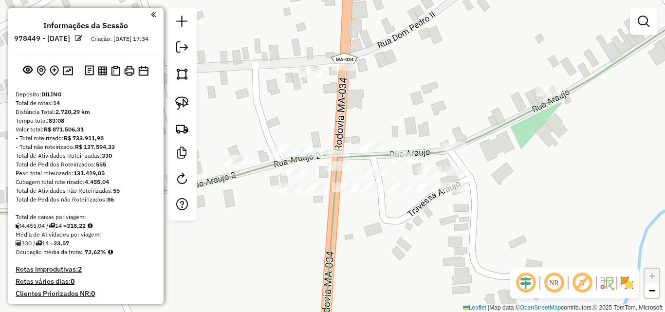
drag, startPoint x: 421, startPoint y: 129, endPoint x: 365, endPoint y: 122, distance: 56.4
click at [365, 122] on div "Janela de atendimento Grade de atendimento Capacidade Transportadoras Veículos …" at bounding box center [332, 156] width 665 height 312
click at [183, 103] on img at bounding box center [182, 103] width 14 height 14
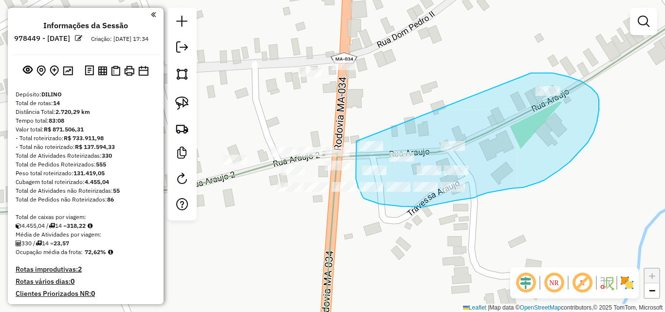
drag, startPoint x: 356, startPoint y: 141, endPoint x: 531, endPoint y: 73, distance: 187.5
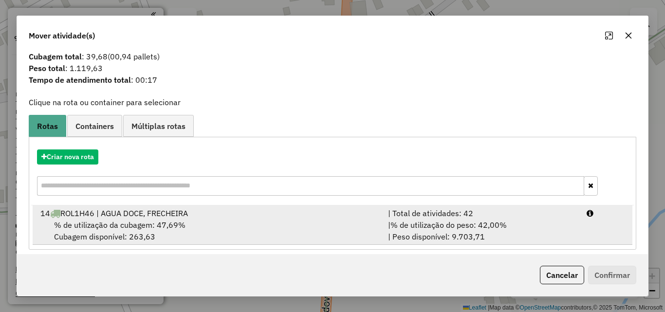
scroll to position [23, 0]
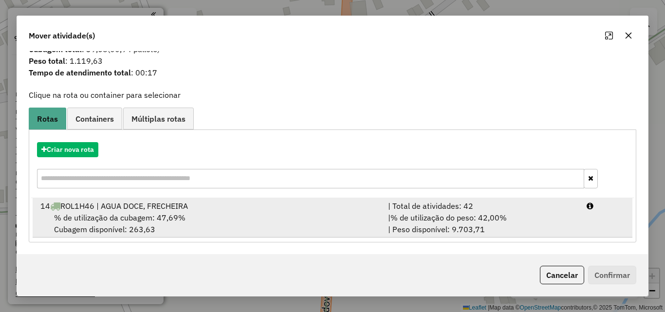
click at [318, 216] on div "% de utilização da cubagem: 47,69% Cubagem disponível: 263,63" at bounding box center [208, 223] width 347 height 23
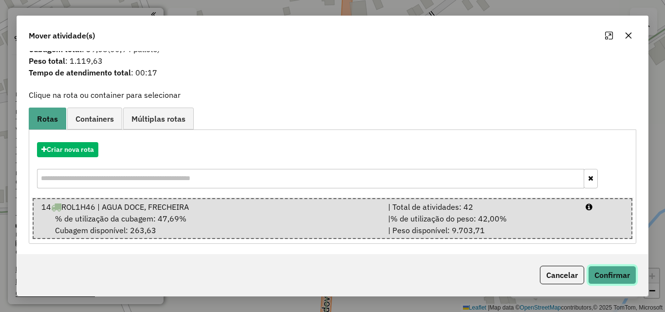
click at [606, 273] on button "Confirmar" at bounding box center [612, 275] width 48 height 18
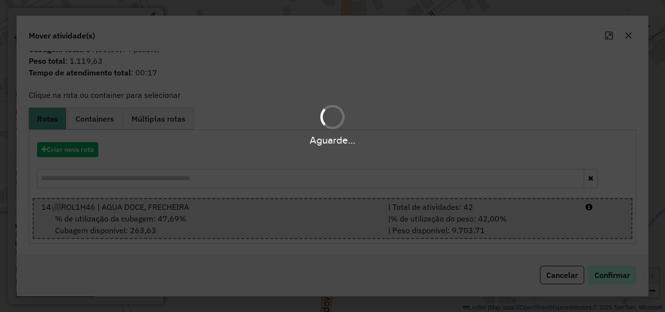
scroll to position [0, 0]
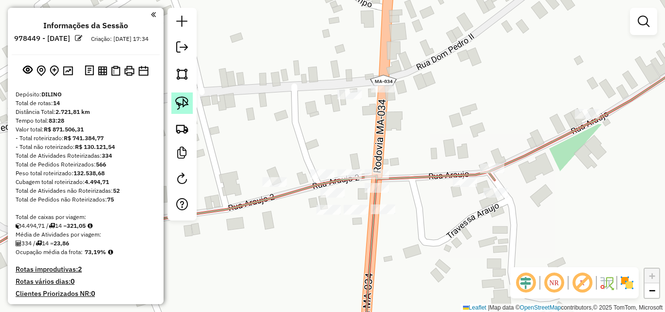
click at [188, 98] on img at bounding box center [182, 103] width 14 height 14
click at [184, 104] on img at bounding box center [182, 103] width 14 height 14
click at [187, 105] on img at bounding box center [182, 103] width 14 height 14
drag, startPoint x: 402, startPoint y: 187, endPoint x: 381, endPoint y: 220, distance: 38.5
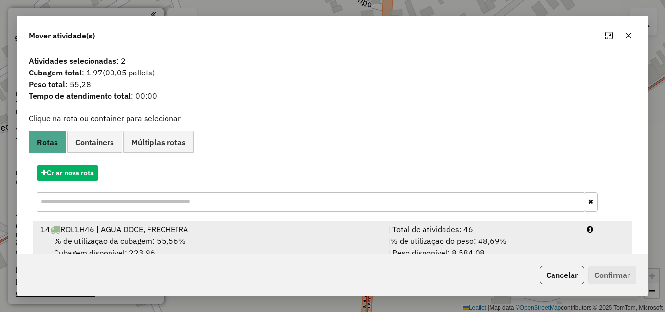
scroll to position [23, 0]
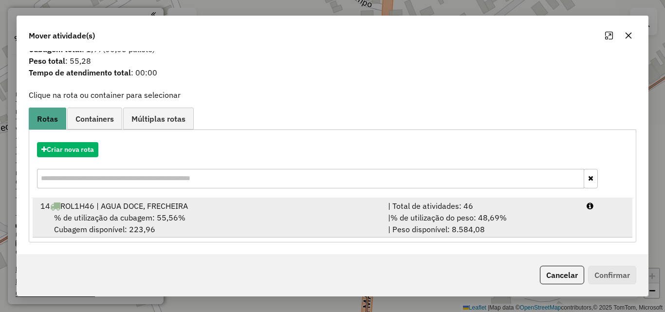
click at [320, 220] on div "% de utilização da cubagem: 55,56% Cubagem disponível: 223,96" at bounding box center [208, 223] width 347 height 23
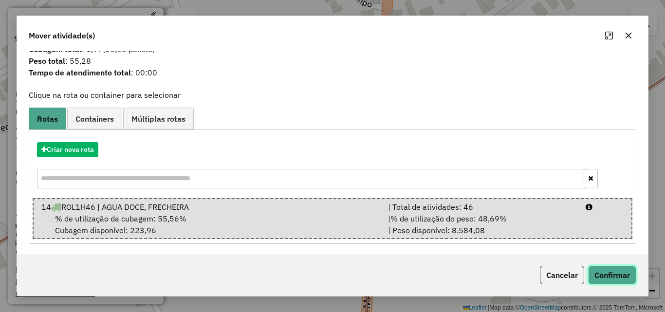
click at [603, 272] on button "Confirmar" at bounding box center [612, 275] width 48 height 18
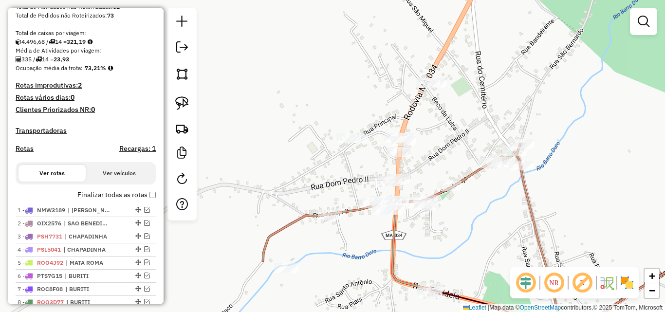
scroll to position [195, 0]
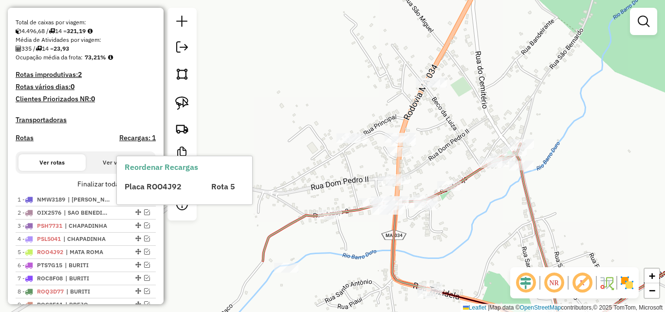
click at [152, 193] on div "Reordenar Recargas Placa ROO4J92 Rota 5" at bounding box center [184, 180] width 135 height 48
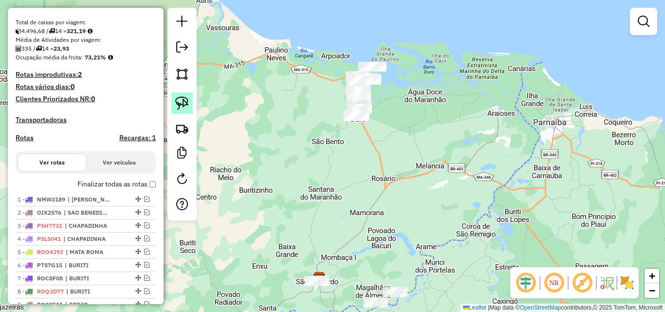
click at [188, 101] on img at bounding box center [182, 103] width 14 height 14
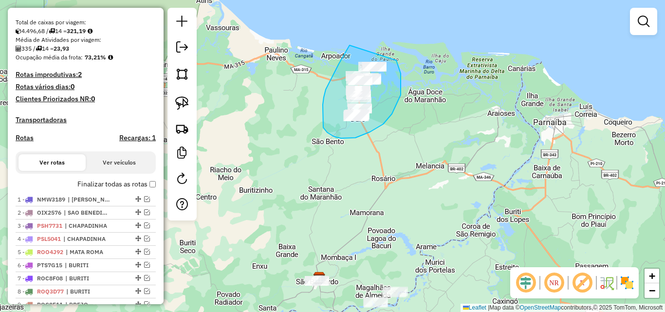
drag, startPoint x: 349, startPoint y: 45, endPoint x: 396, endPoint y: 60, distance: 49.1
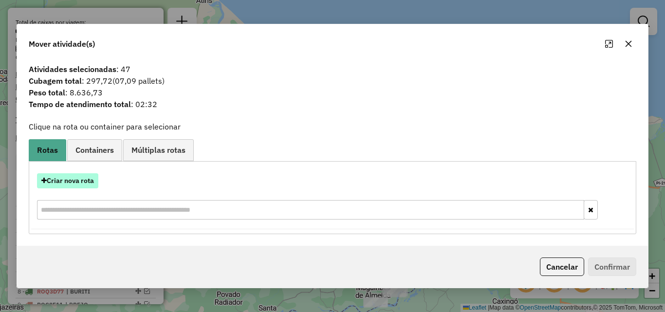
click at [89, 180] on button "Criar nova rota" at bounding box center [67, 180] width 61 height 15
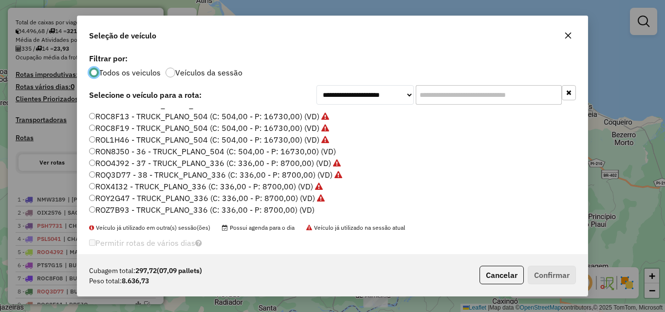
scroll to position [78, 0]
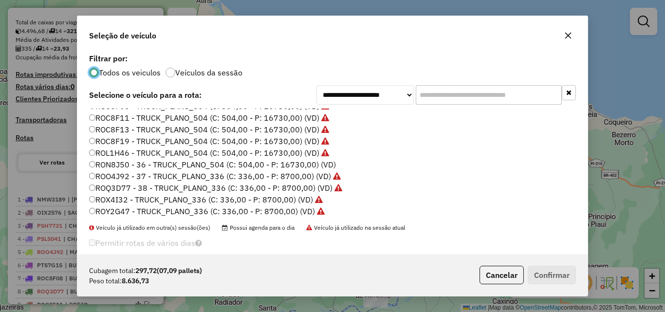
click at [313, 162] on label "RON8J50 - 36 - TRUCK_PLANO_504 (C: 504,00 - P: 16730,00) (VD)" at bounding box center [212, 165] width 247 height 12
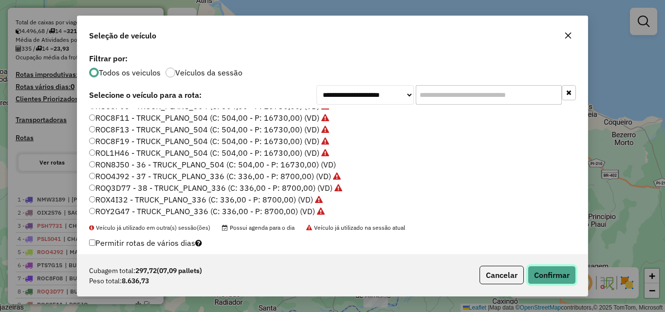
click at [552, 271] on button "Confirmar" at bounding box center [551, 275] width 48 height 18
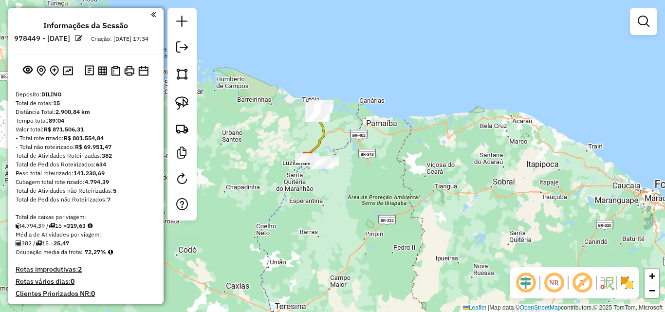
scroll to position [195, 0]
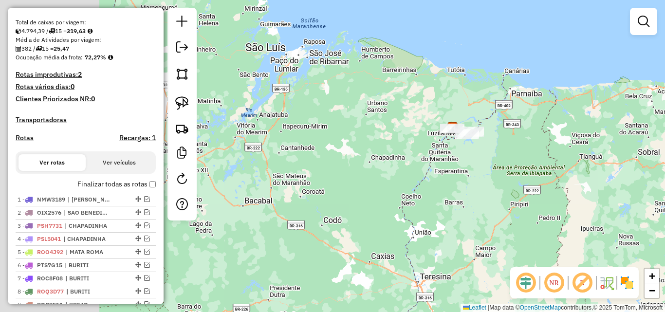
drag, startPoint x: 256, startPoint y: 198, endPoint x: 433, endPoint y: 129, distance: 190.4
click at [433, 129] on div "Janela de atendimento Grade de atendimento Capacidade Transportadoras Veículos …" at bounding box center [332, 156] width 665 height 312
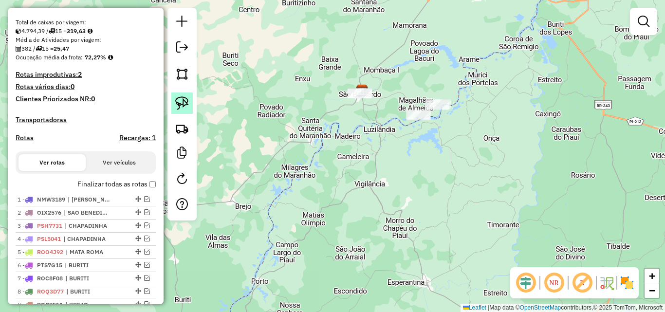
click at [185, 103] on img at bounding box center [182, 103] width 14 height 14
drag, startPoint x: 342, startPoint y: 75, endPoint x: 383, endPoint y: 88, distance: 43.2
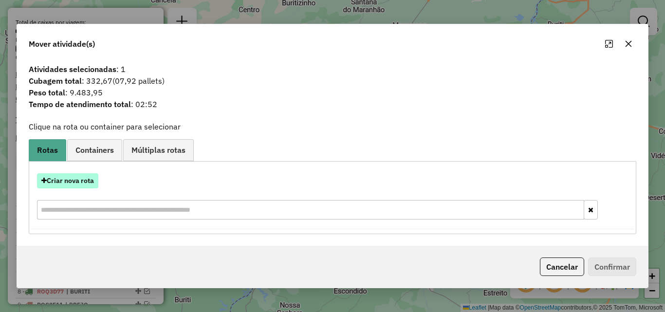
click at [95, 177] on button "Criar nova rota" at bounding box center [67, 180] width 61 height 15
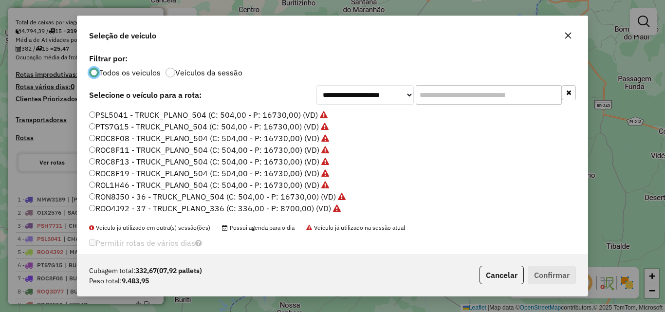
scroll to position [97, 0]
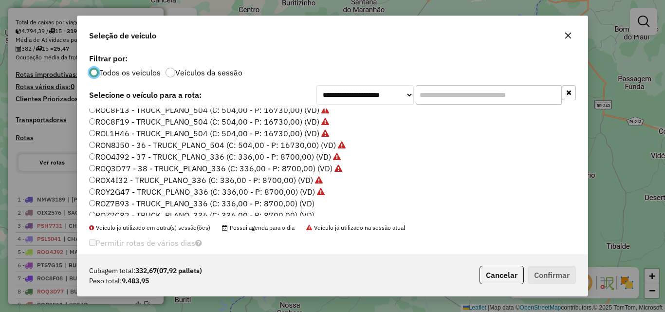
click at [285, 203] on label "ROZ7B93 - TRUCK_PLANO_336 (C: 336,00 - P: 8700,00) (VD)" at bounding box center [201, 204] width 225 height 12
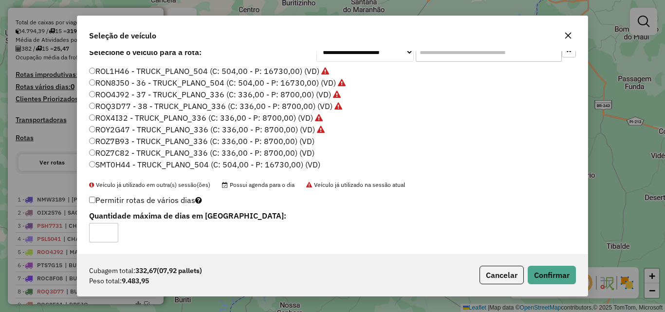
scroll to position [126, 0]
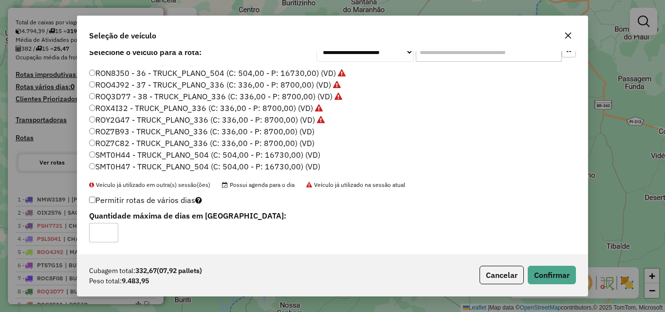
click at [275, 152] on label "SMT0H44 - TRUCK_PLANO_504 (C: 504,00 - P: 16730,00) (VD)" at bounding box center [204, 155] width 231 height 12
click at [546, 268] on button "Confirmar" at bounding box center [551, 275] width 48 height 18
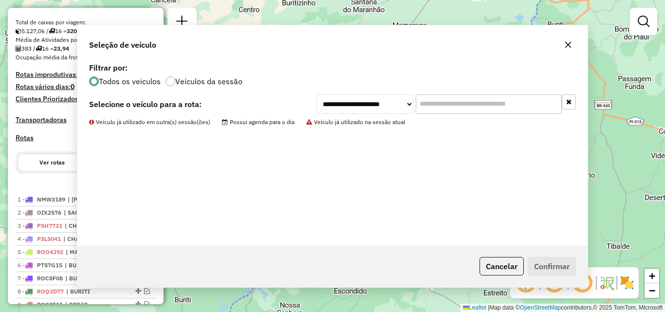
scroll to position [0, 0]
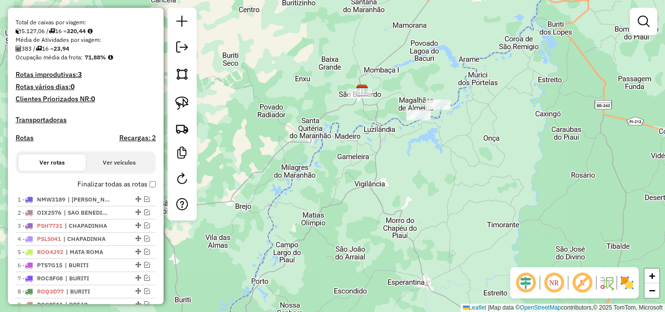
click at [631, 25] on div at bounding box center [643, 21] width 27 height 27
click at [645, 20] on em at bounding box center [643, 22] width 12 height 12
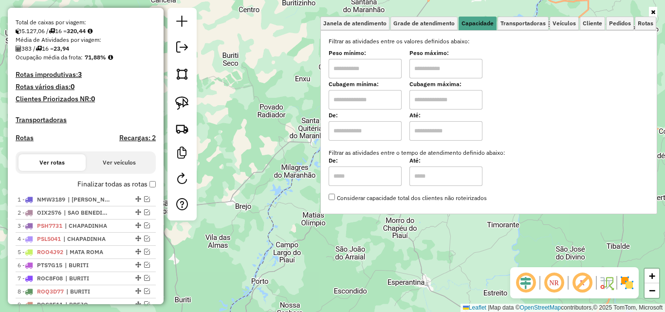
click at [290, 103] on div "Janela de atendimento Grade de atendimento Capacidade Transportadoras Veículos …" at bounding box center [332, 156] width 665 height 312
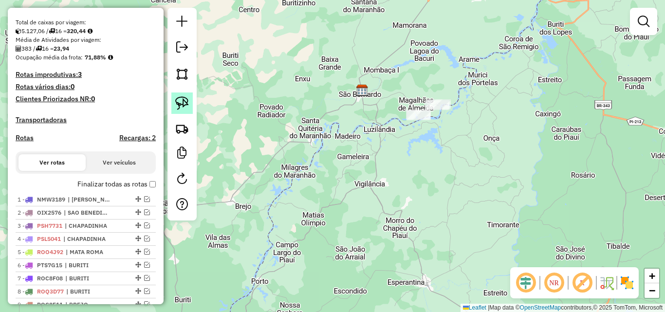
click at [187, 97] on img at bounding box center [182, 103] width 14 height 14
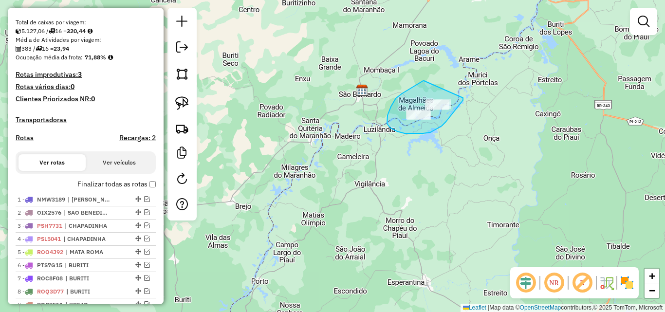
drag, startPoint x: 424, startPoint y: 81, endPoint x: 463, endPoint y: 98, distance: 42.5
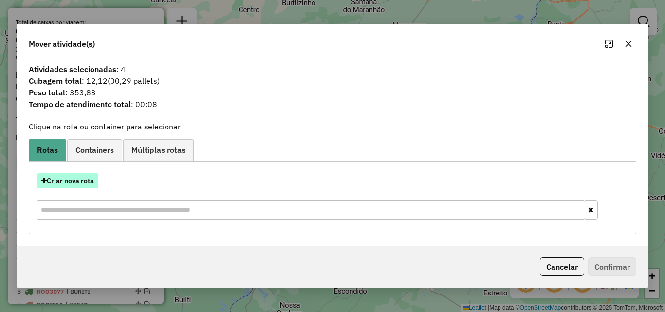
click at [80, 180] on button "Criar nova rota" at bounding box center [67, 180] width 61 height 15
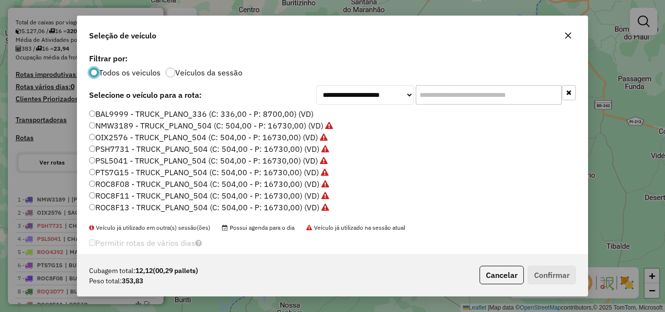
click at [285, 111] on label "BAL9999 - TRUCK_PLANO_336 (C: 336,00 - P: 8700,00) (VD)" at bounding box center [201, 114] width 224 height 12
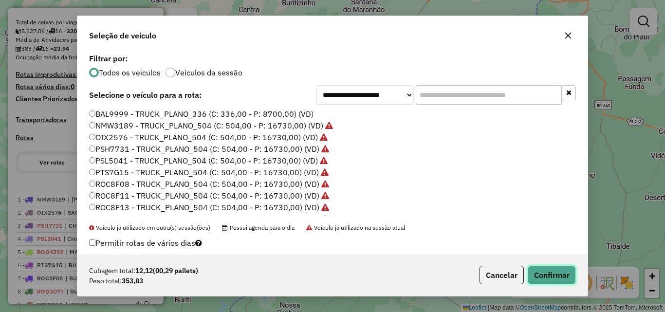
click at [548, 274] on button "Confirmar" at bounding box center [551, 275] width 48 height 18
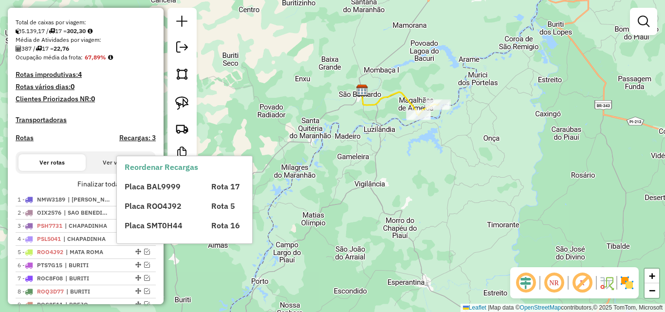
click at [148, 192] on div "Placa BAL9999 Rota 17 Placa ROO4J92 Rota 5 Placa SMT0H44 Rota 16" at bounding box center [193, 202] width 136 height 58
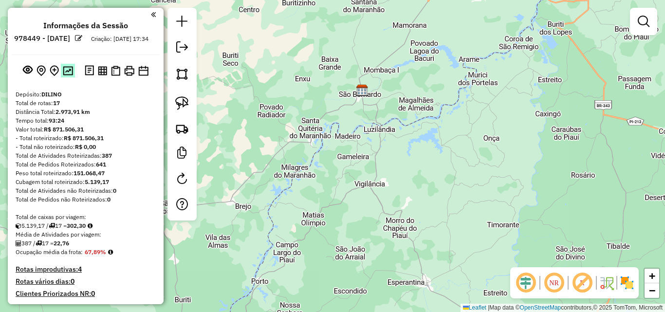
click at [67, 75] on img at bounding box center [68, 70] width 10 height 9
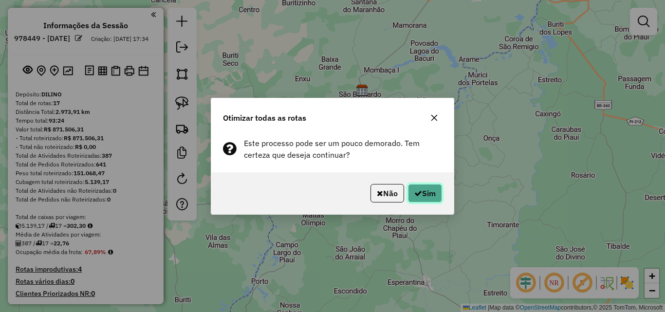
click at [426, 190] on button "Sim" at bounding box center [425, 193] width 34 height 18
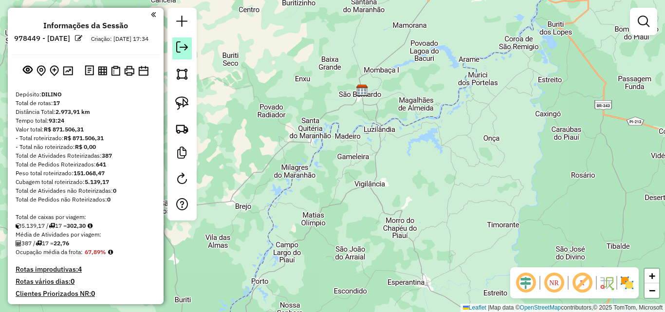
click at [183, 49] on em at bounding box center [182, 47] width 12 height 12
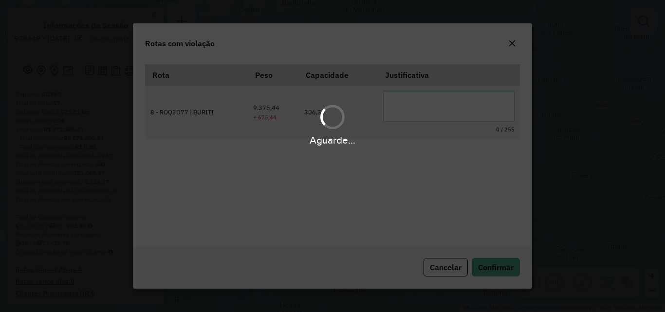
scroll to position [18, 0]
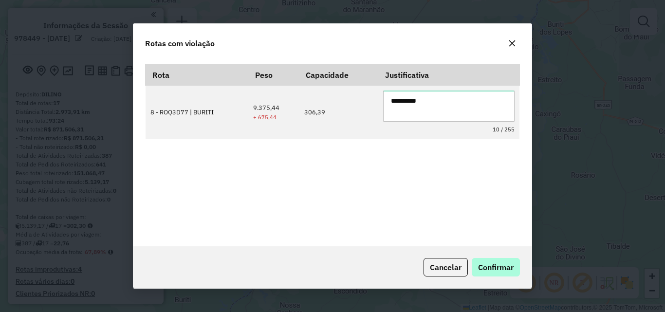
type textarea "**********"
click at [490, 264] on span "Confirmar" at bounding box center [496, 267] width 36 height 10
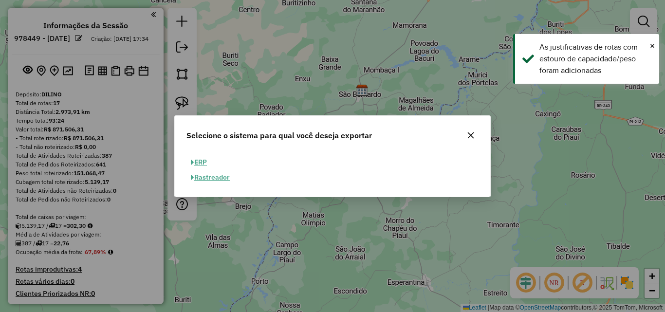
click at [202, 162] on button "ERP" at bounding box center [198, 162] width 25 height 15
select select "**"
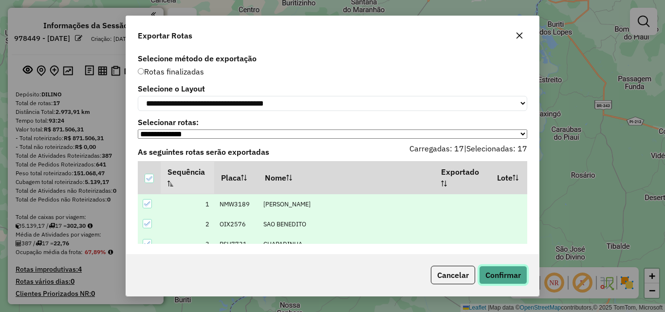
click at [505, 276] on button "Confirmar" at bounding box center [503, 275] width 48 height 18
